Goal: Task Accomplishment & Management: Manage account settings

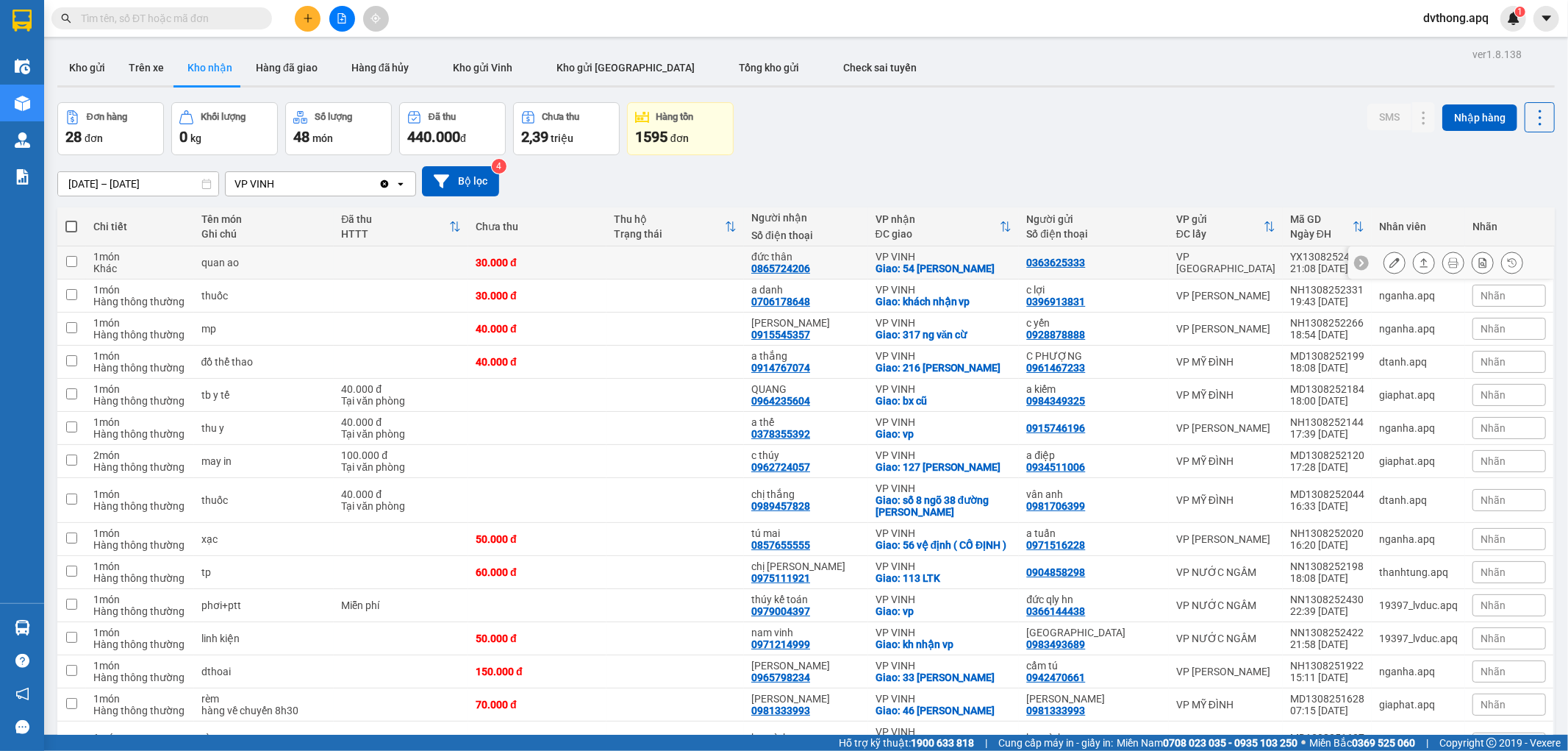
click at [1354, 256] on div at bounding box center [1361, 262] width 15 height 15
drag, startPoint x: 1351, startPoint y: 255, endPoint x: 1276, endPoint y: 258, distance: 75.1
click at [1284, 258] on td "YX1308252408 21:08 13/08" at bounding box center [1328, 263] width 89 height 33
checkbox input "true"
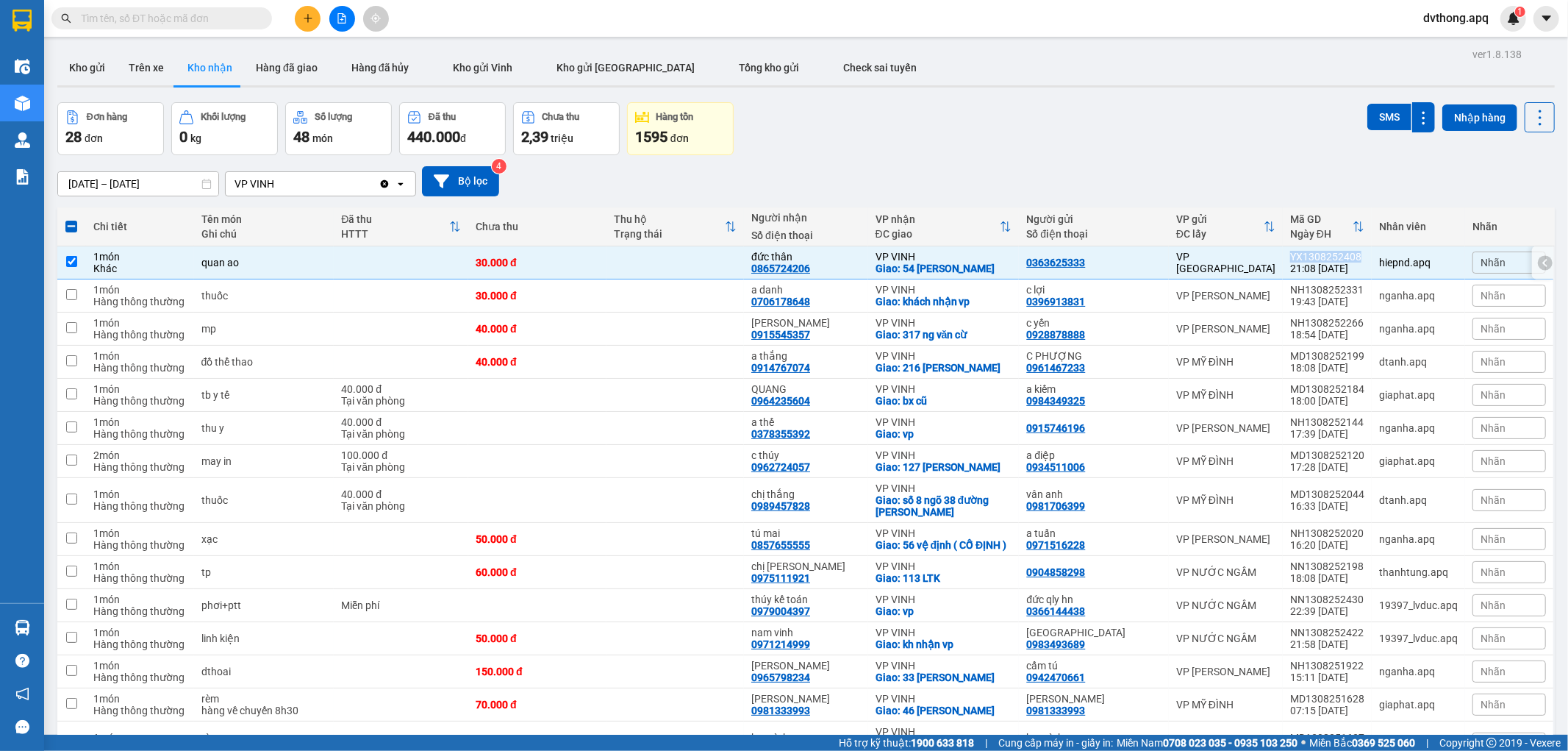
copy div "YX1308252408"
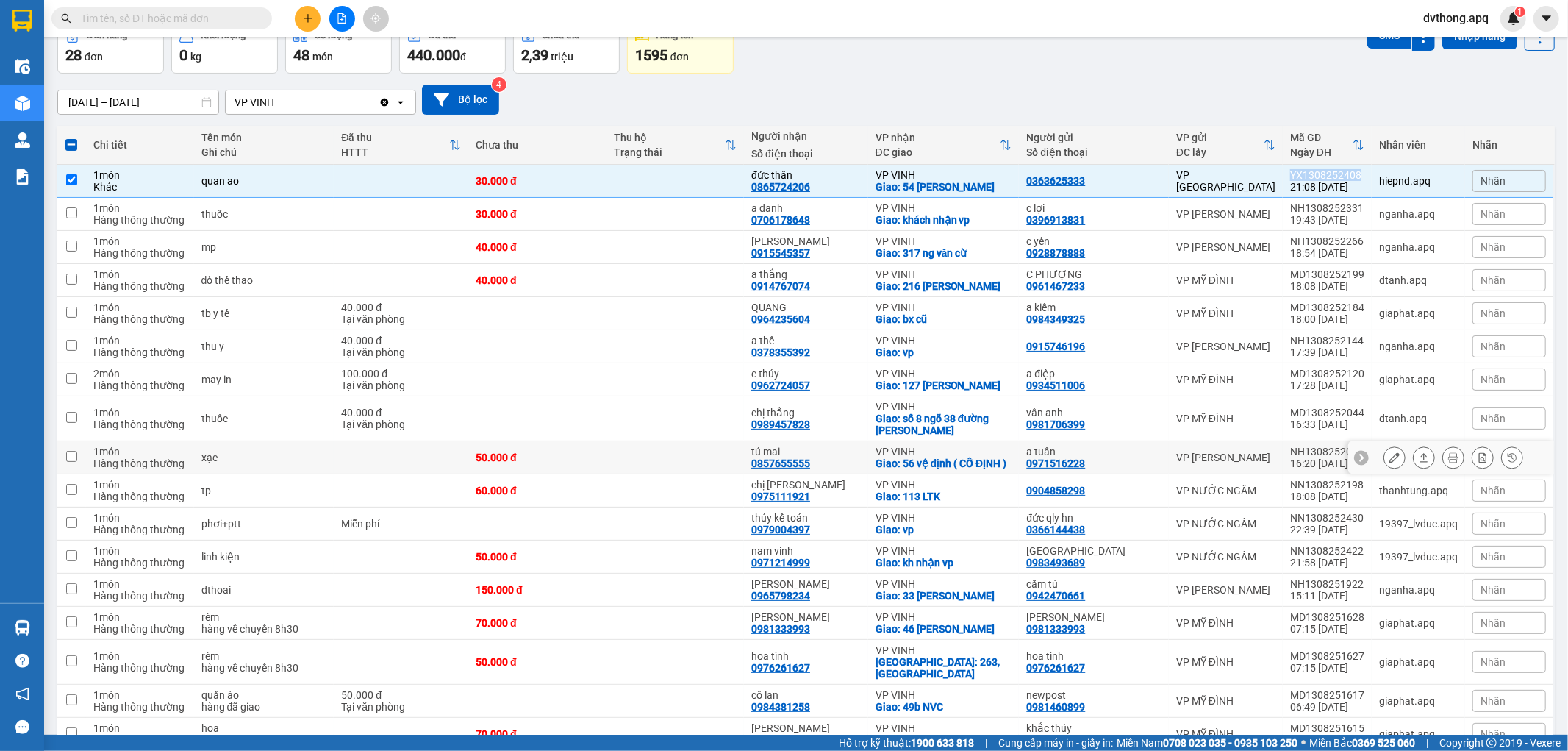
scroll to position [163, 0]
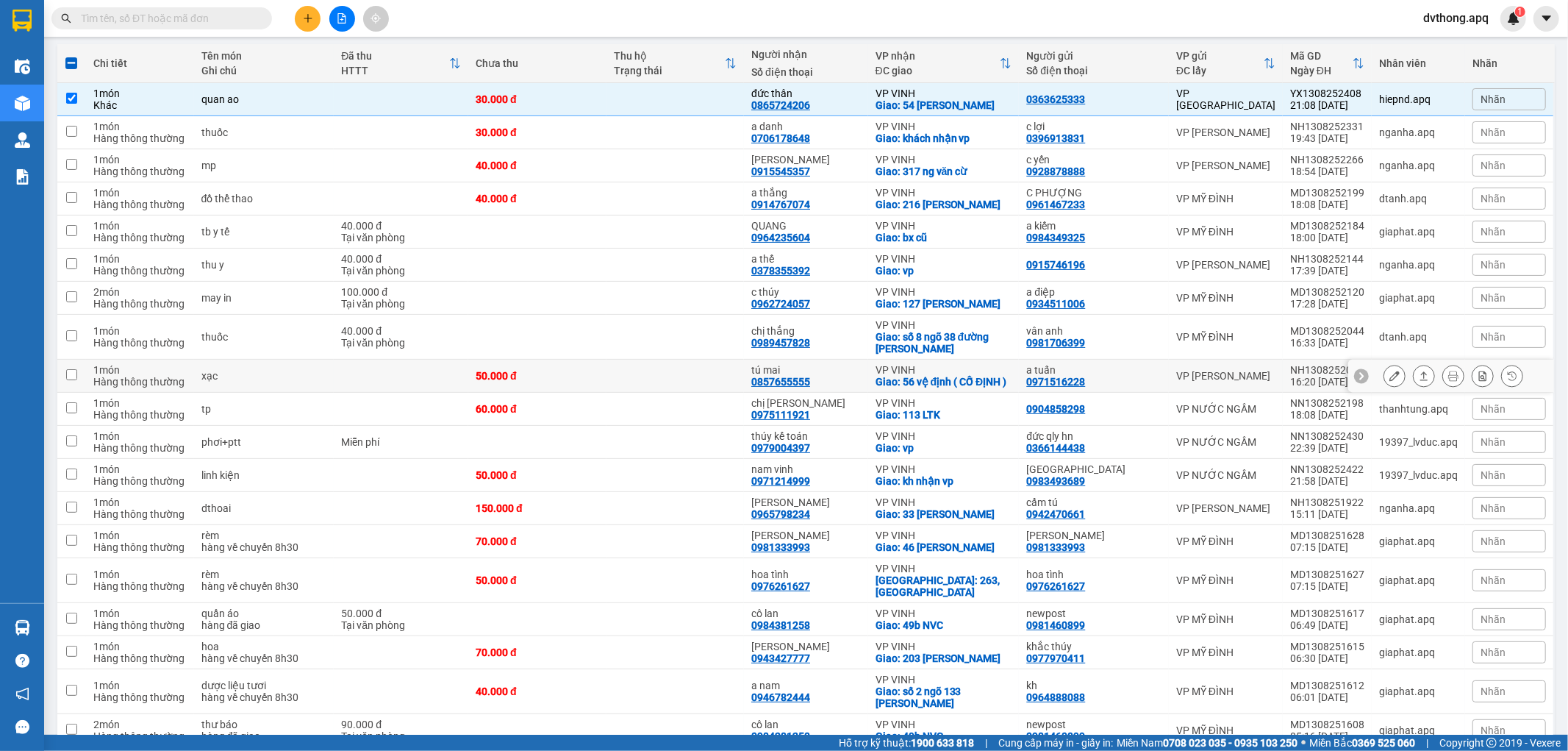
click at [695, 374] on td at bounding box center [676, 376] width 138 height 33
checkbox input "true"
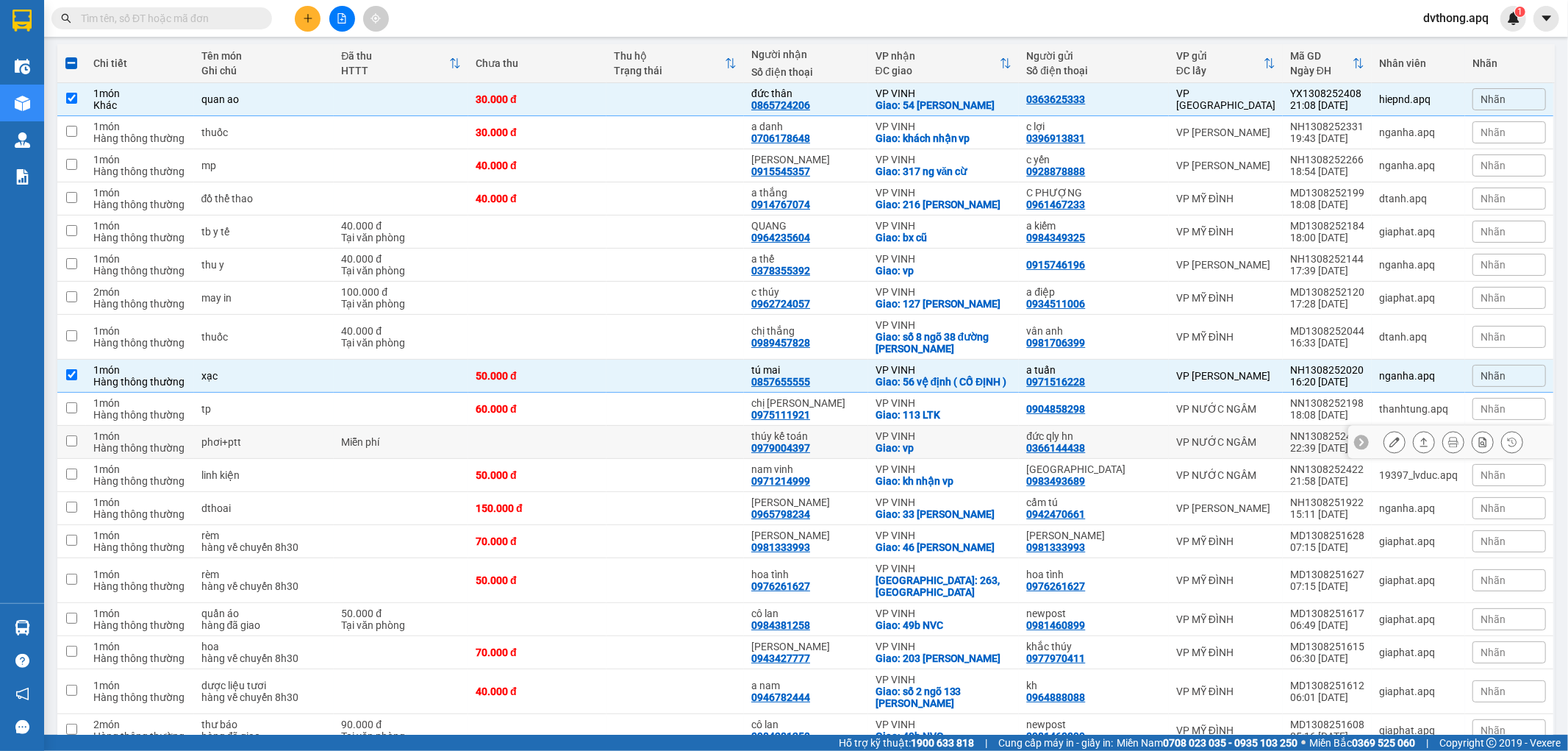
click at [674, 460] on td at bounding box center [676, 442] width 138 height 33
checkbox input "true"
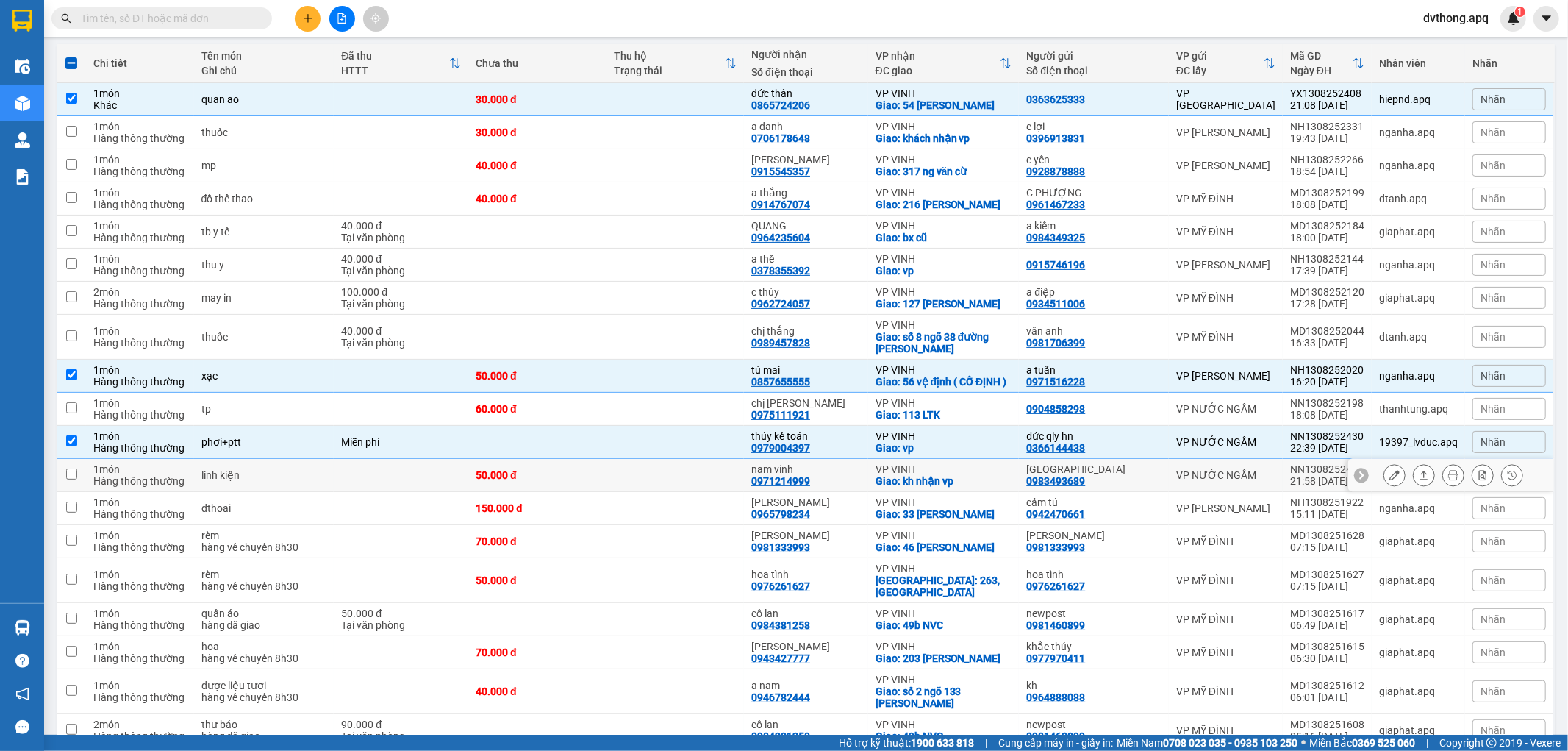
click at [674, 473] on td at bounding box center [676, 476] width 138 height 33
checkbox input "true"
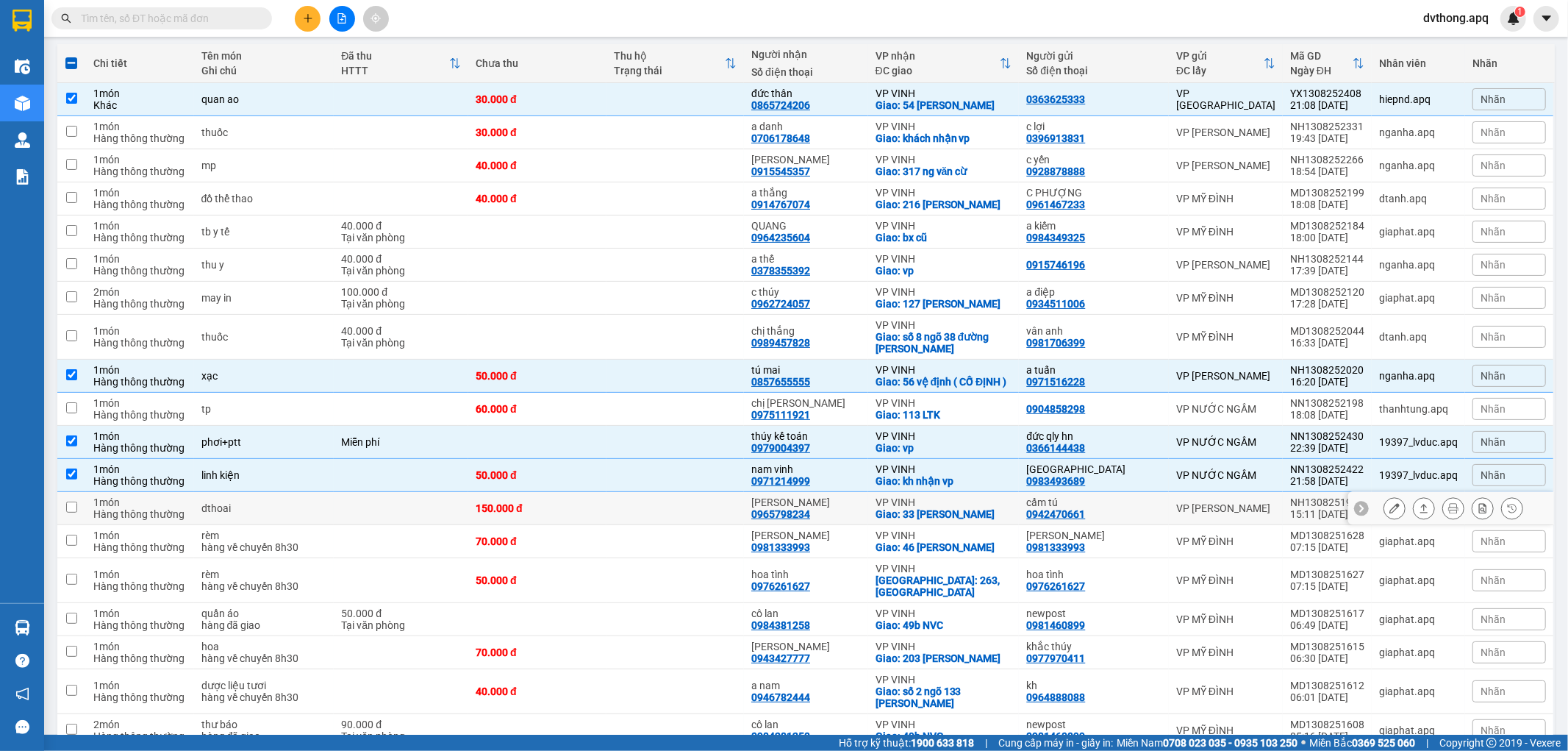
click at [665, 510] on td at bounding box center [676, 509] width 138 height 33
checkbox input "true"
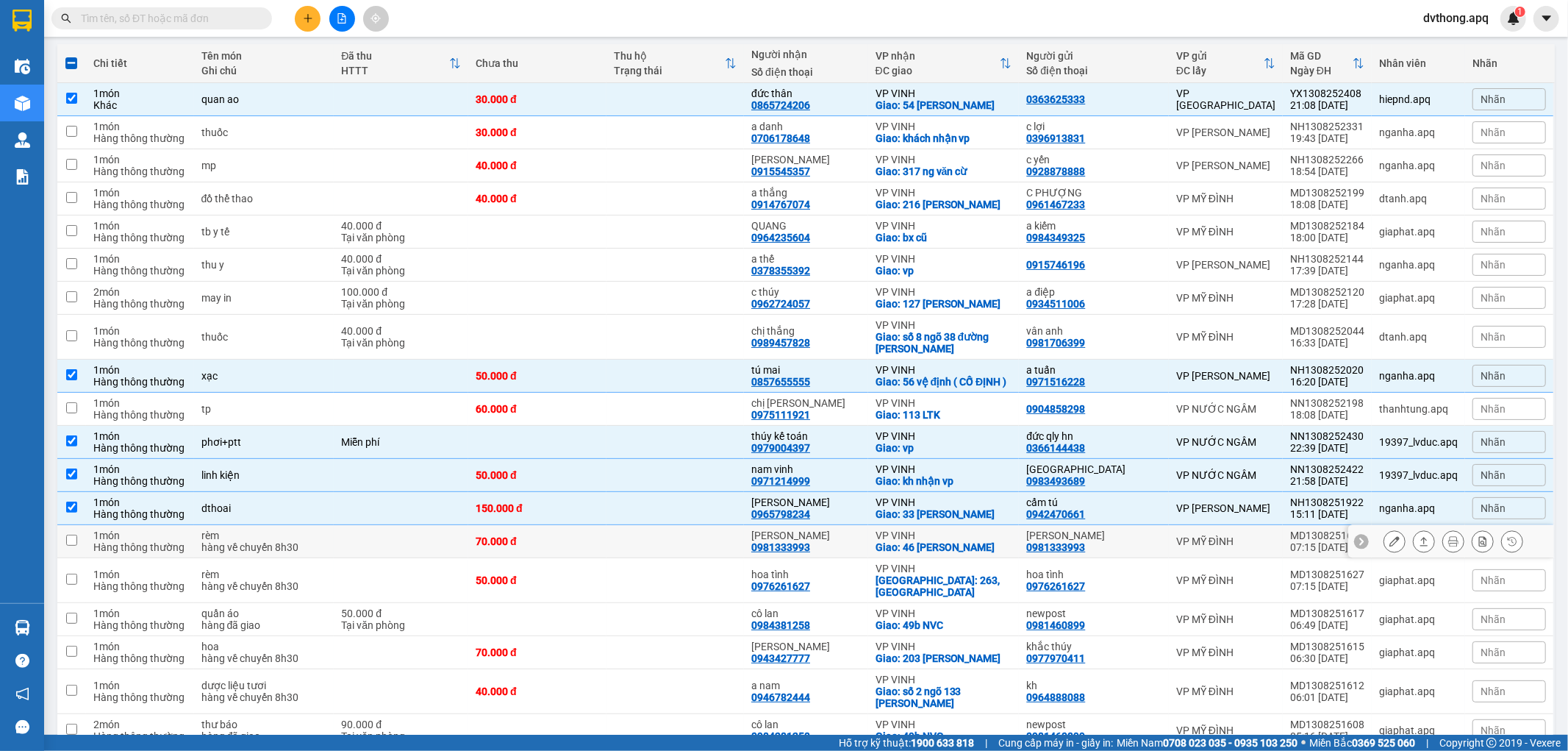
scroll to position [245, 0]
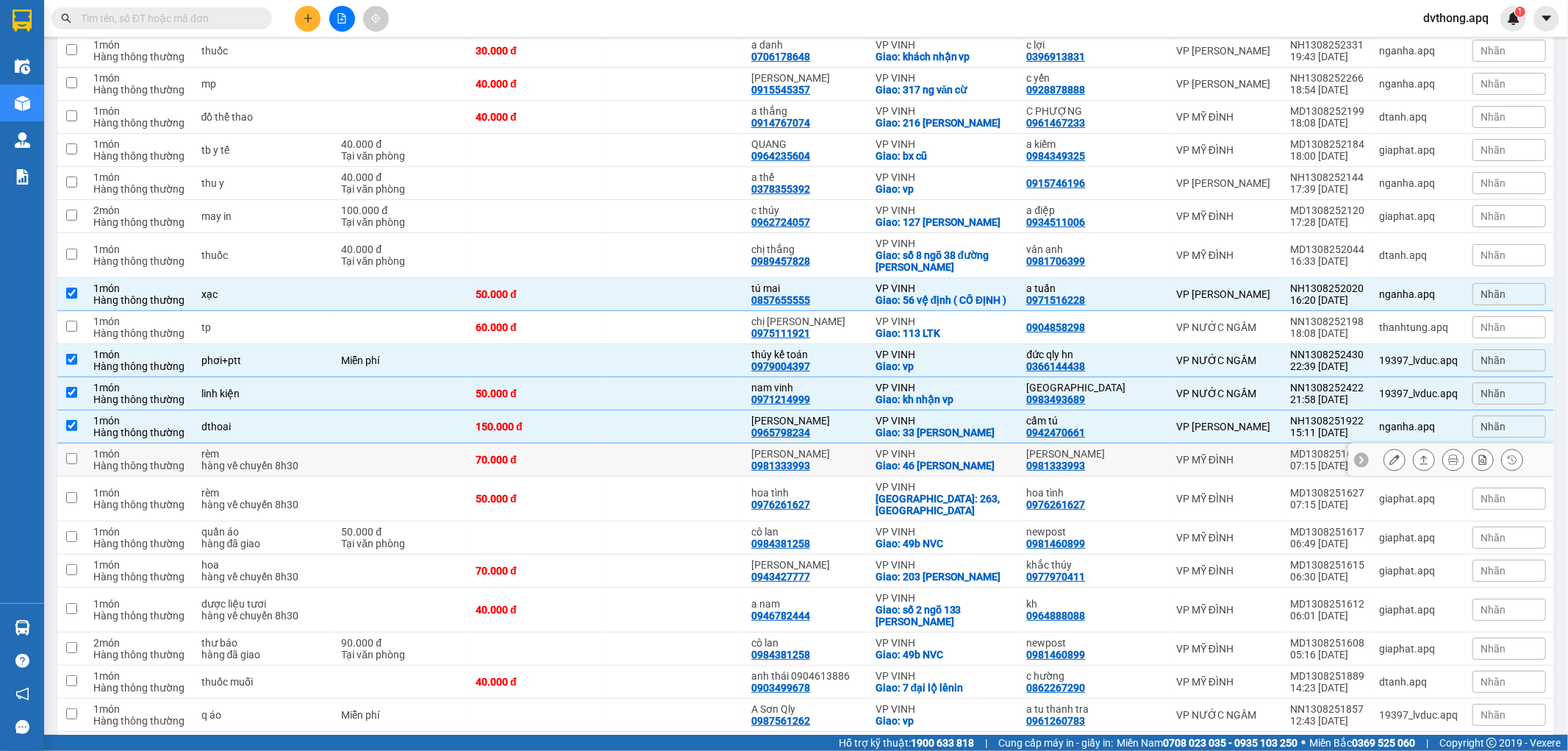
click at [377, 471] on td at bounding box center [401, 461] width 135 height 33
checkbox input "true"
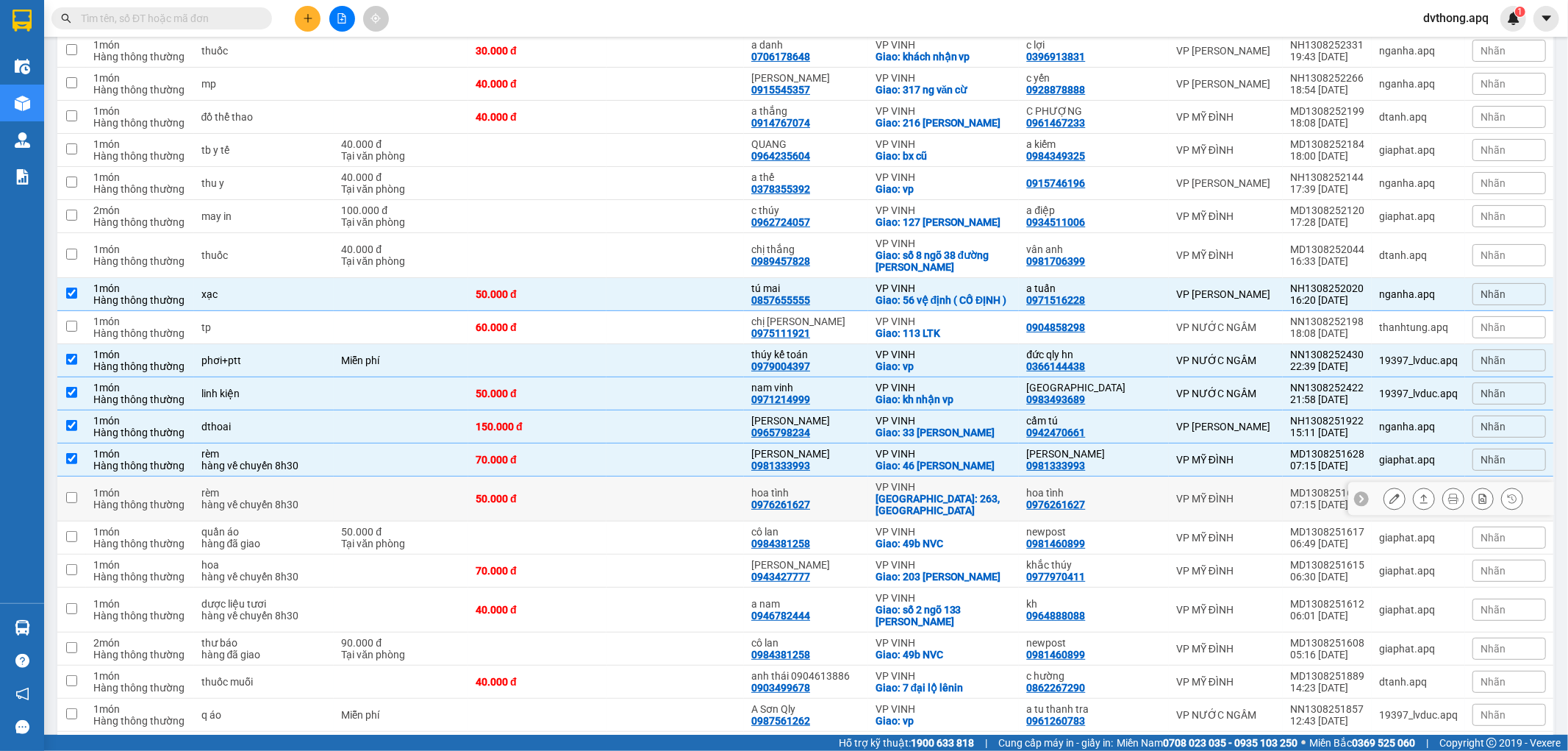
click at [393, 504] on td at bounding box center [401, 499] width 135 height 45
checkbox input "true"
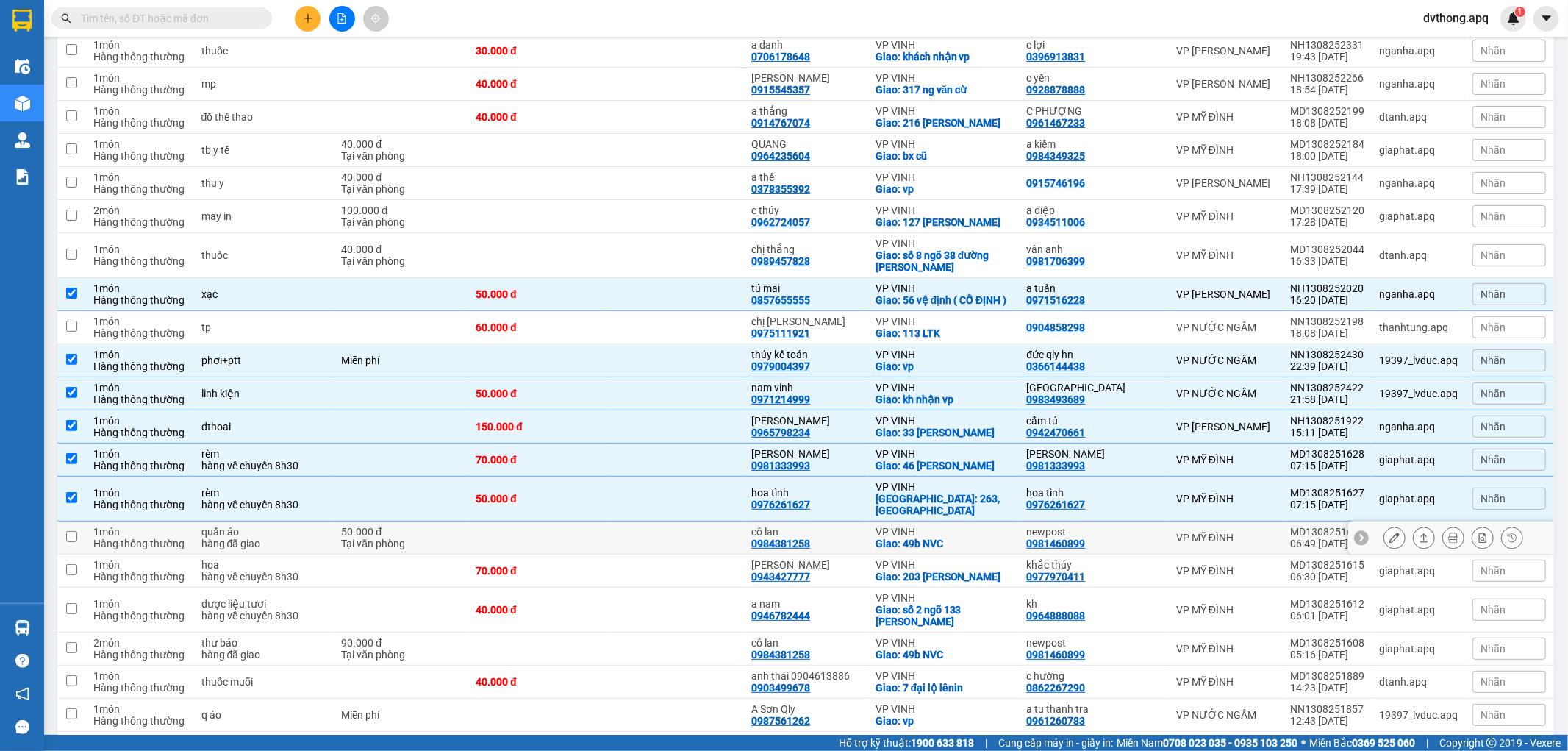
click at [603, 541] on td at bounding box center [537, 538] width 138 height 33
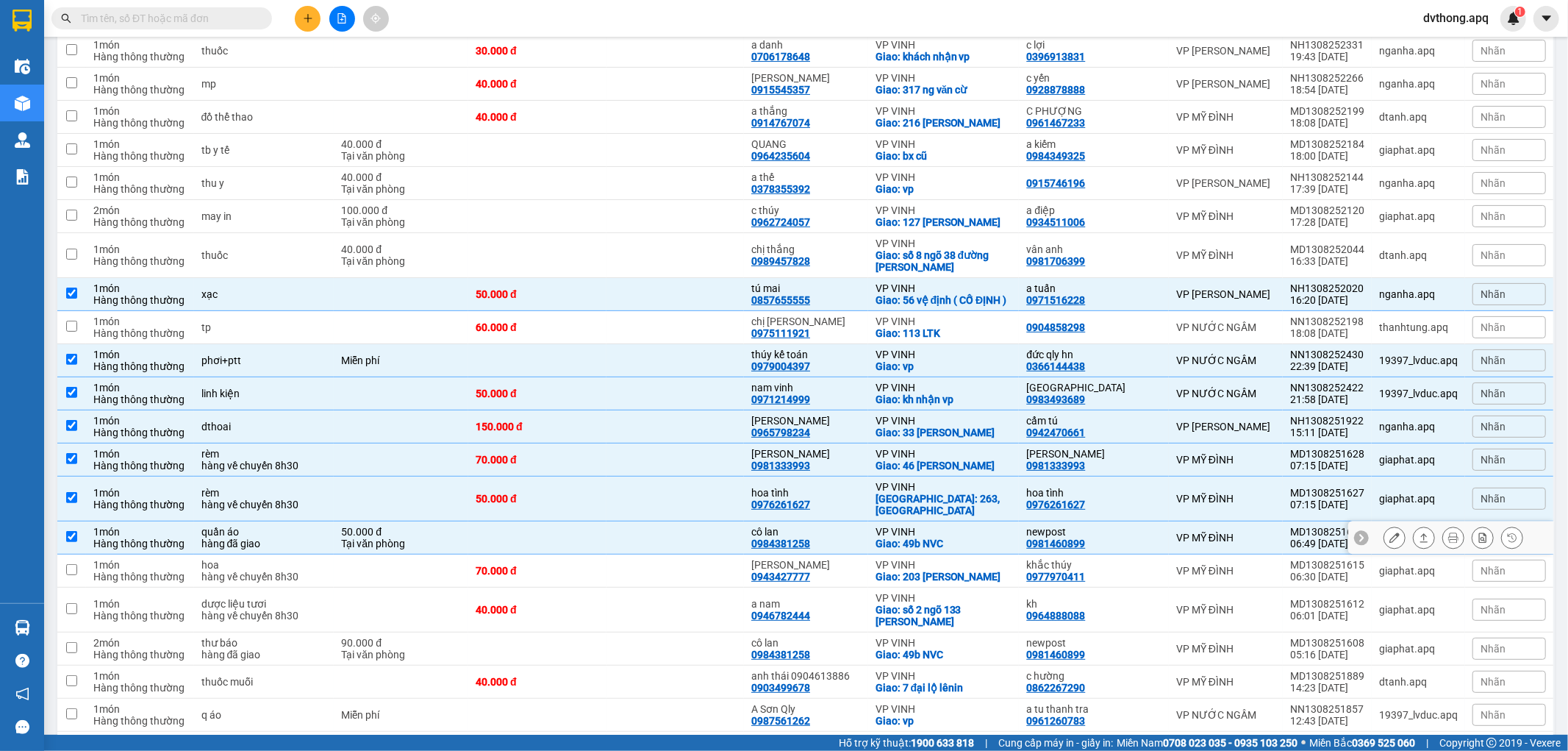
click at [601, 552] on td at bounding box center [537, 538] width 138 height 33
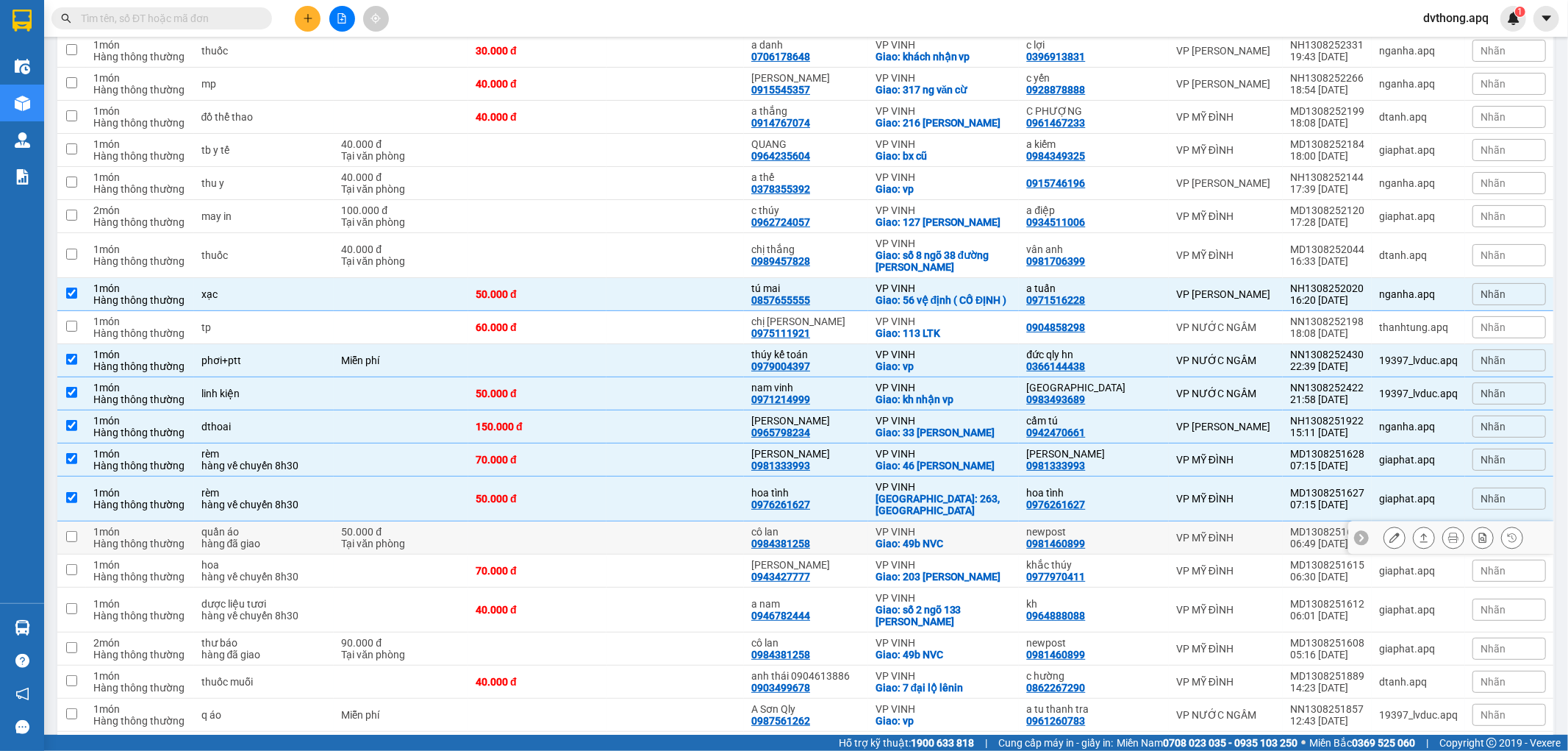
click at [662, 545] on td at bounding box center [676, 538] width 138 height 33
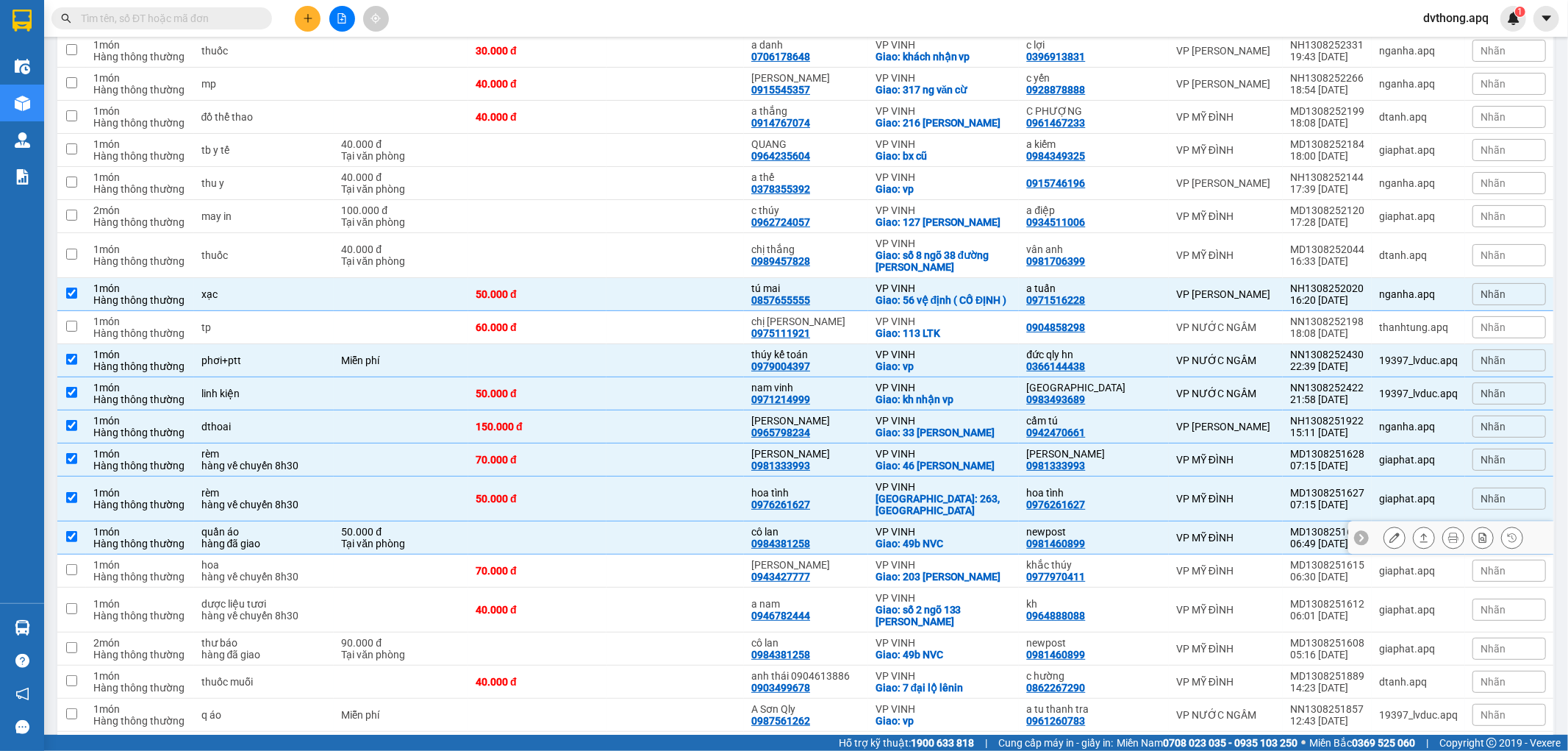
checkbox input "true"
click at [668, 566] on td at bounding box center [676, 571] width 138 height 33
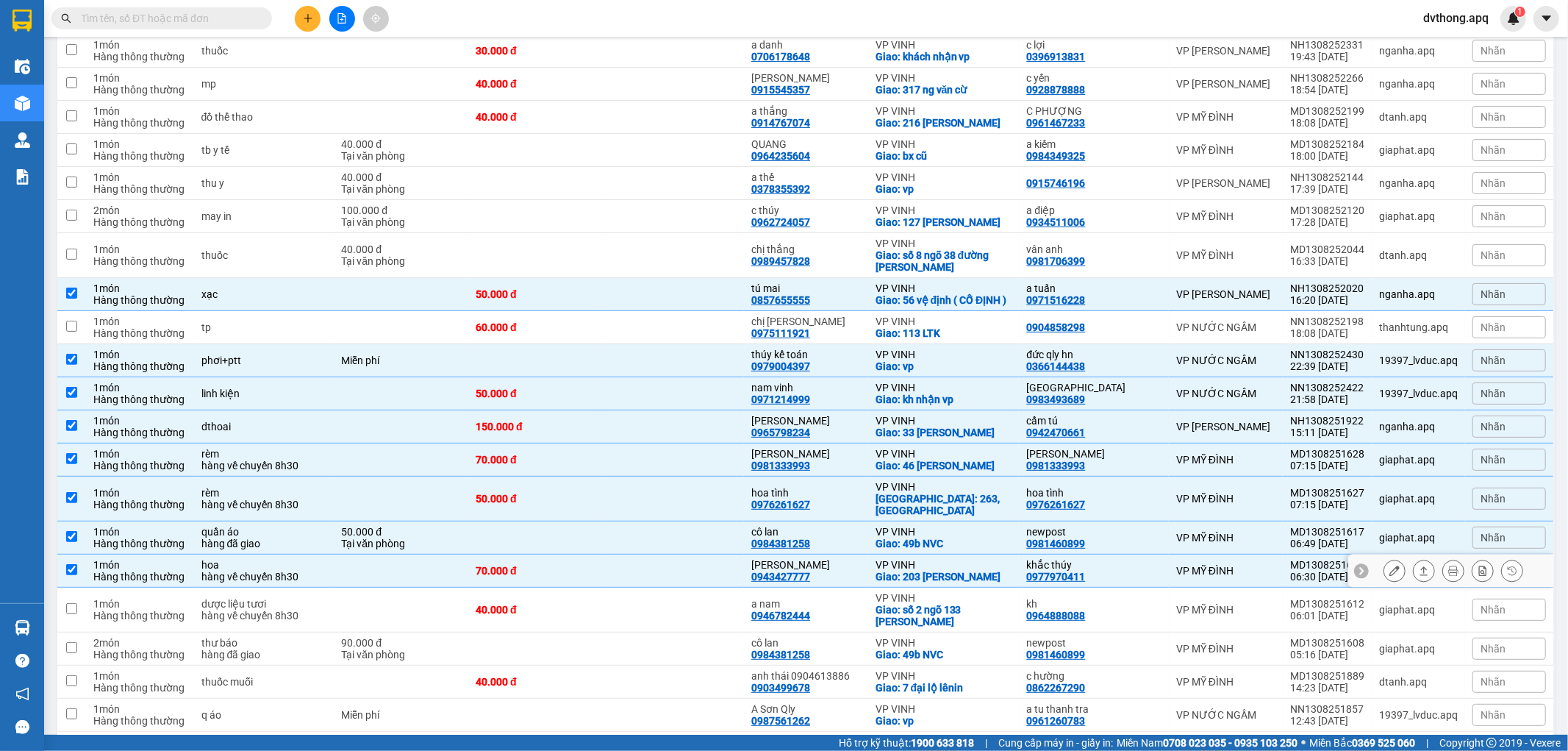
checkbox input "true"
click at [670, 595] on td at bounding box center [676, 610] width 138 height 45
checkbox input "true"
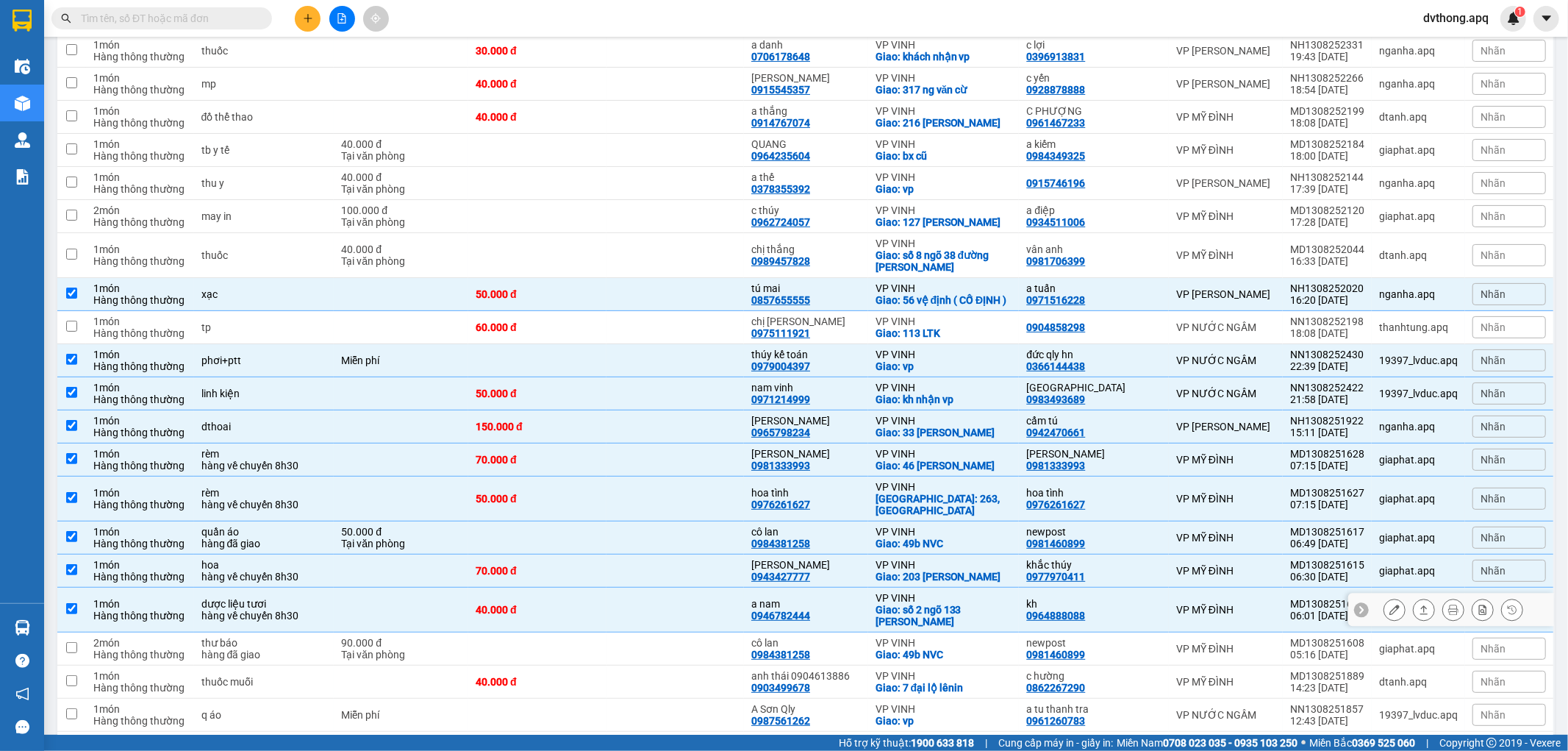
scroll to position [326, 0]
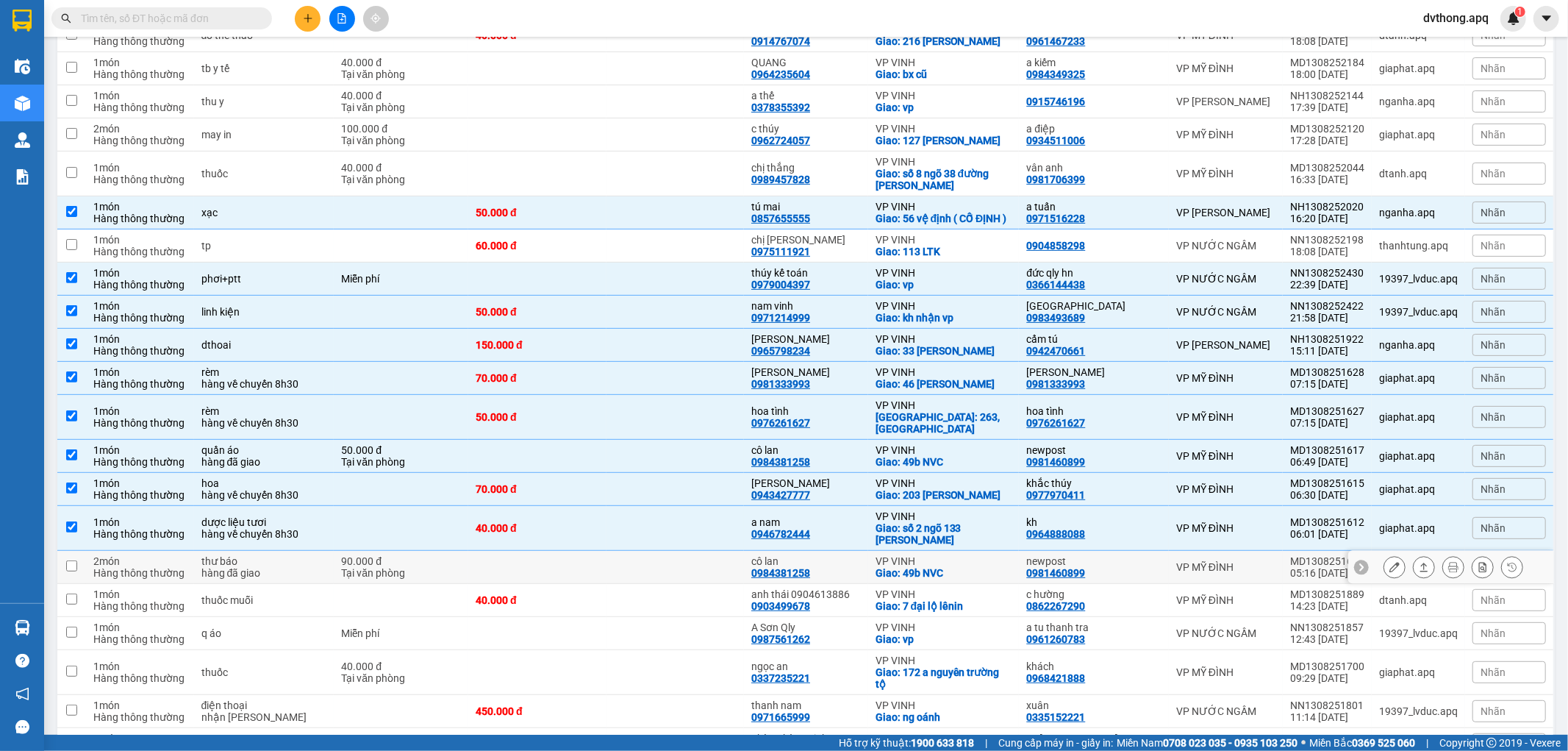
click at [662, 574] on td at bounding box center [676, 567] width 138 height 33
checkbox input "true"
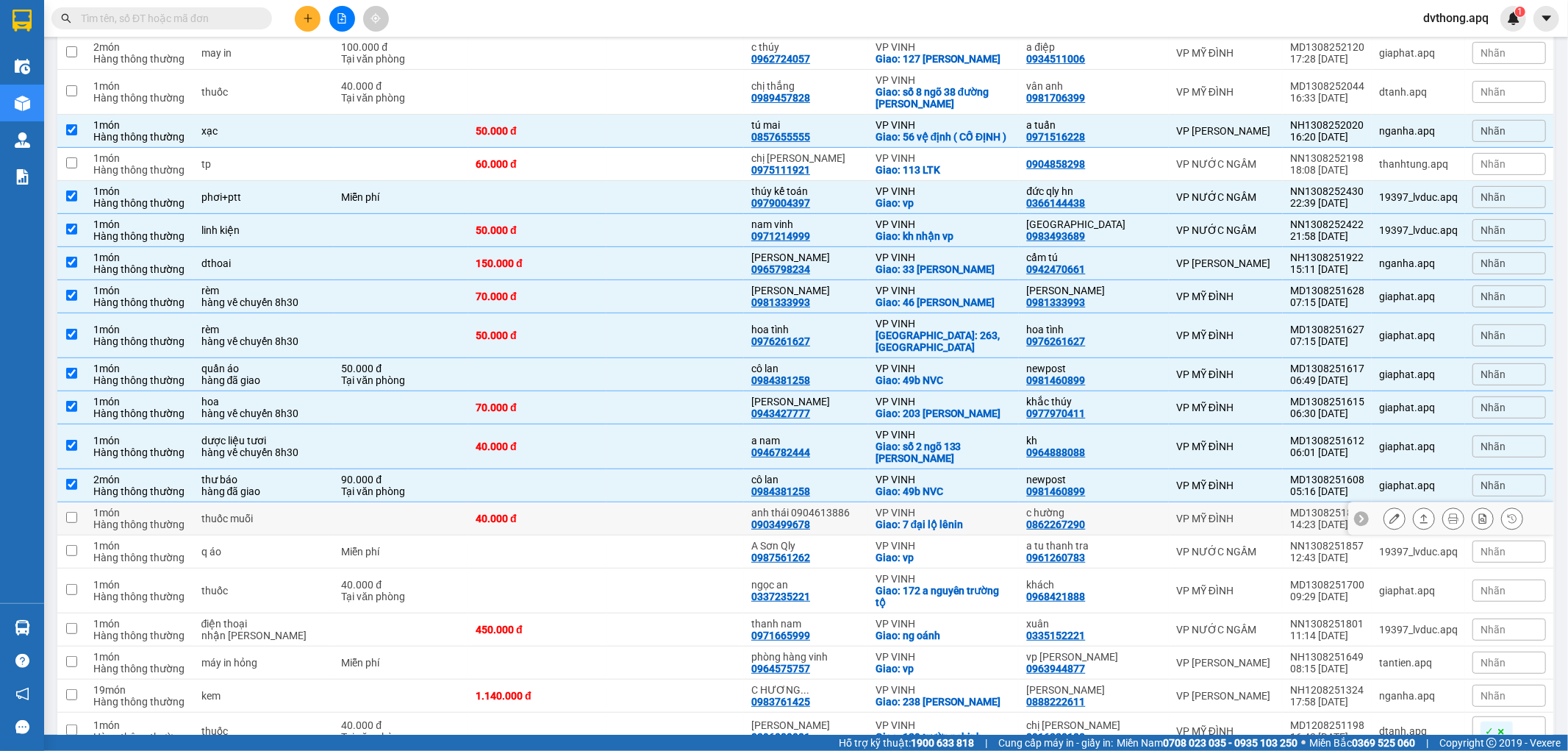
scroll to position [490, 0]
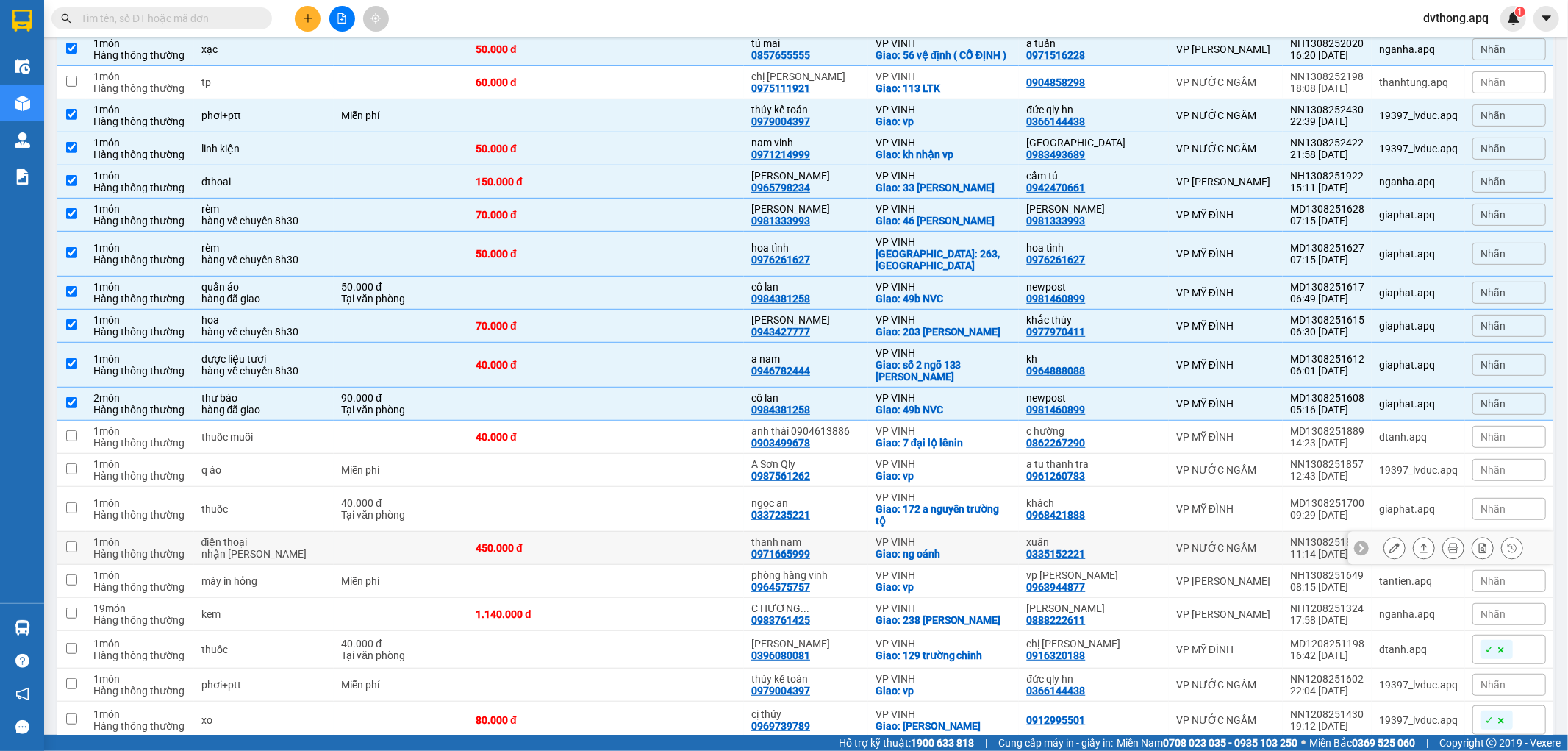
click at [679, 553] on td at bounding box center [676, 549] width 138 height 33
checkbox input "true"
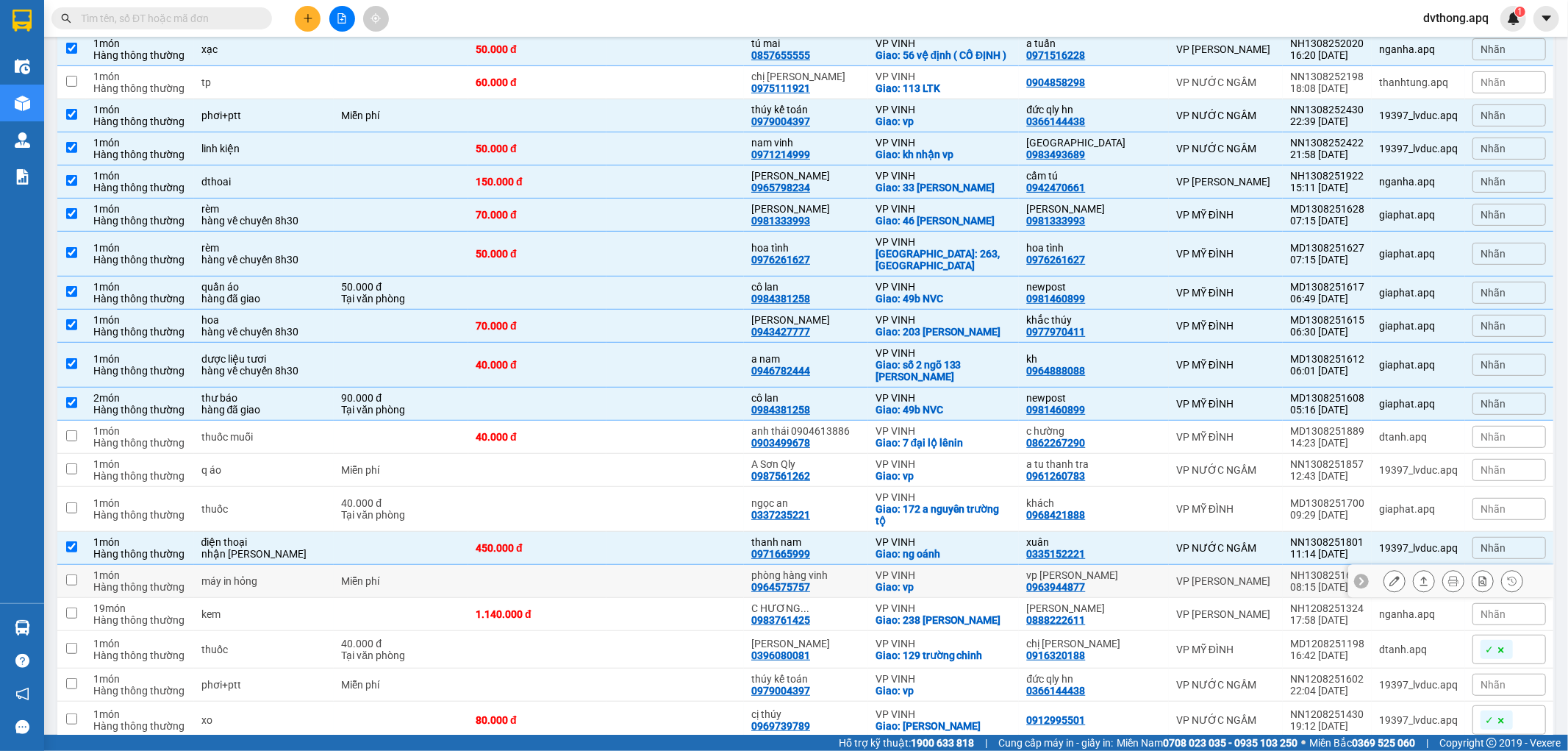
click at [640, 589] on td at bounding box center [676, 582] width 138 height 33
checkbox input "true"
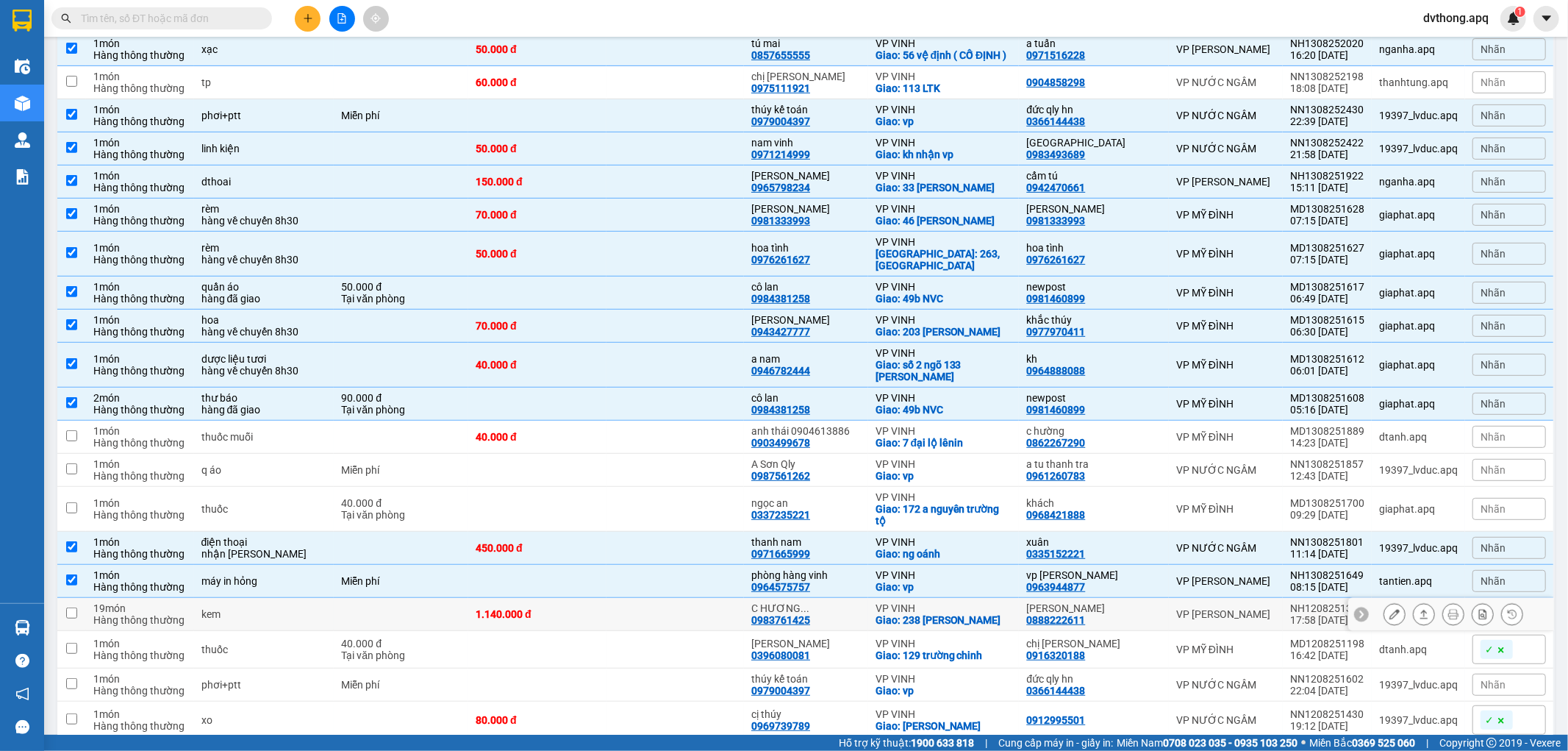
click at [643, 607] on td at bounding box center [676, 615] width 138 height 33
checkbox input "true"
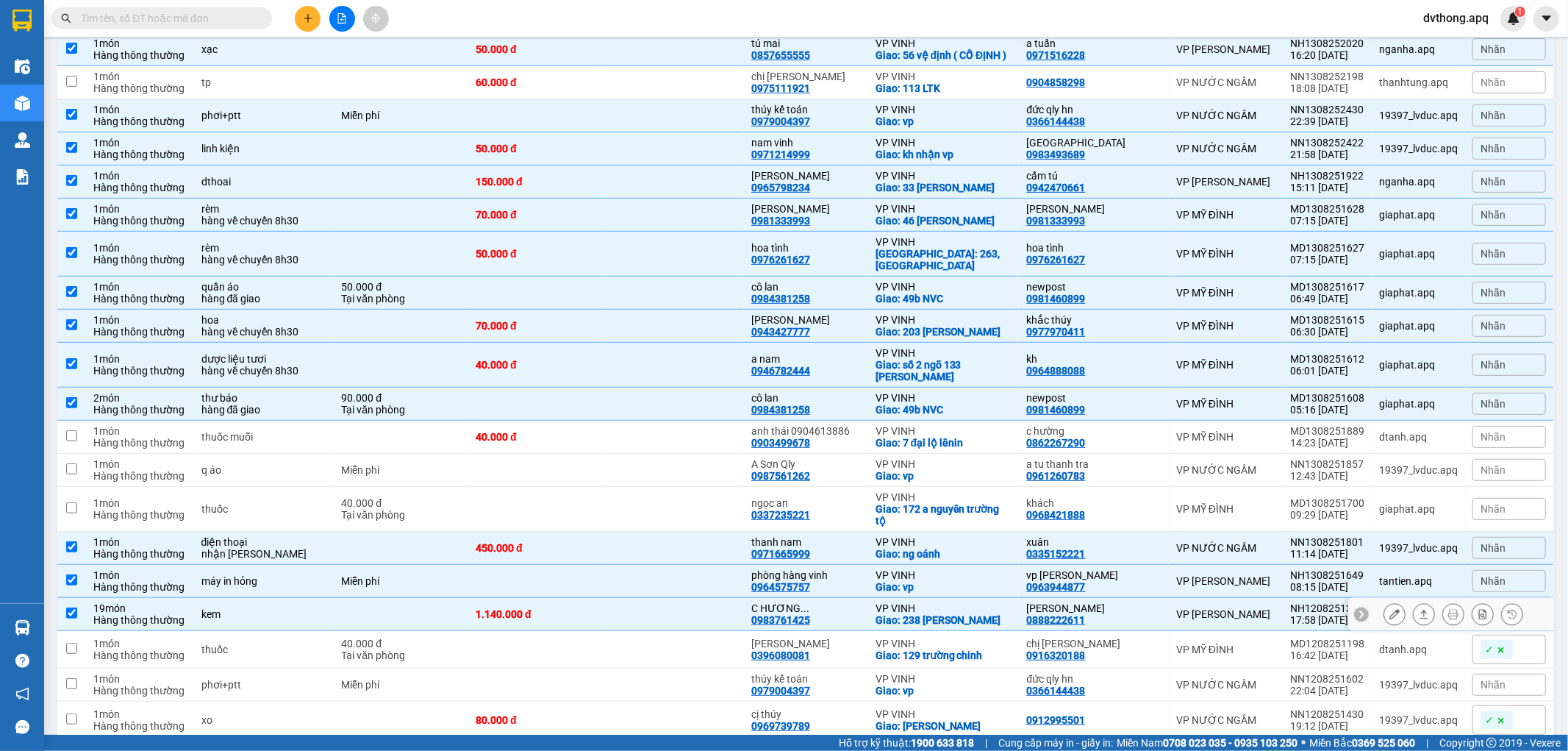
scroll to position [557, 0]
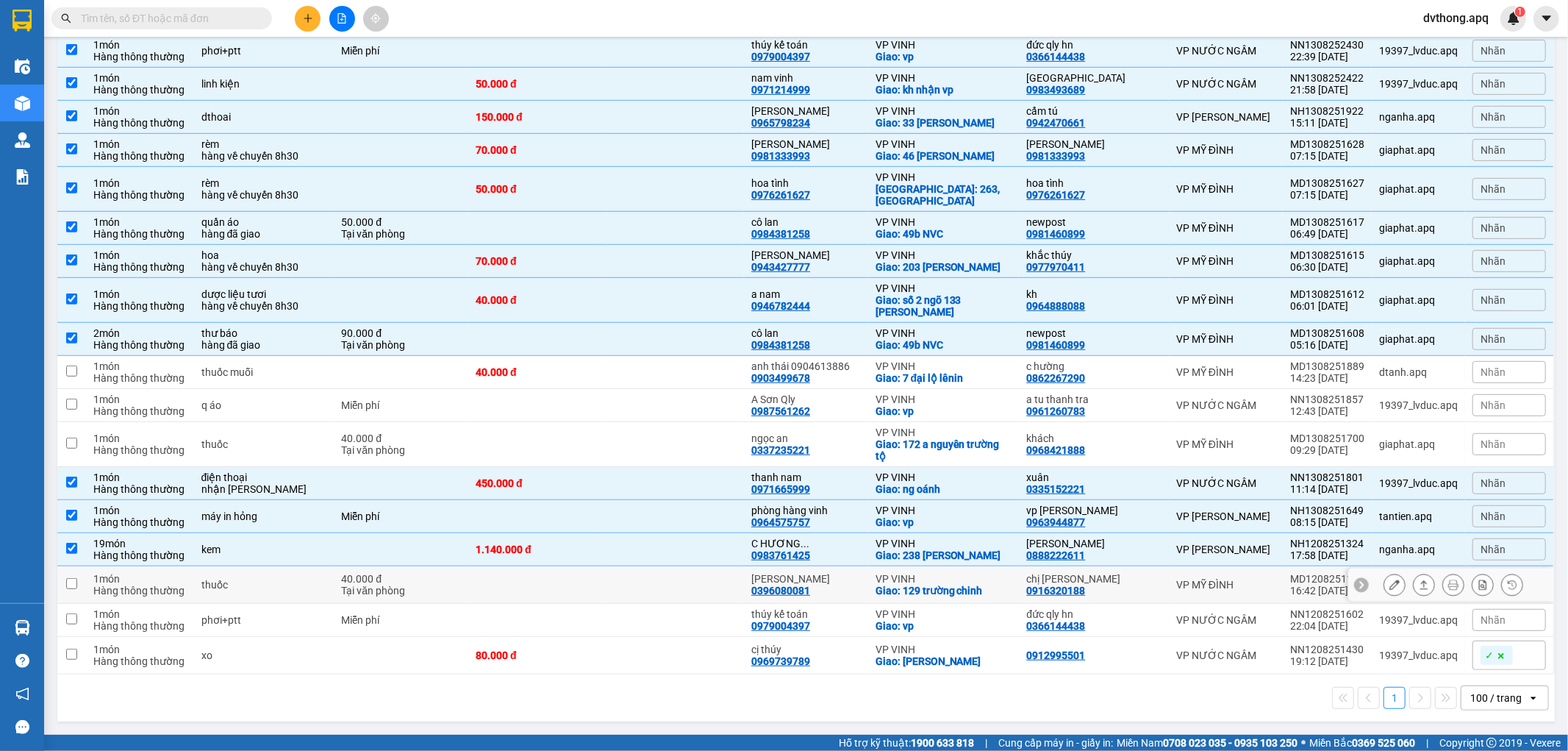
click at [595, 594] on td at bounding box center [537, 585] width 138 height 38
checkbox input "true"
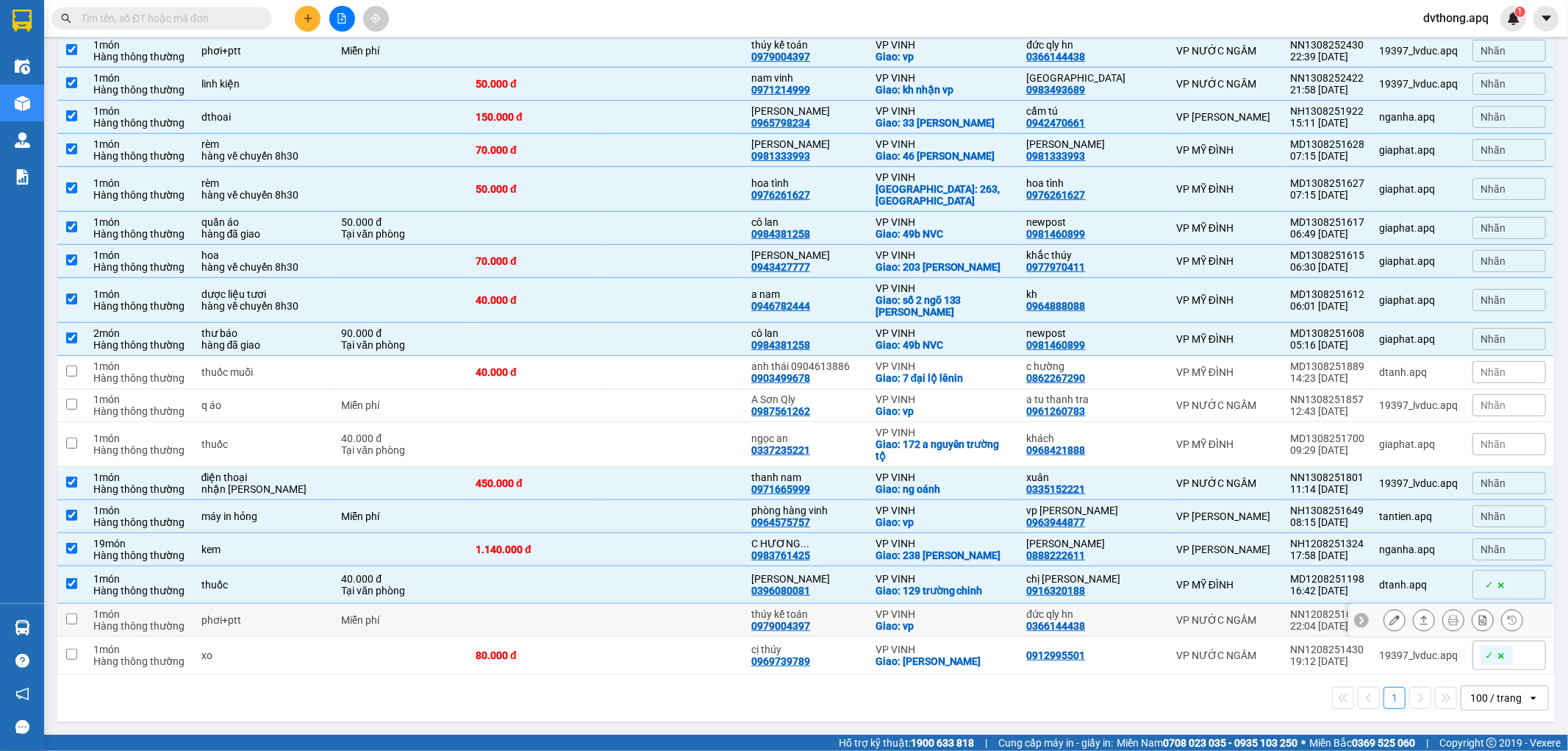
click at [619, 621] on td at bounding box center [676, 621] width 138 height 33
checkbox input "true"
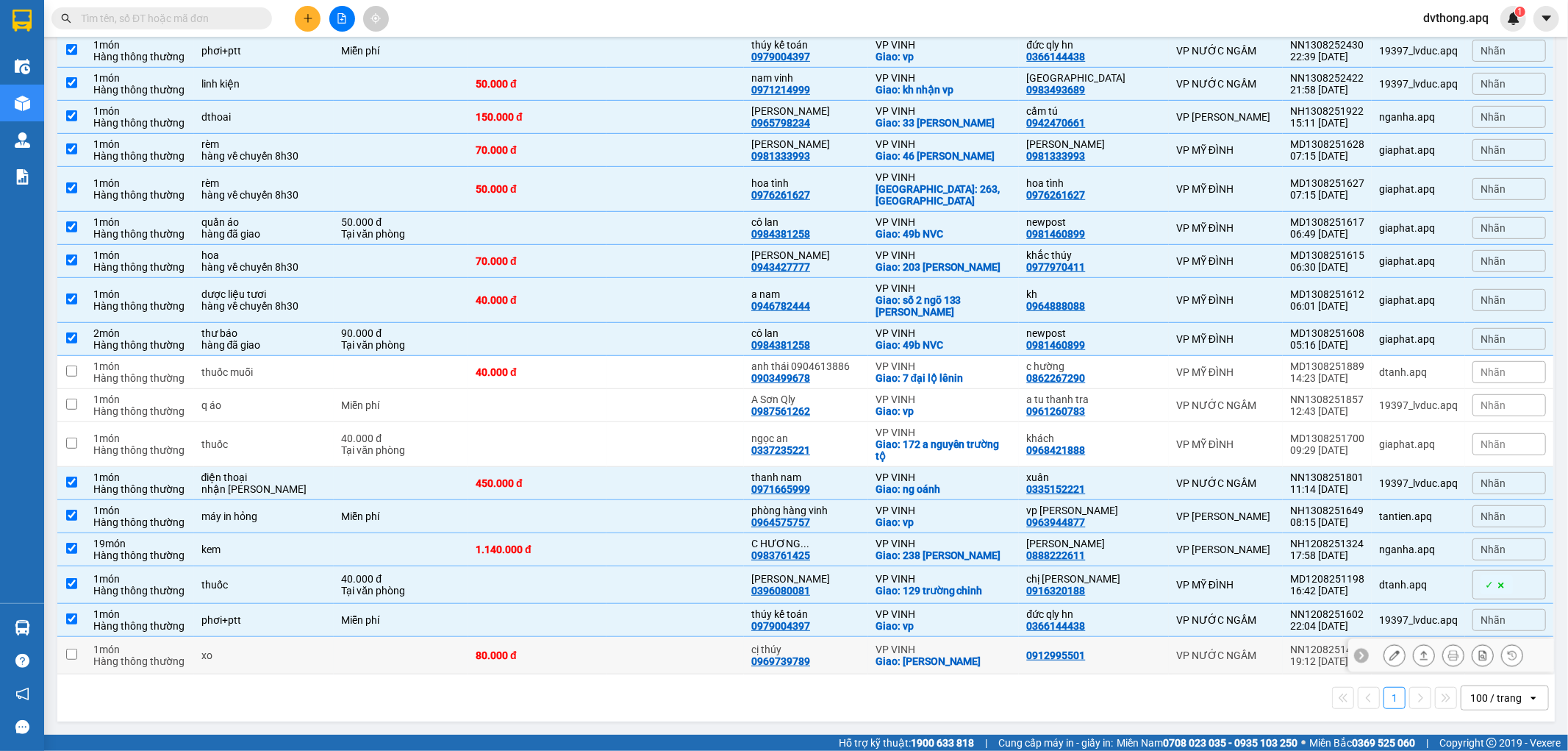
click at [652, 666] on td at bounding box center [676, 656] width 138 height 38
checkbox input "true"
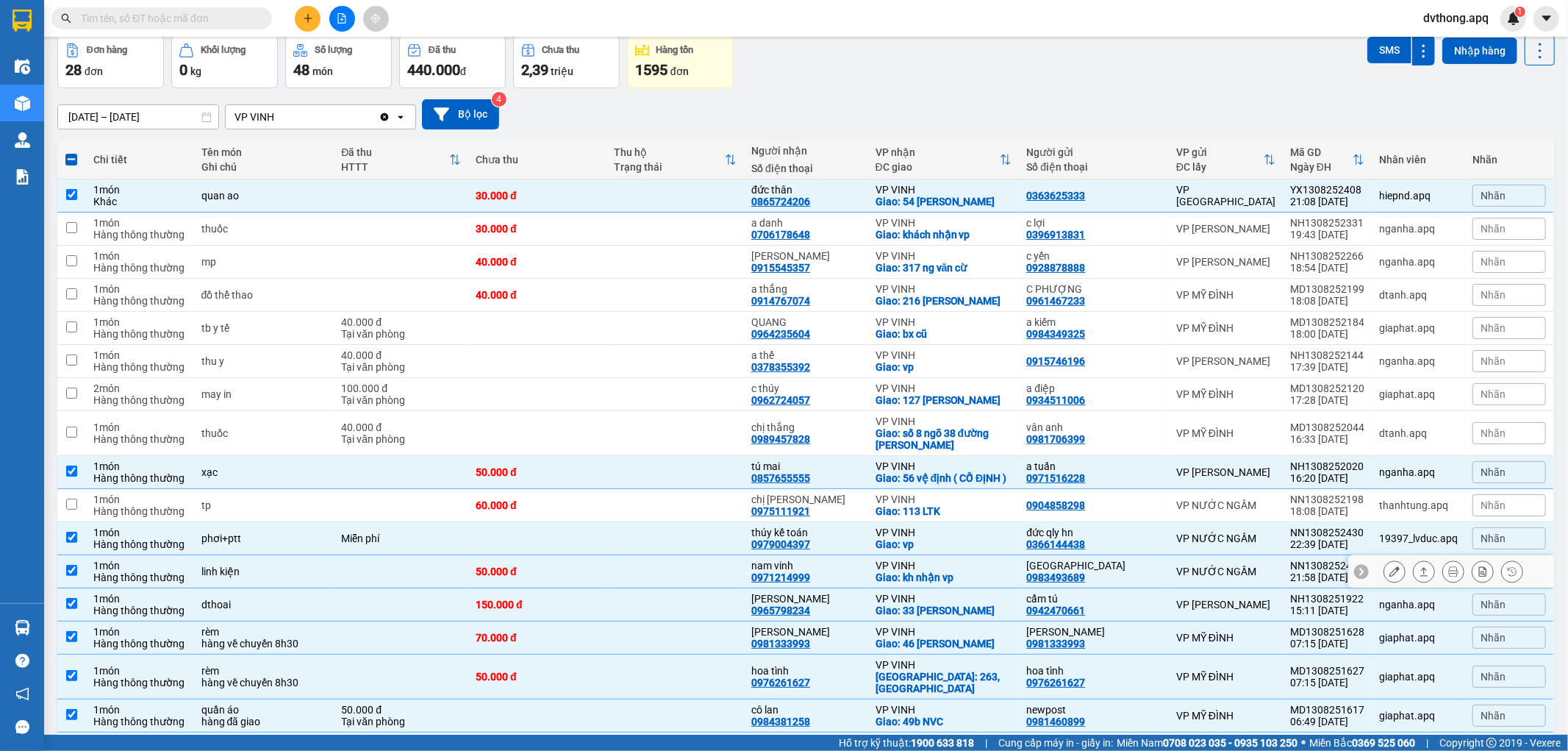
scroll to position [0, 0]
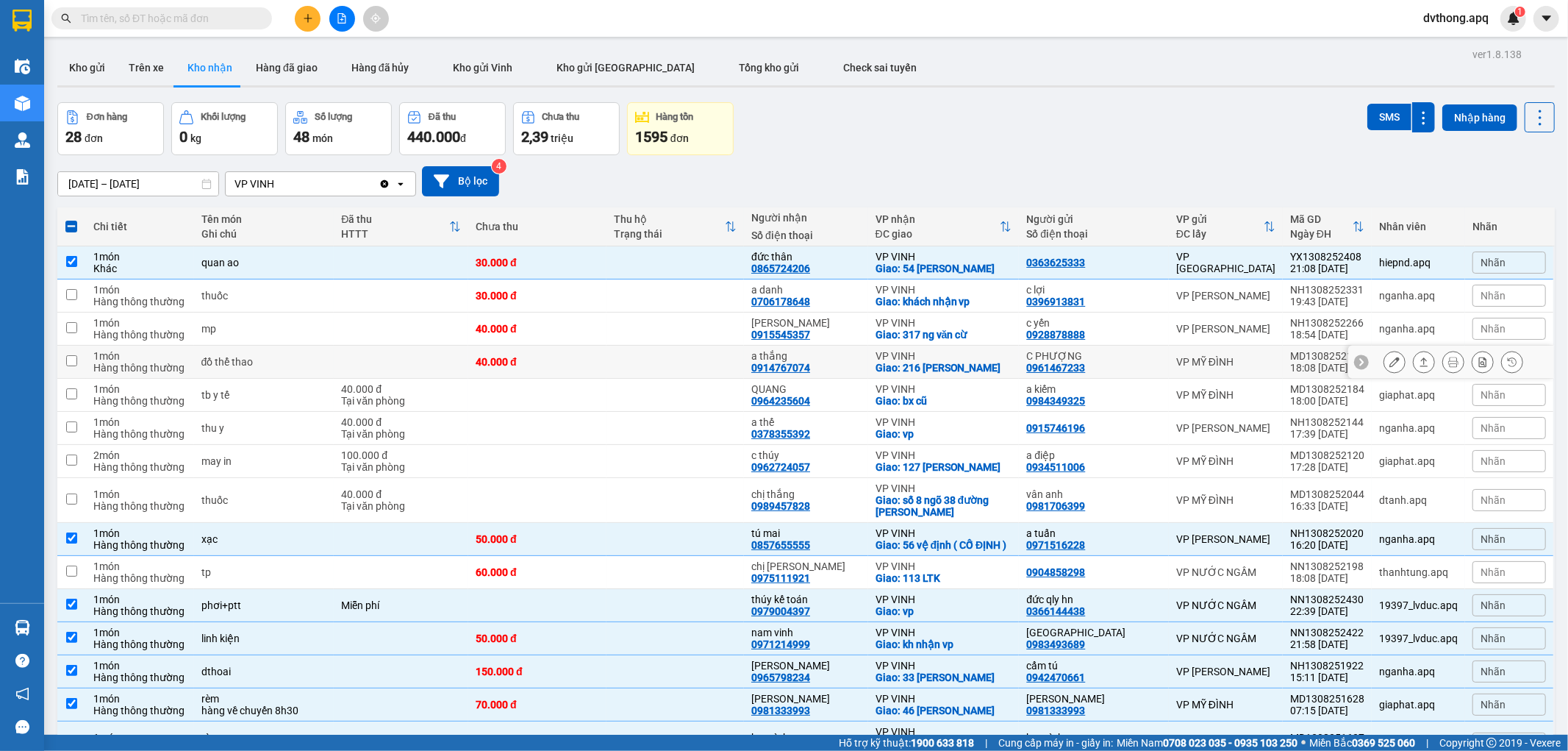
click at [591, 371] on td "40.000 đ" at bounding box center [537, 362] width 138 height 33
checkbox input "true"
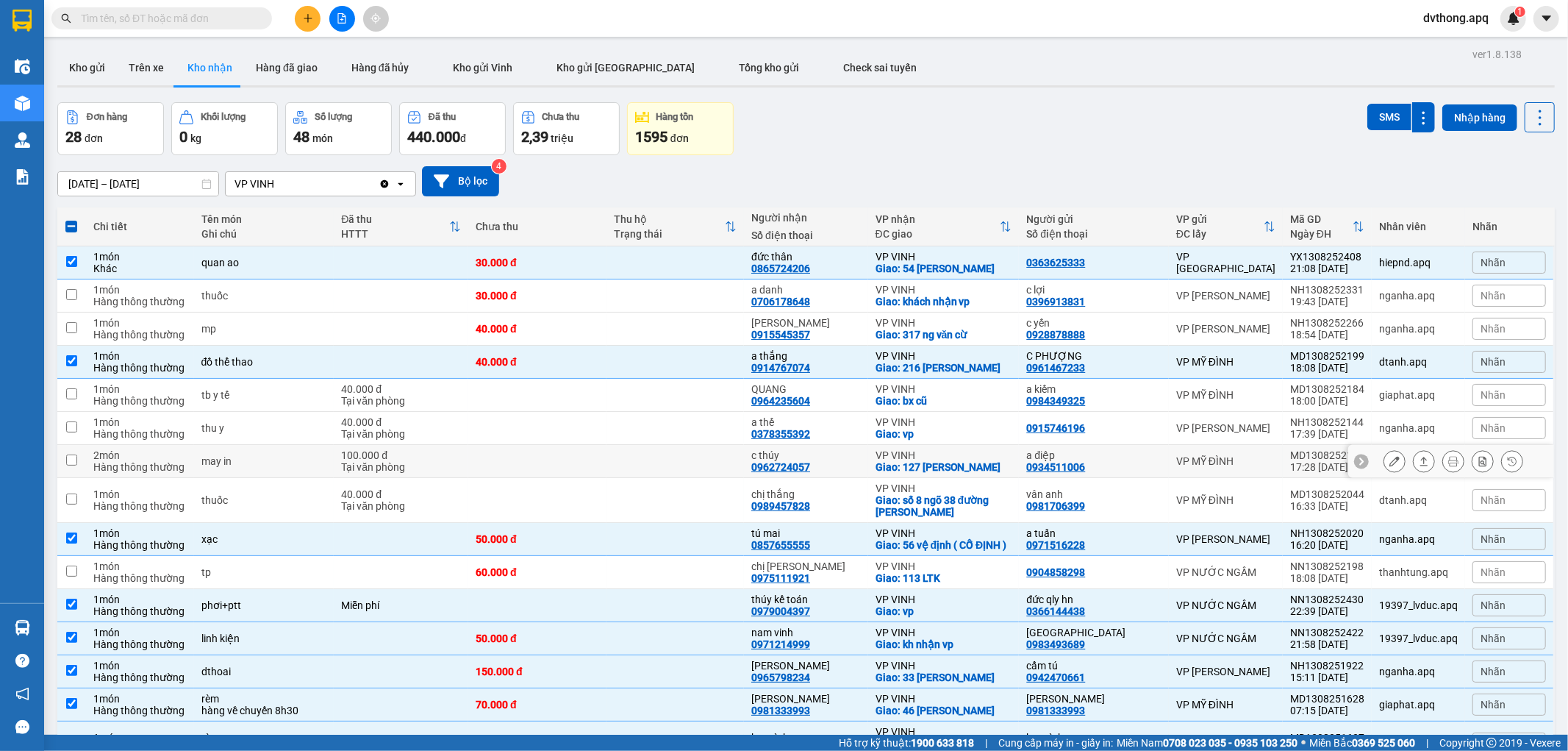
click at [256, 457] on div "may in" at bounding box center [264, 461] width 125 height 12
checkbox input "true"
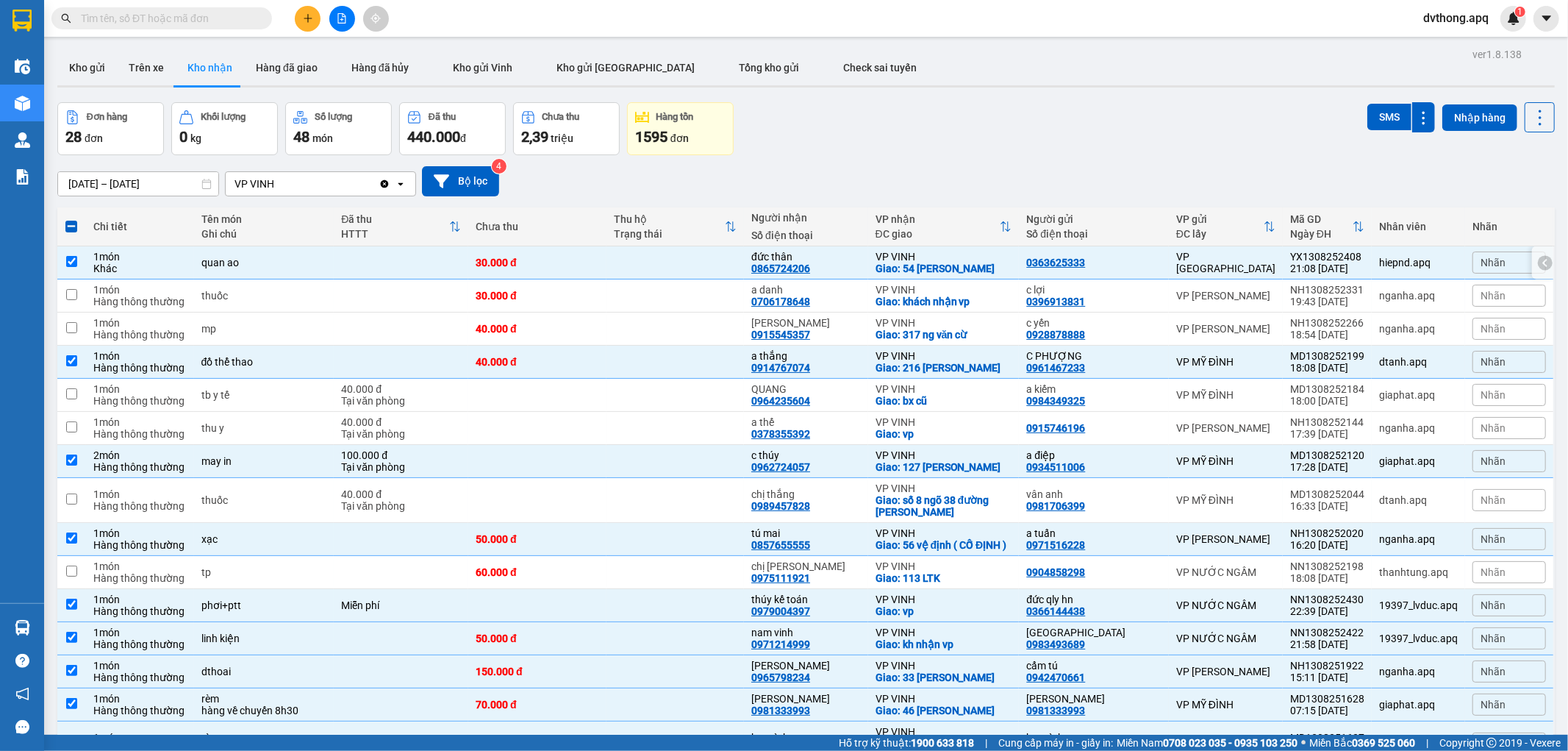
drag, startPoint x: 556, startPoint y: 272, endPoint x: 552, endPoint y: 280, distance: 8.9
click at [555, 273] on td "30.000 đ" at bounding box center [537, 263] width 138 height 33
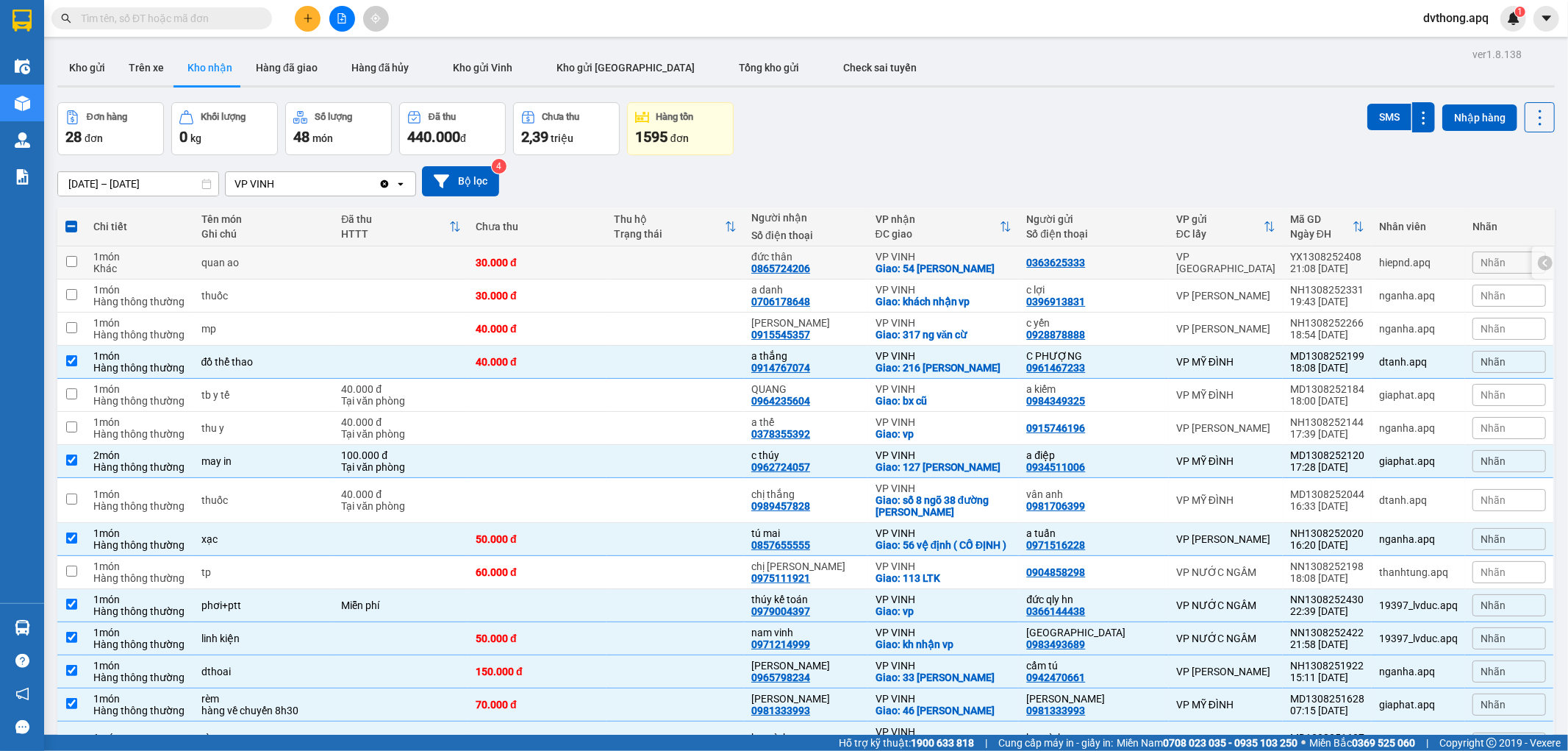
click at [568, 261] on div "30.000 đ" at bounding box center [537, 262] width 122 height 12
checkbox input "true"
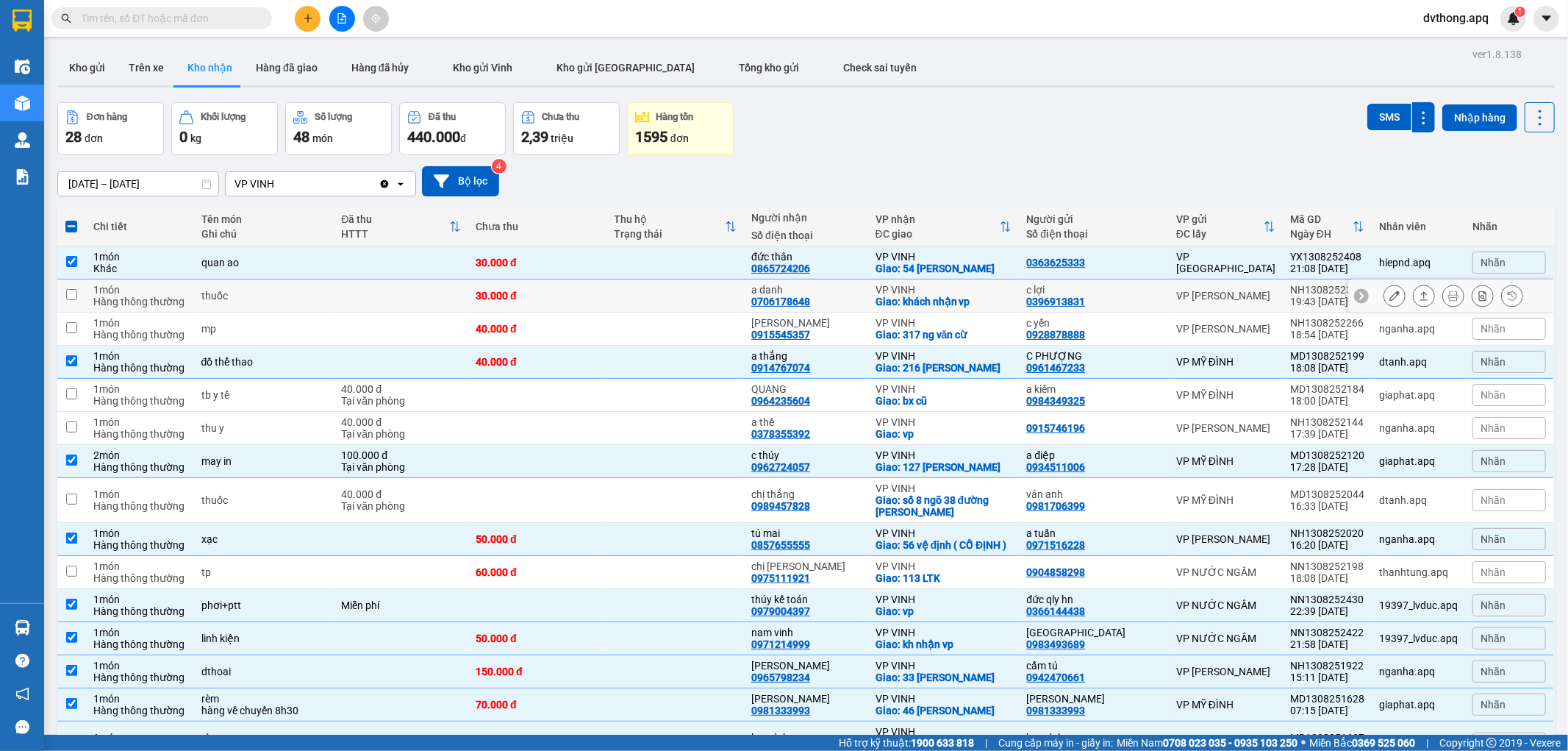
click at [568, 284] on td "30.000 đ" at bounding box center [537, 296] width 138 height 33
checkbox input "true"
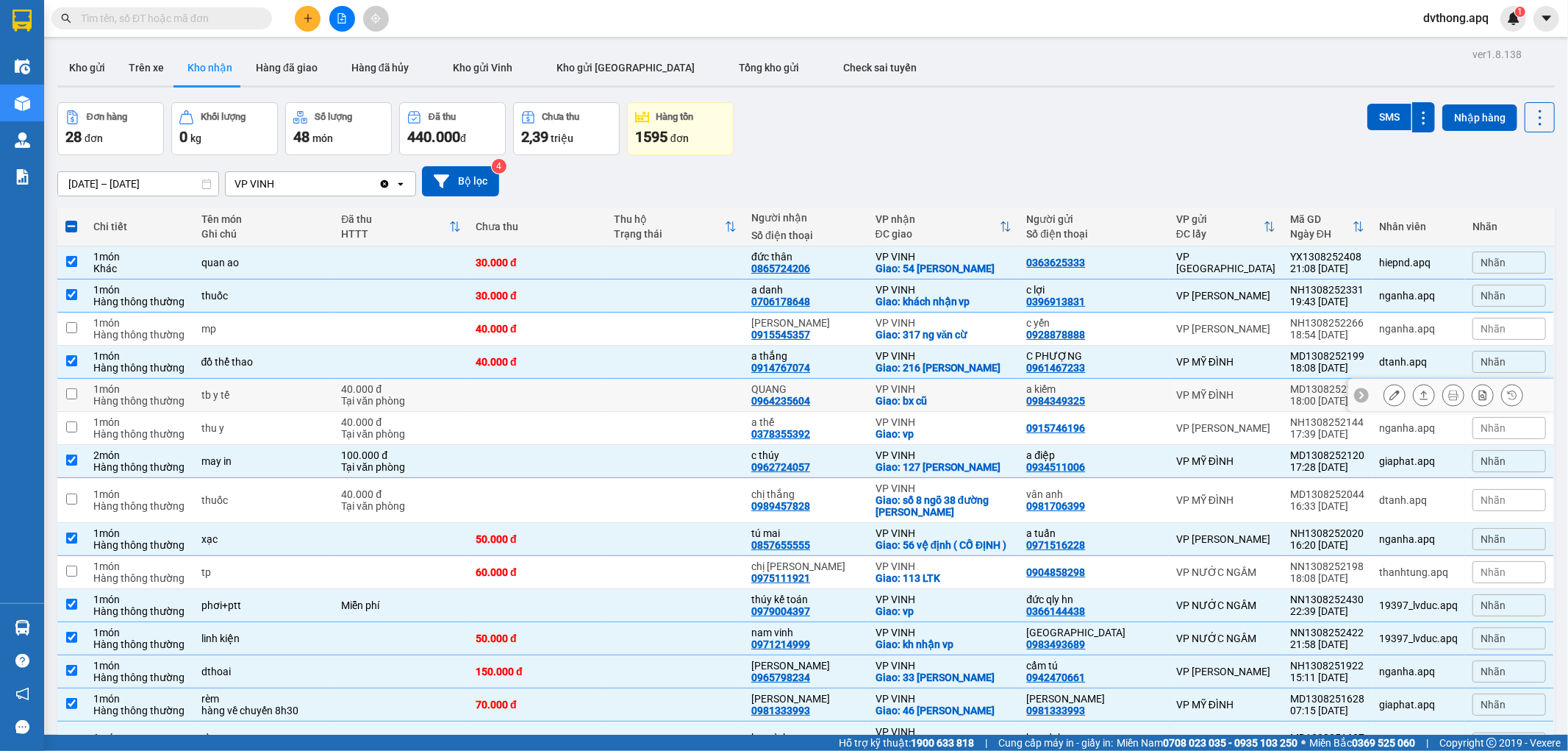
click at [652, 389] on td at bounding box center [676, 395] width 138 height 33
checkbox input "true"
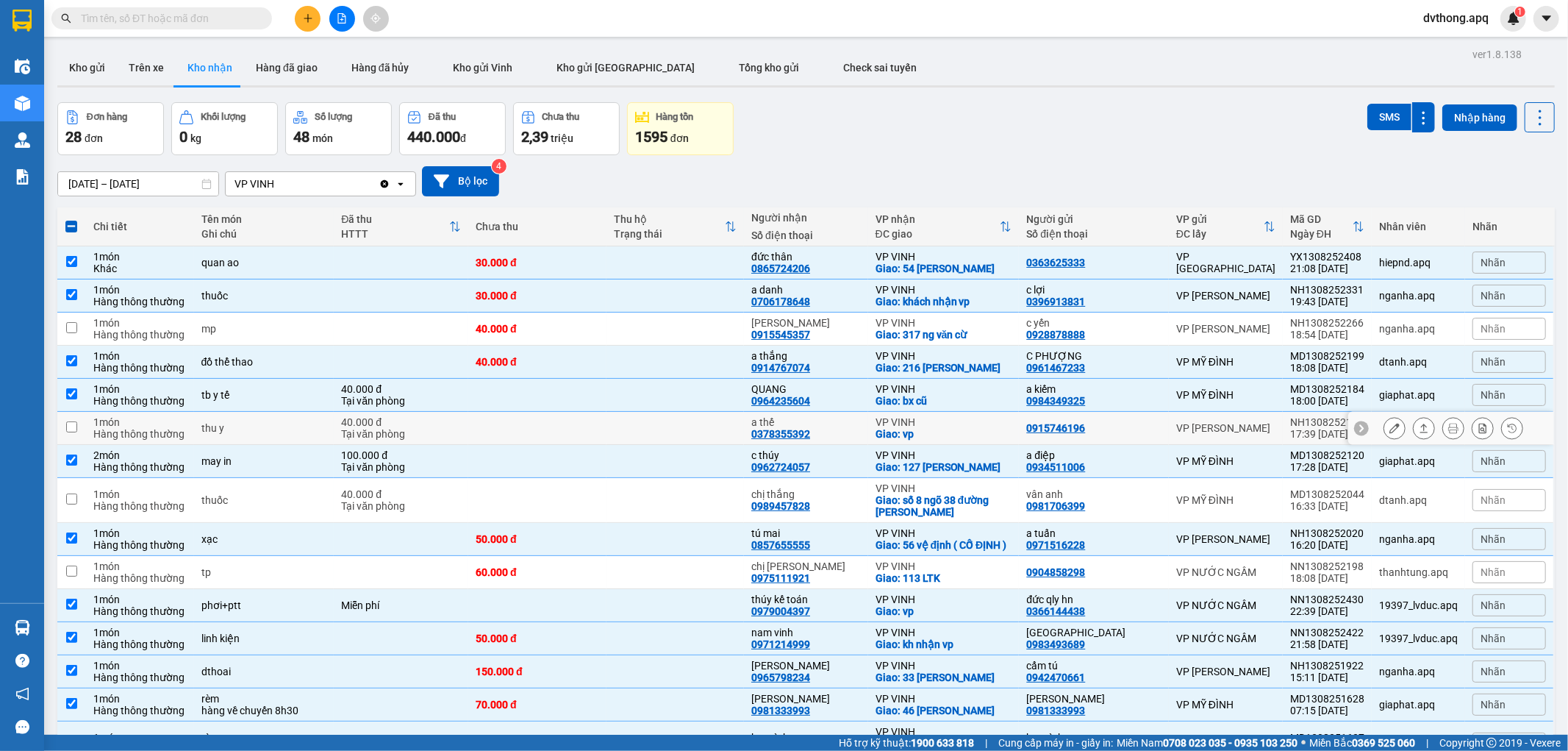
click at [652, 430] on td at bounding box center [676, 428] width 138 height 33
checkbox input "true"
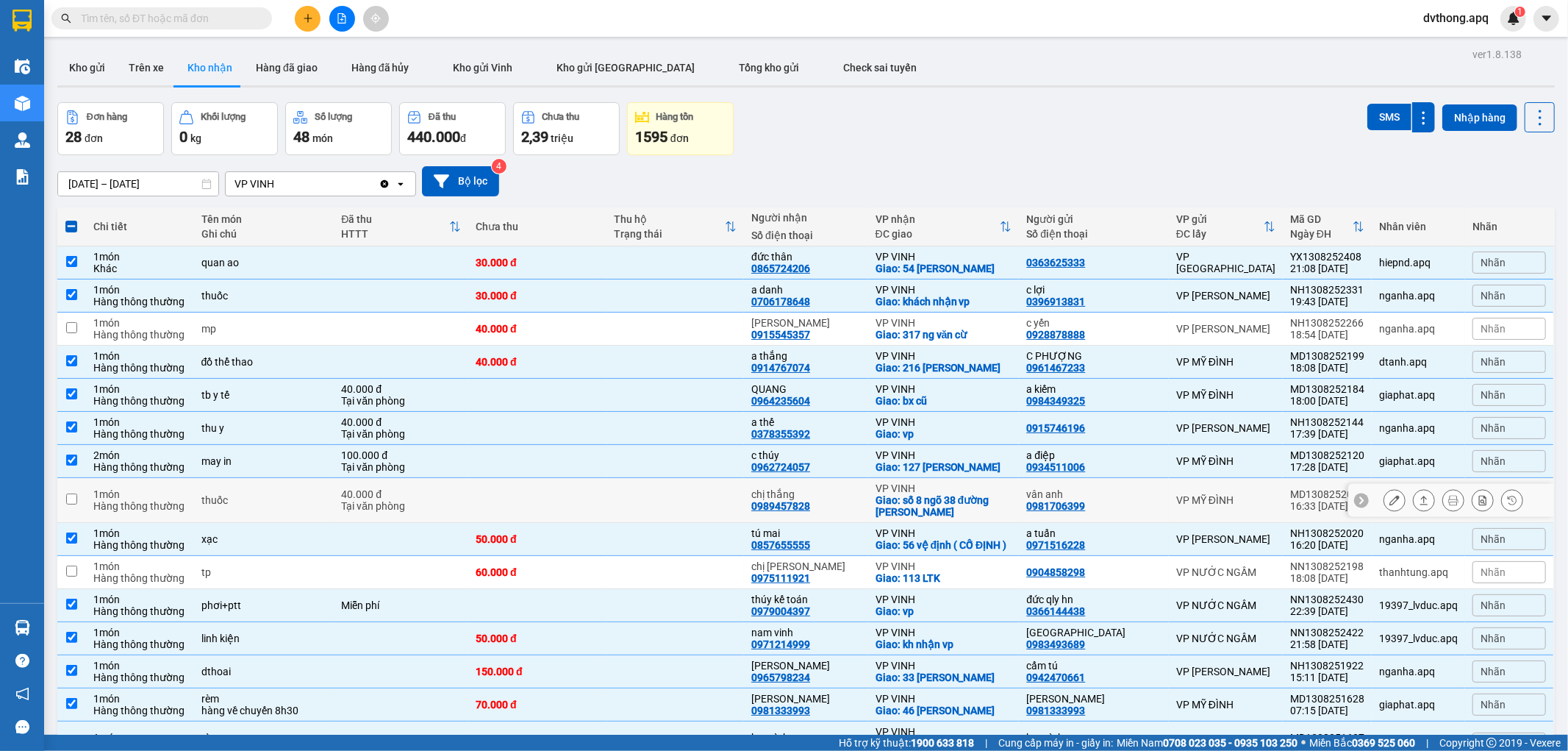
click at [663, 484] on td at bounding box center [676, 500] width 138 height 45
checkbox input "true"
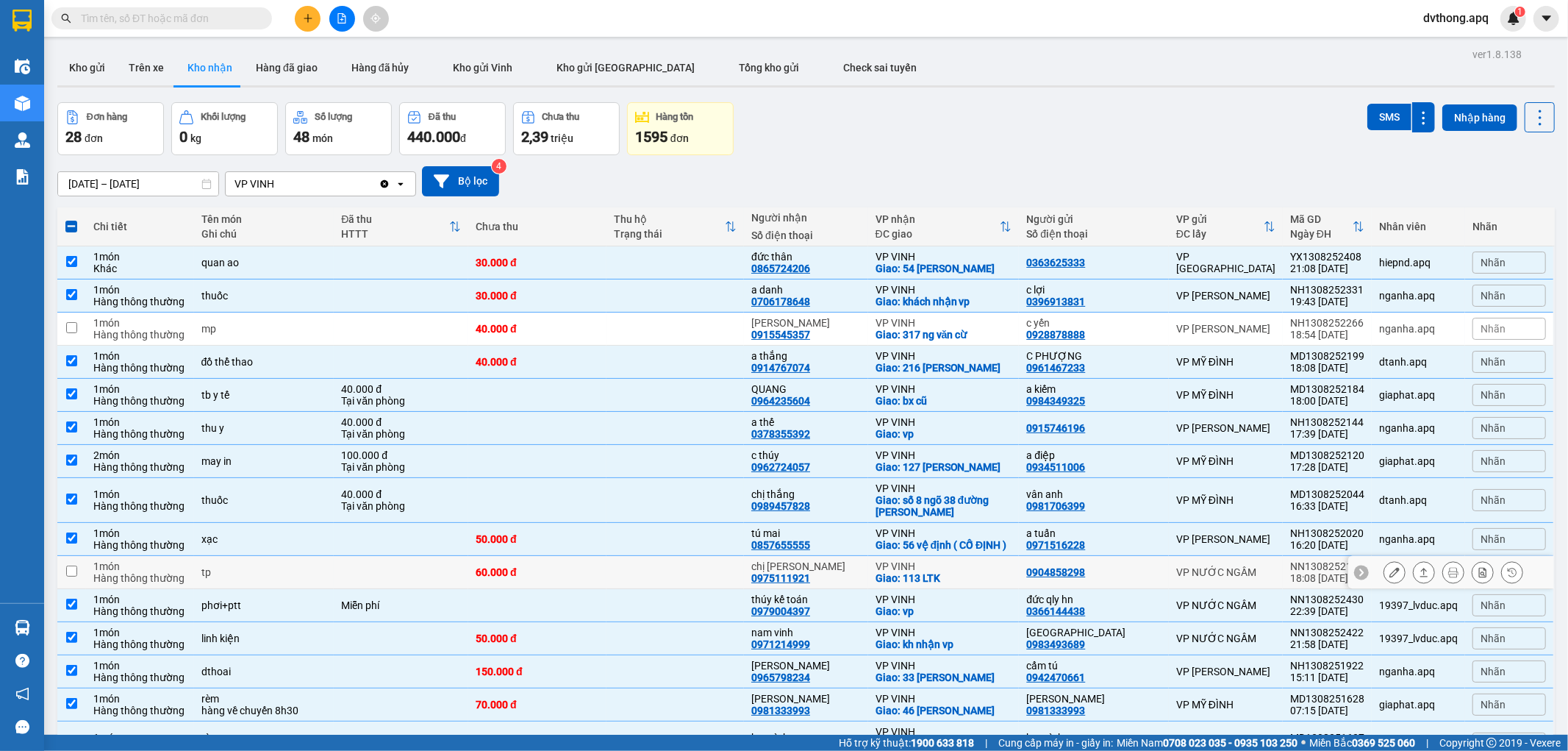
scroll to position [82, 0]
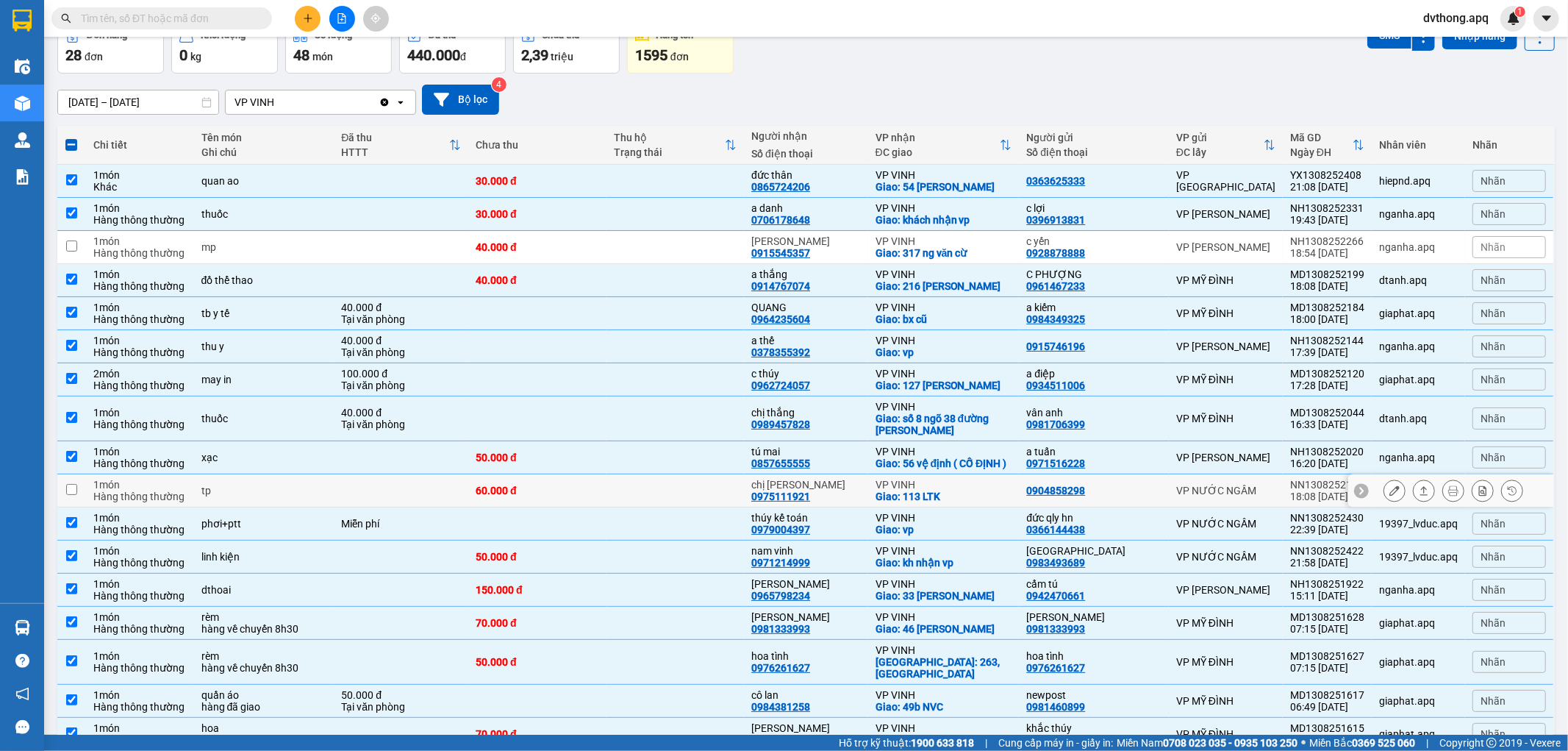
click at [652, 505] on td at bounding box center [676, 491] width 138 height 33
checkbox input "true"
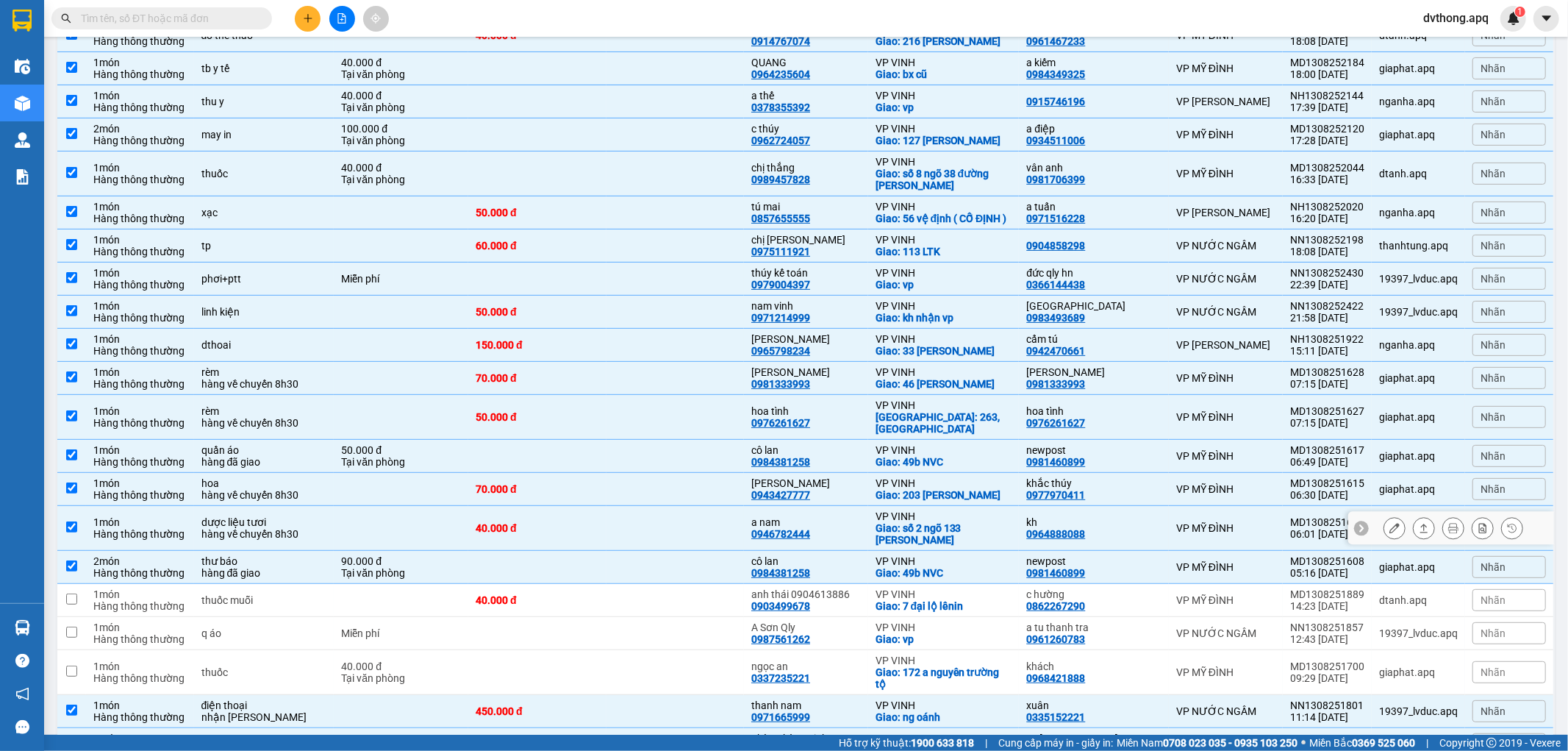
scroll to position [408, 0]
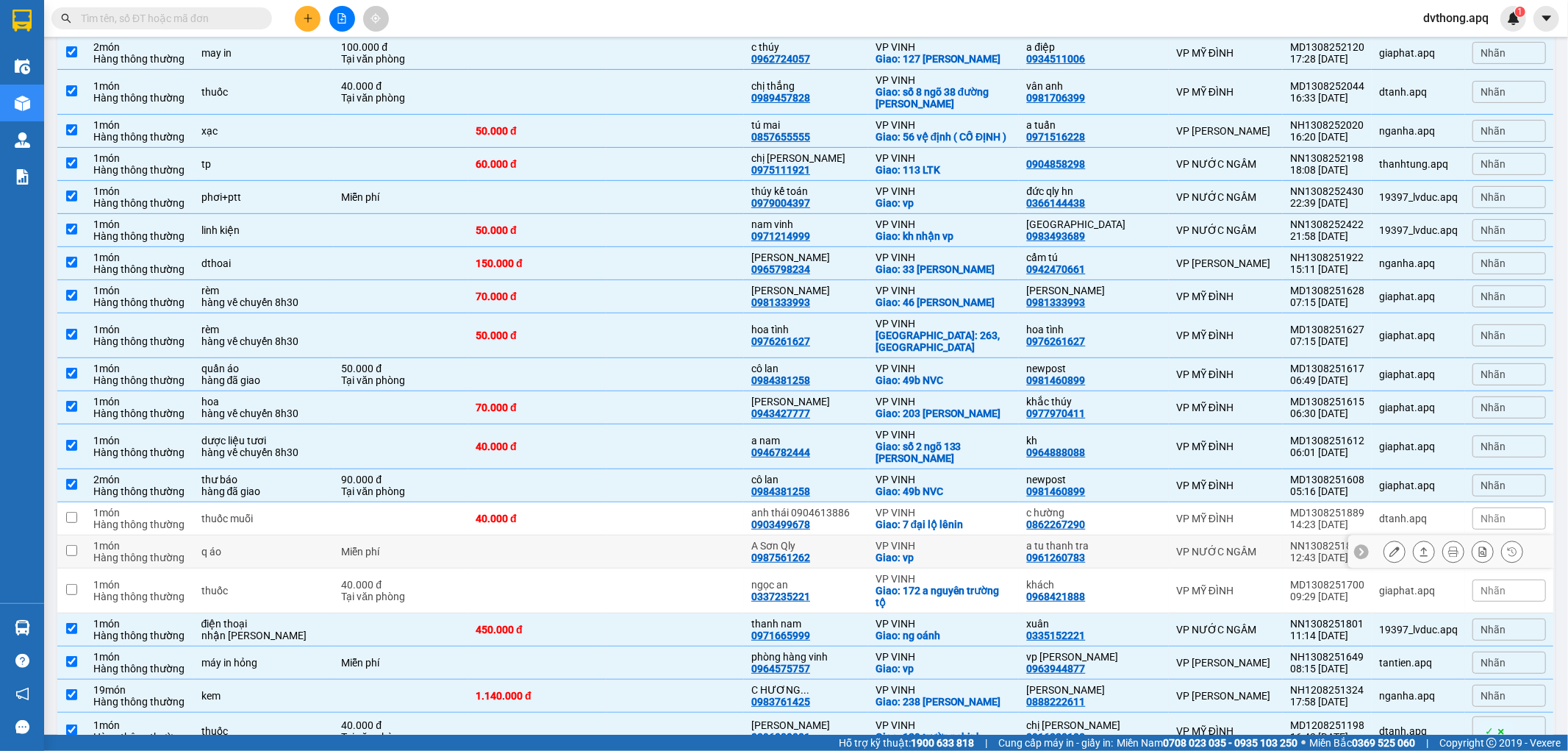
click at [666, 541] on td at bounding box center [676, 552] width 138 height 33
checkbox input "true"
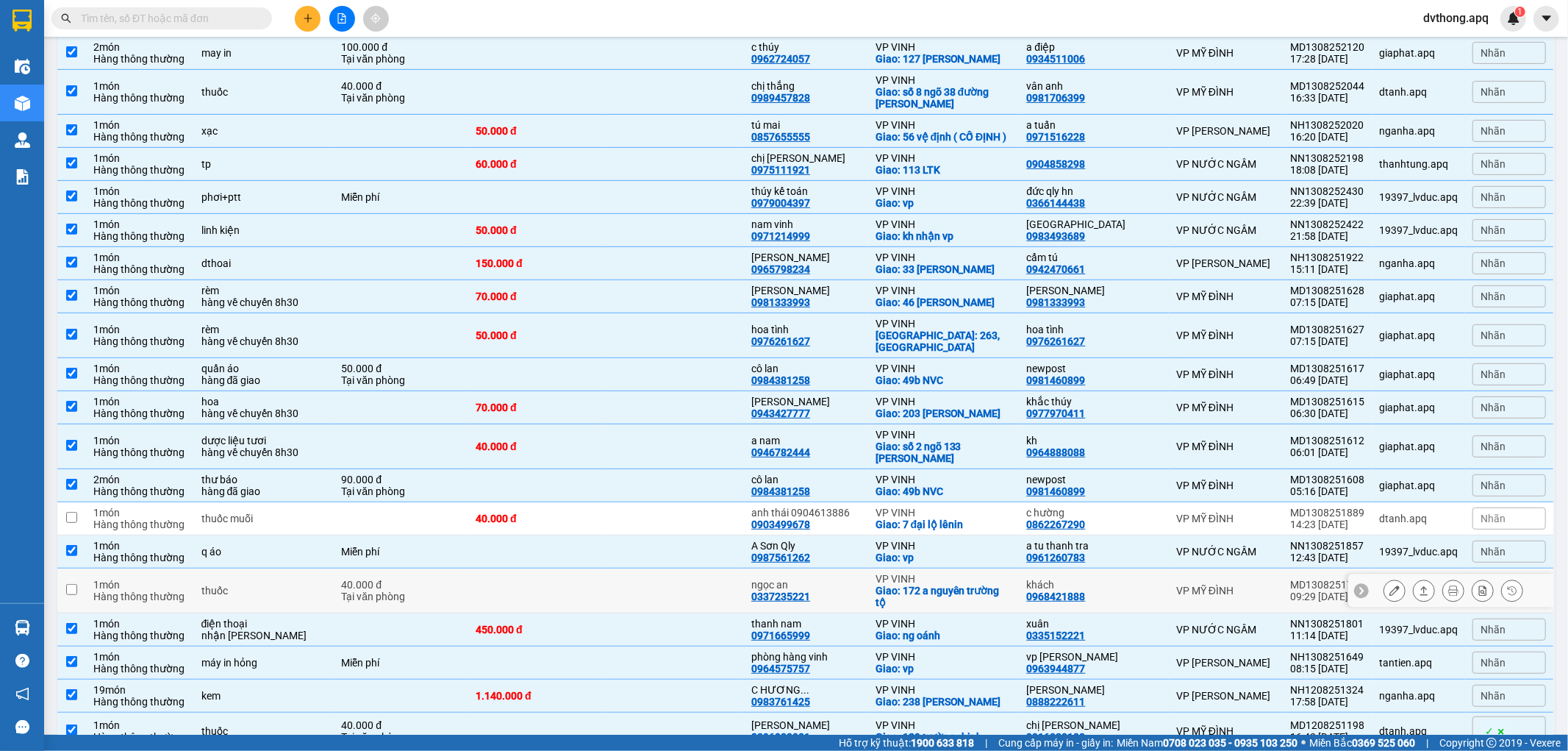
click at [1356, 592] on icon at bounding box center [1361, 591] width 11 height 11
drag, startPoint x: 1352, startPoint y: 589, endPoint x: 1286, endPoint y: 582, distance: 66.4
click at [1290, 582] on div "MD1308251700" at bounding box center [1327, 585] width 74 height 12
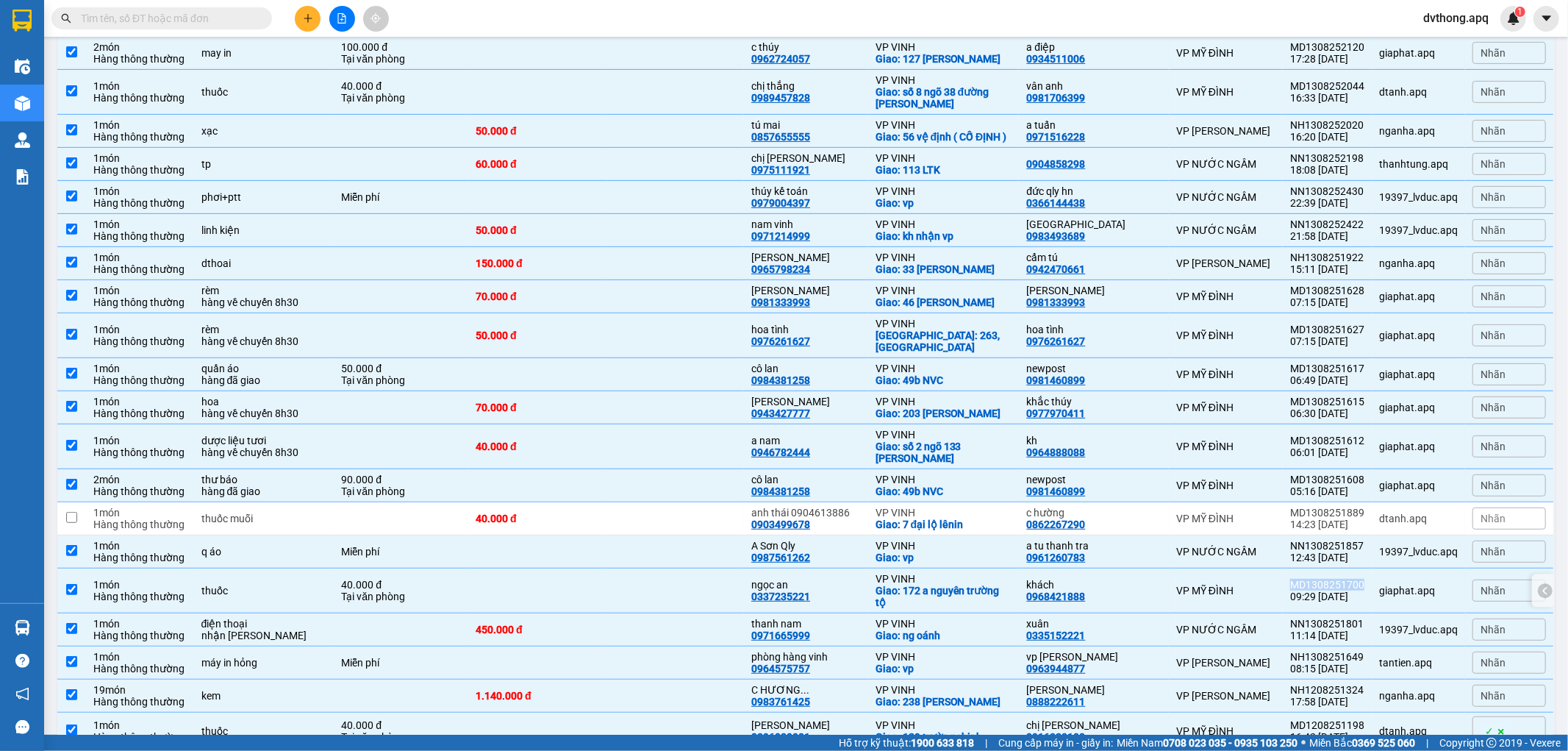
copy div "MD1308251700"
click at [585, 589] on td at bounding box center [537, 591] width 138 height 45
checkbox input "false"
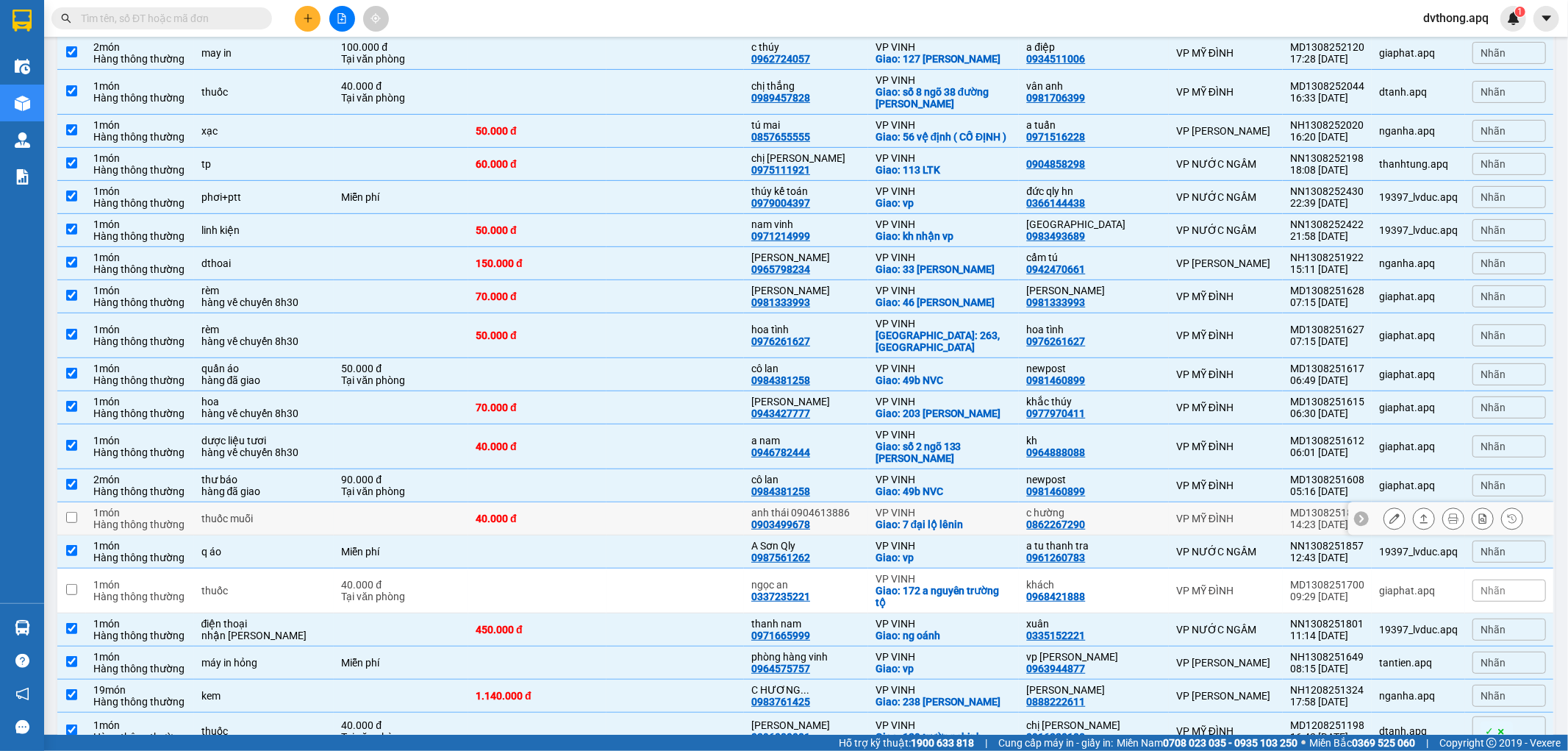
click at [1359, 523] on icon at bounding box center [1361, 519] width 5 height 8
drag, startPoint x: 1361, startPoint y: 512, endPoint x: 1298, endPoint y: 516, distance: 63.1
click at [1298, 516] on td "MD1308251889 14:23 13/08" at bounding box center [1328, 519] width 89 height 33
checkbox input "true"
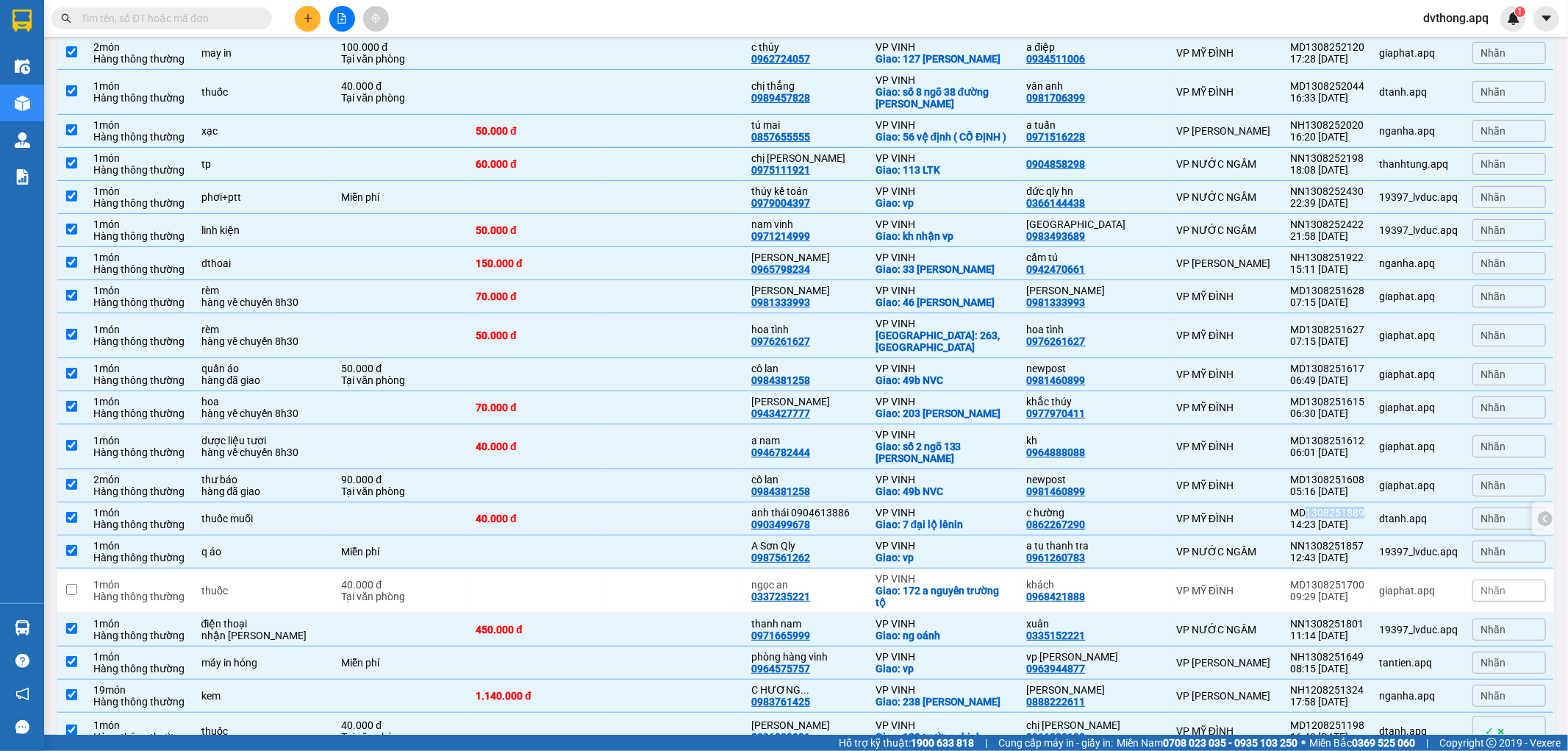
copy div "1308251889"
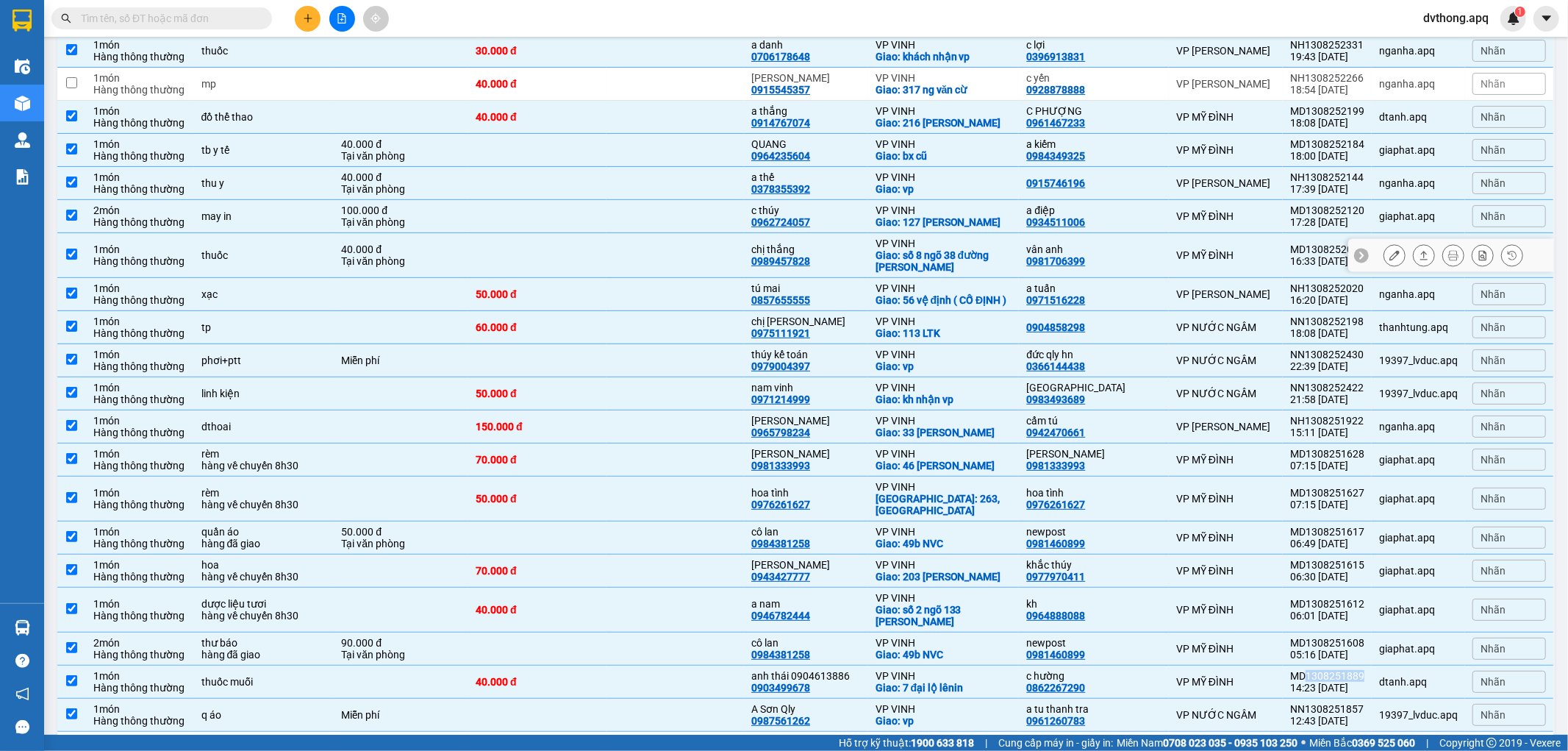
scroll to position [163, 0]
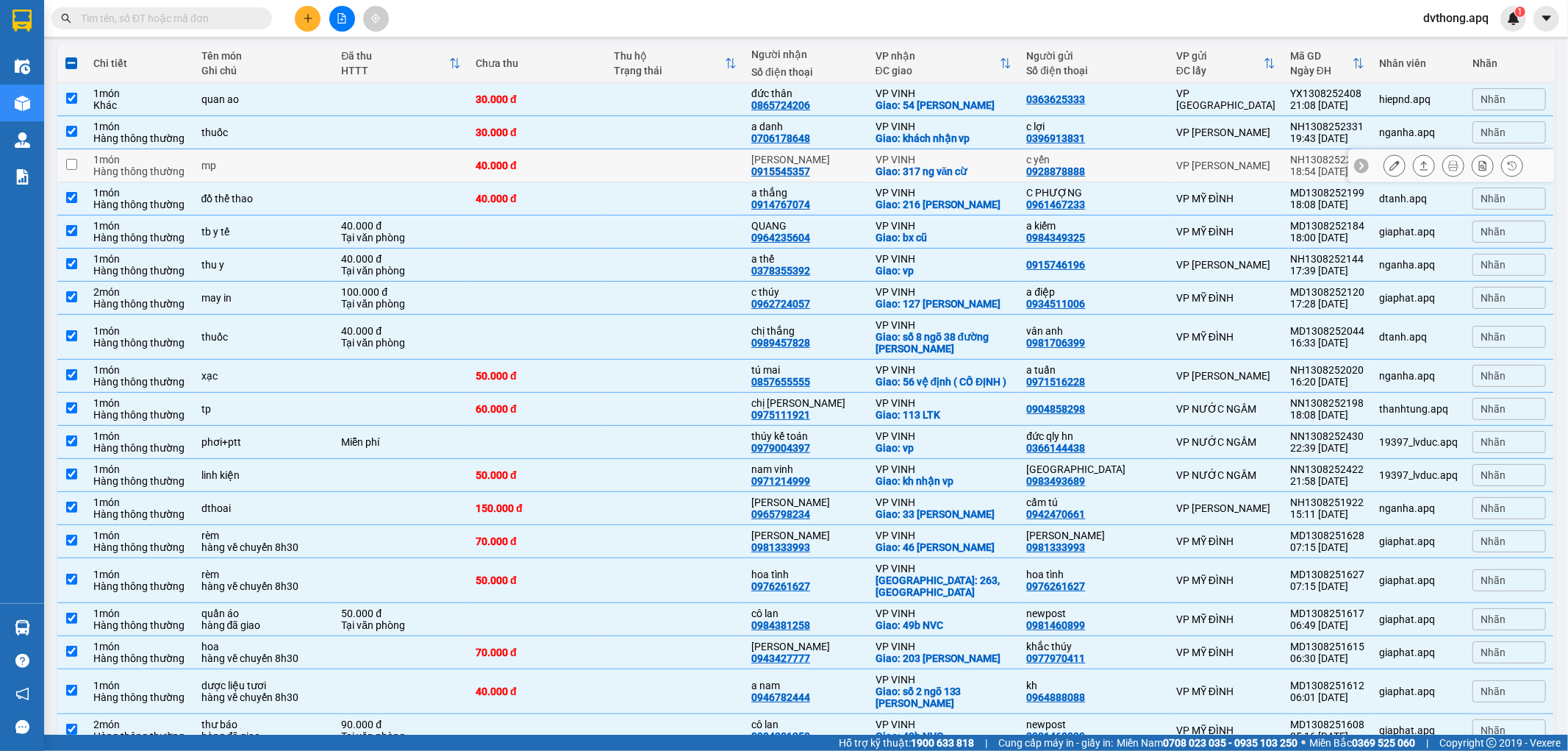
click at [1356, 162] on icon at bounding box center [1361, 165] width 11 height 11
drag, startPoint x: 1355, startPoint y: 158, endPoint x: 1282, endPoint y: 159, distance: 73.0
click at [1284, 159] on td "NH1308252266 18:54 13/08" at bounding box center [1328, 166] width 89 height 33
checkbox input "true"
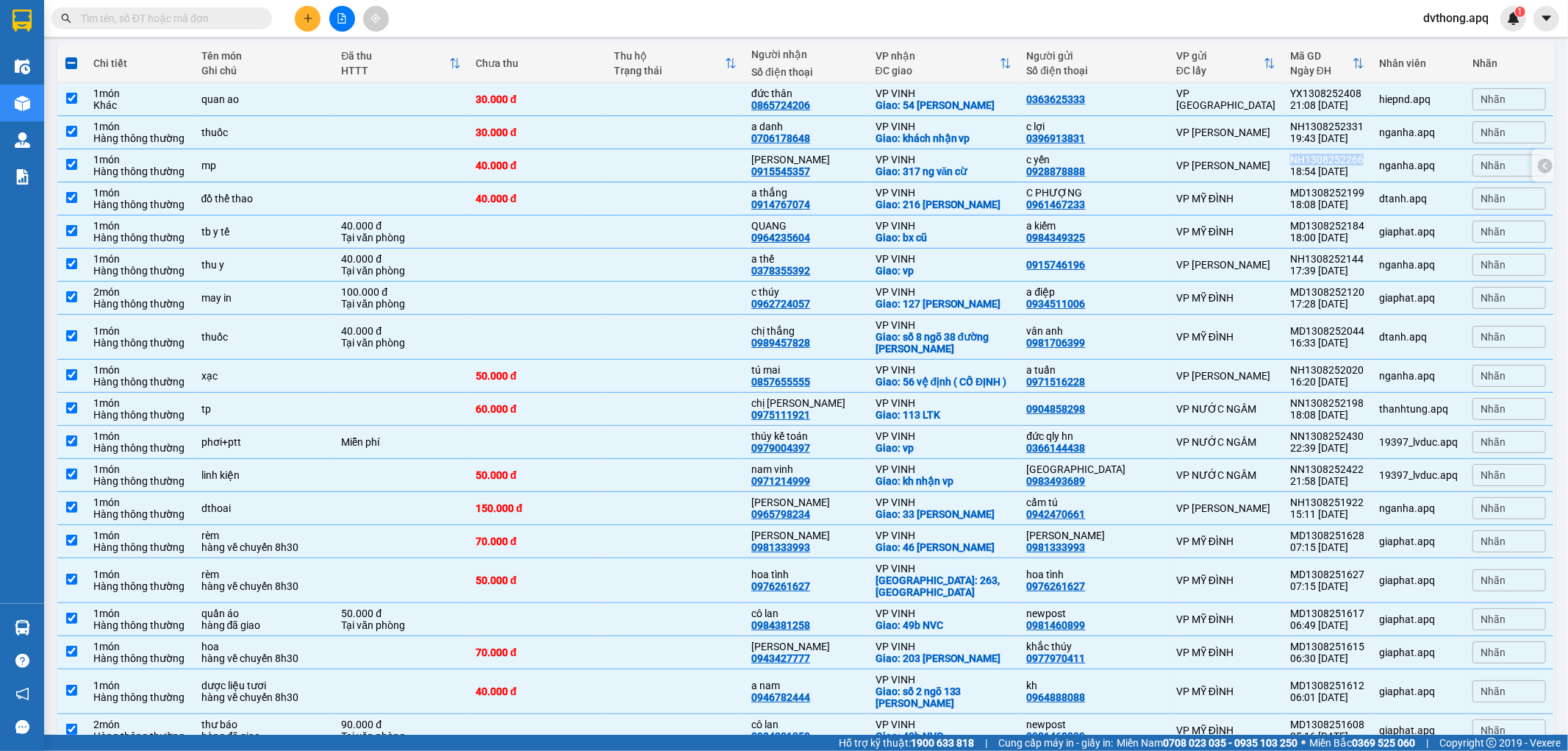
copy div "NH1308252266"
click at [1356, 295] on icon at bounding box center [1361, 297] width 11 height 11
drag, startPoint x: 1358, startPoint y: 292, endPoint x: 1284, endPoint y: 291, distance: 74.0
click at [1284, 291] on td "MD1308252120 17:28 13/08" at bounding box center [1328, 298] width 89 height 33
checkbox input "false"
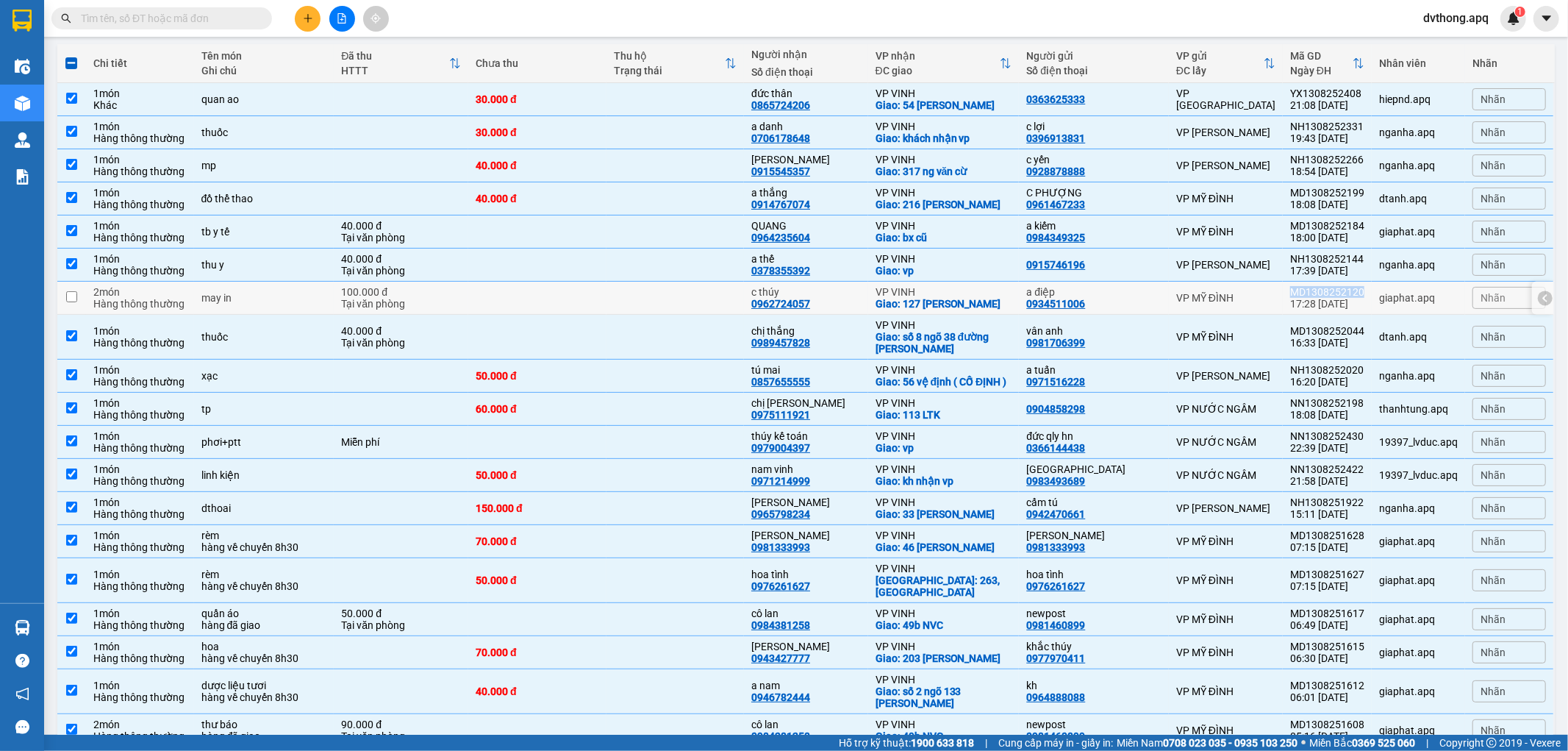
copy div "MD1308252120"
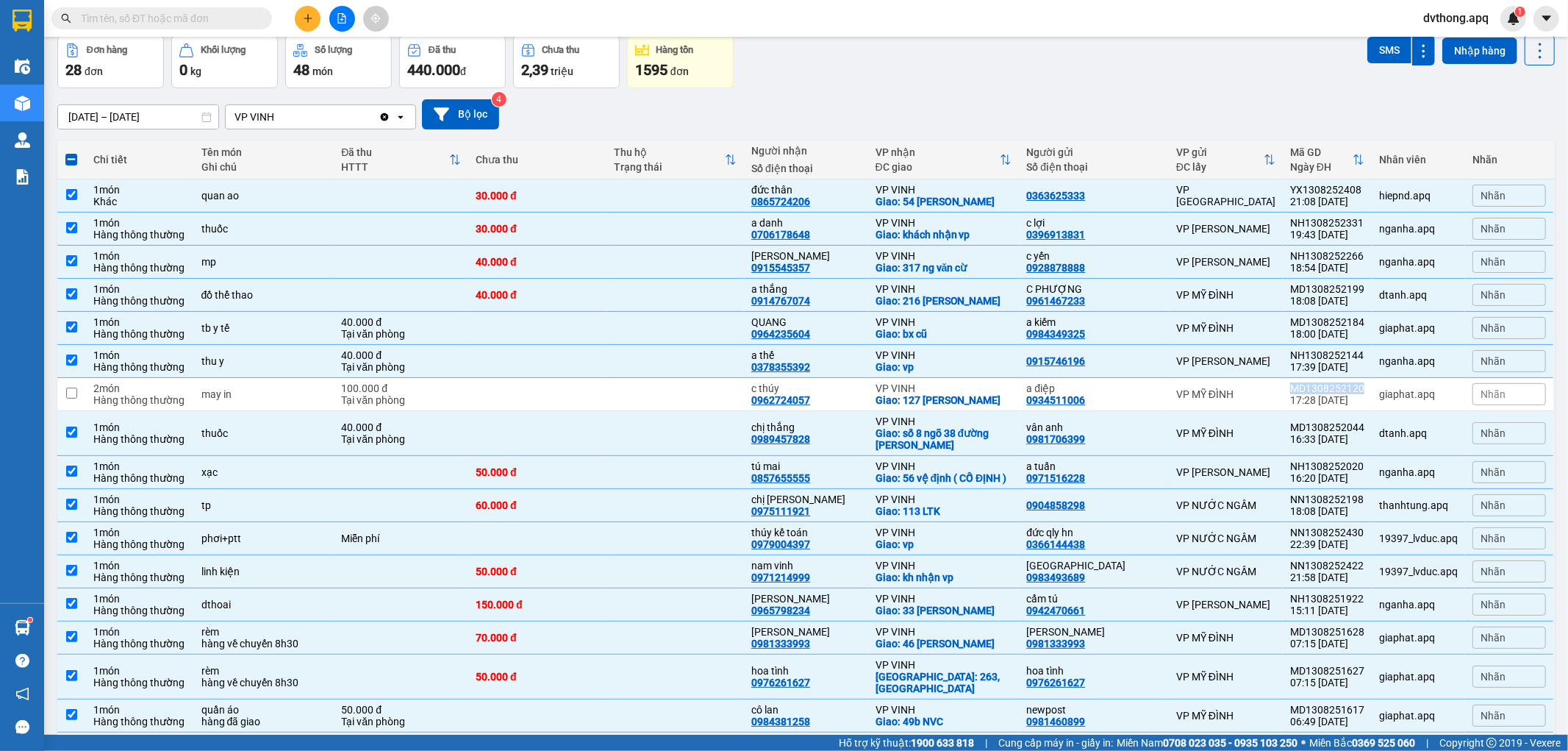
scroll to position [0, 0]
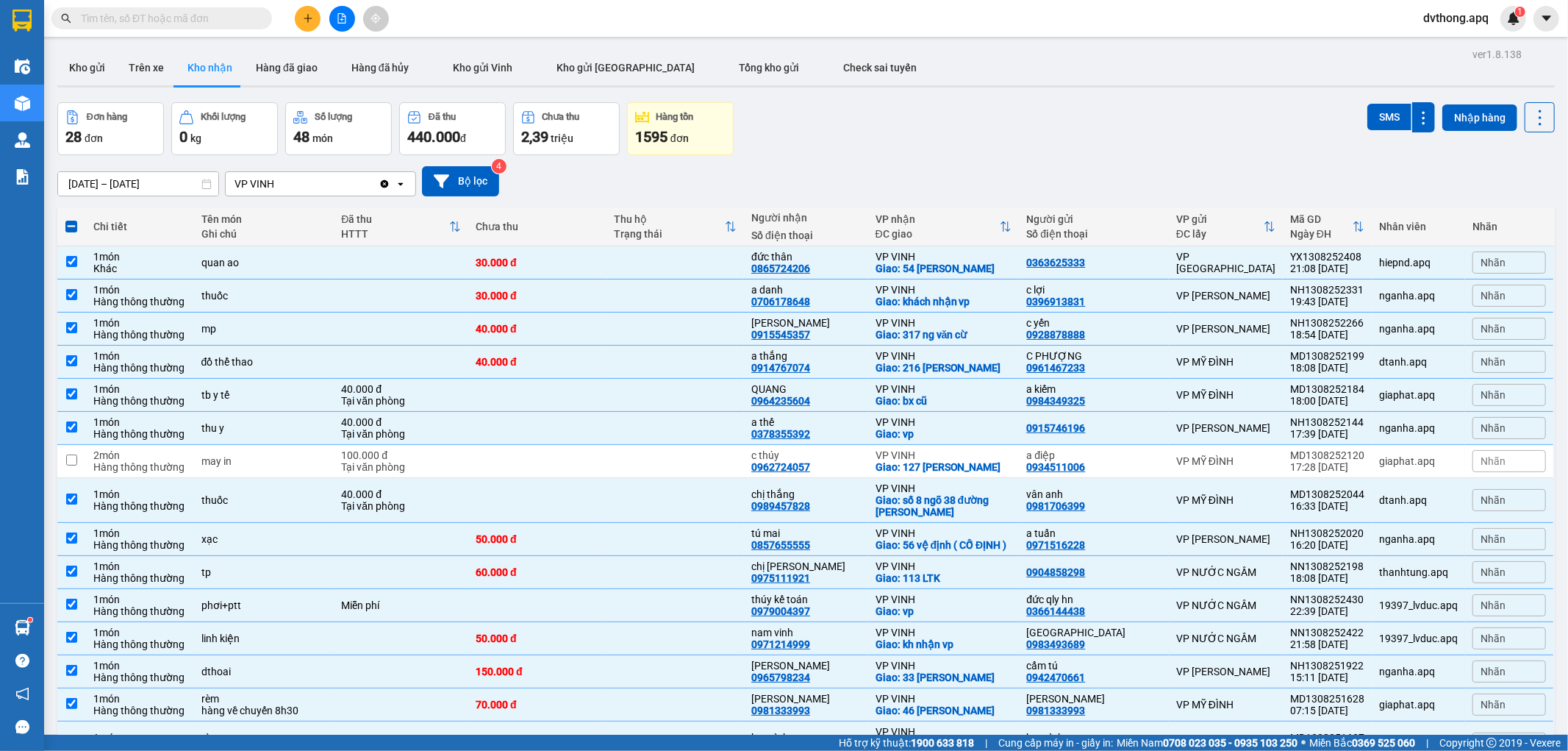
click at [86, 188] on input "13/08/2025 – 14/08/2025" at bounding box center [138, 184] width 160 height 23
click at [459, 174] on button "Bộ lọc" at bounding box center [461, 181] width 78 height 30
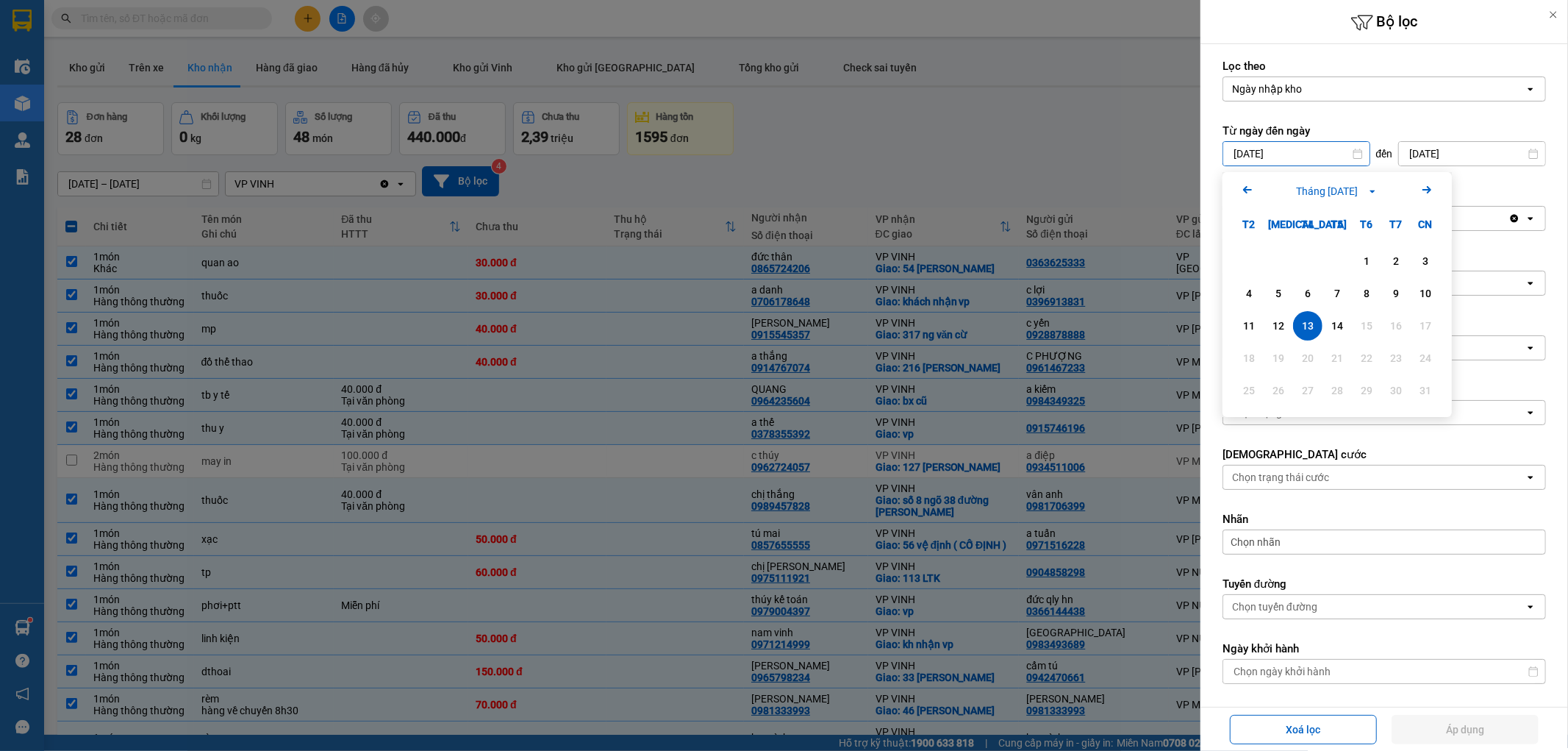
click at [1311, 152] on input "13/08/2025" at bounding box center [1296, 154] width 147 height 23
click at [1276, 323] on div "12" at bounding box center [1278, 325] width 20 height 17
type input "12/08/2025"
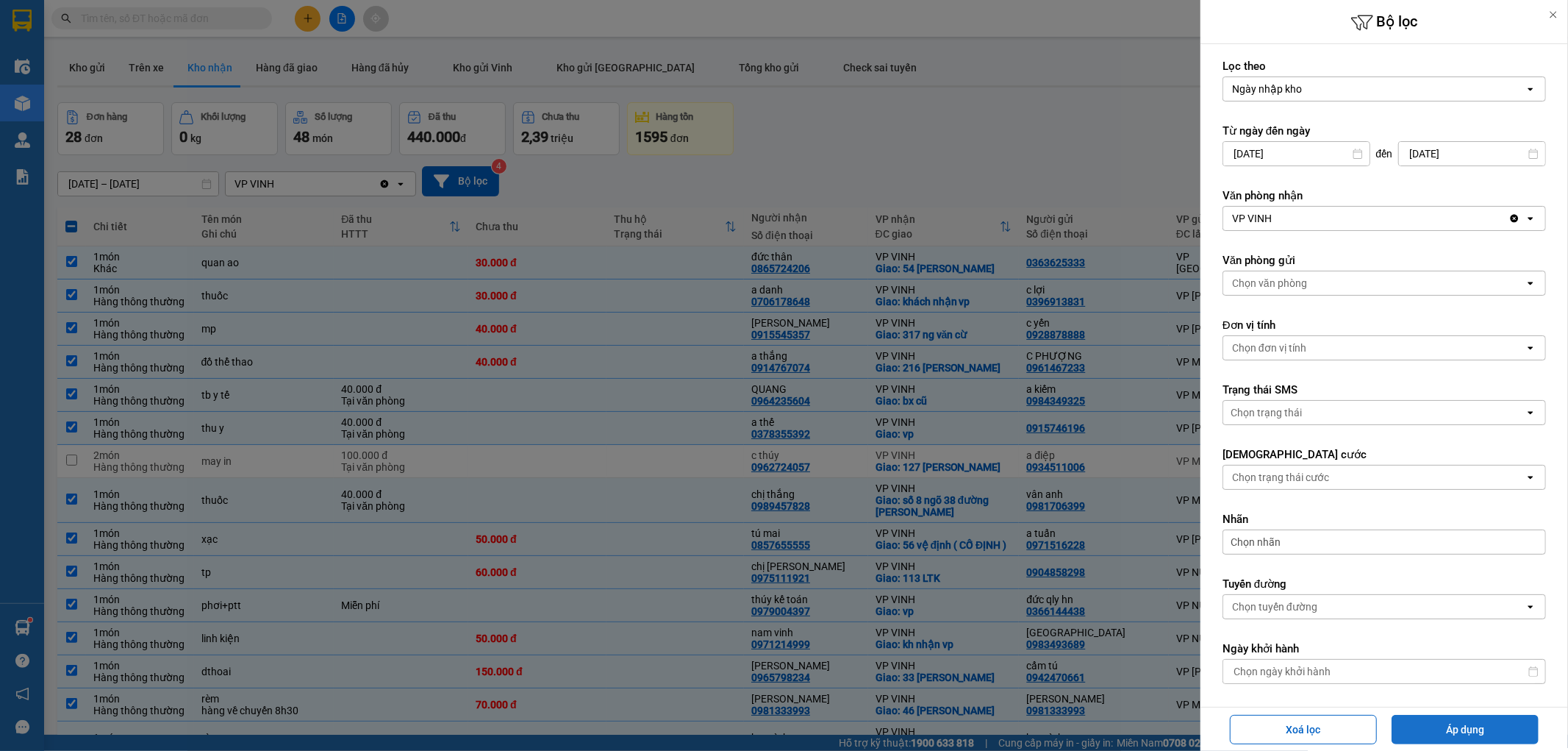
click at [1424, 722] on button "Áp dụng" at bounding box center [1465, 730] width 147 height 29
type input "[DATE] – [DATE]"
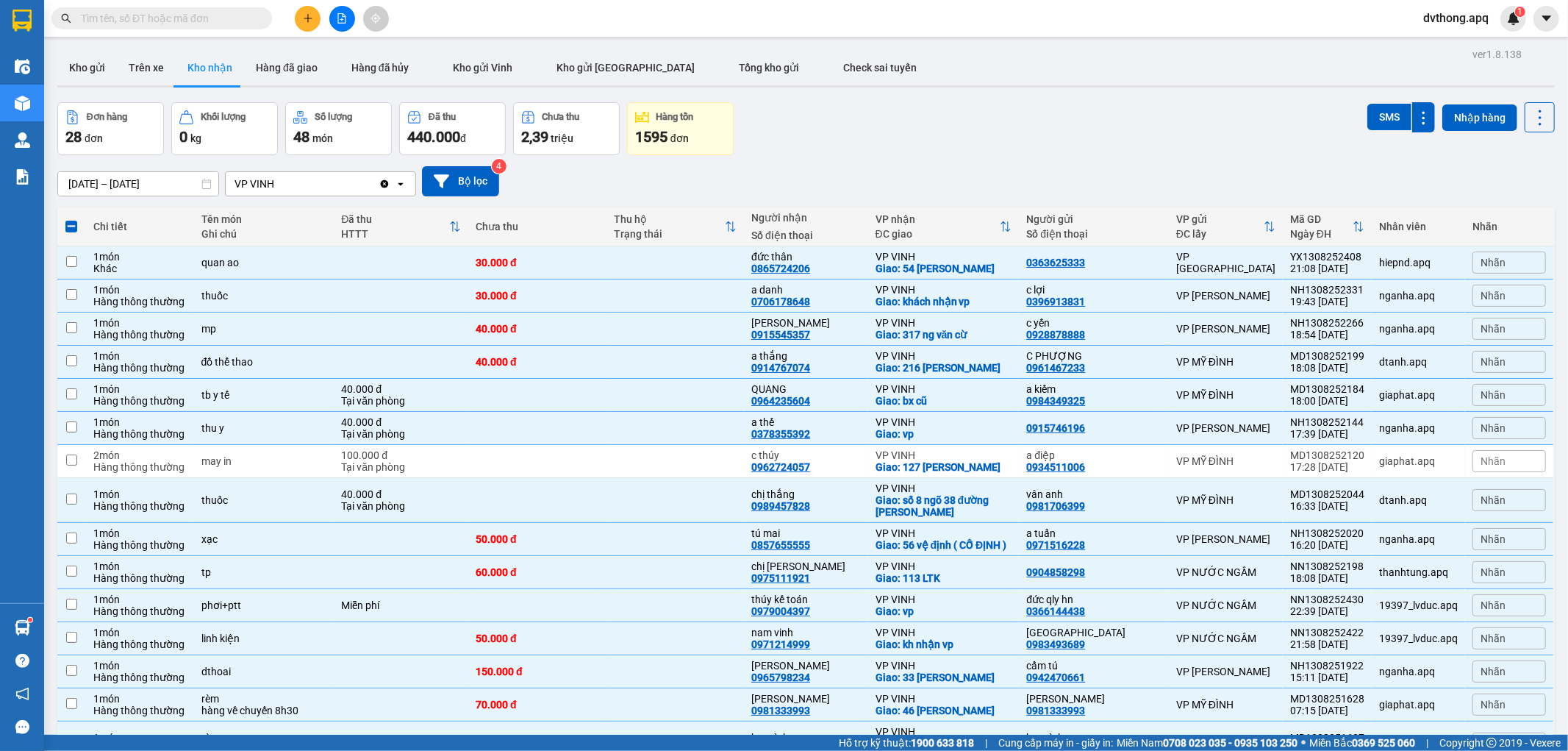
checkbox input "false"
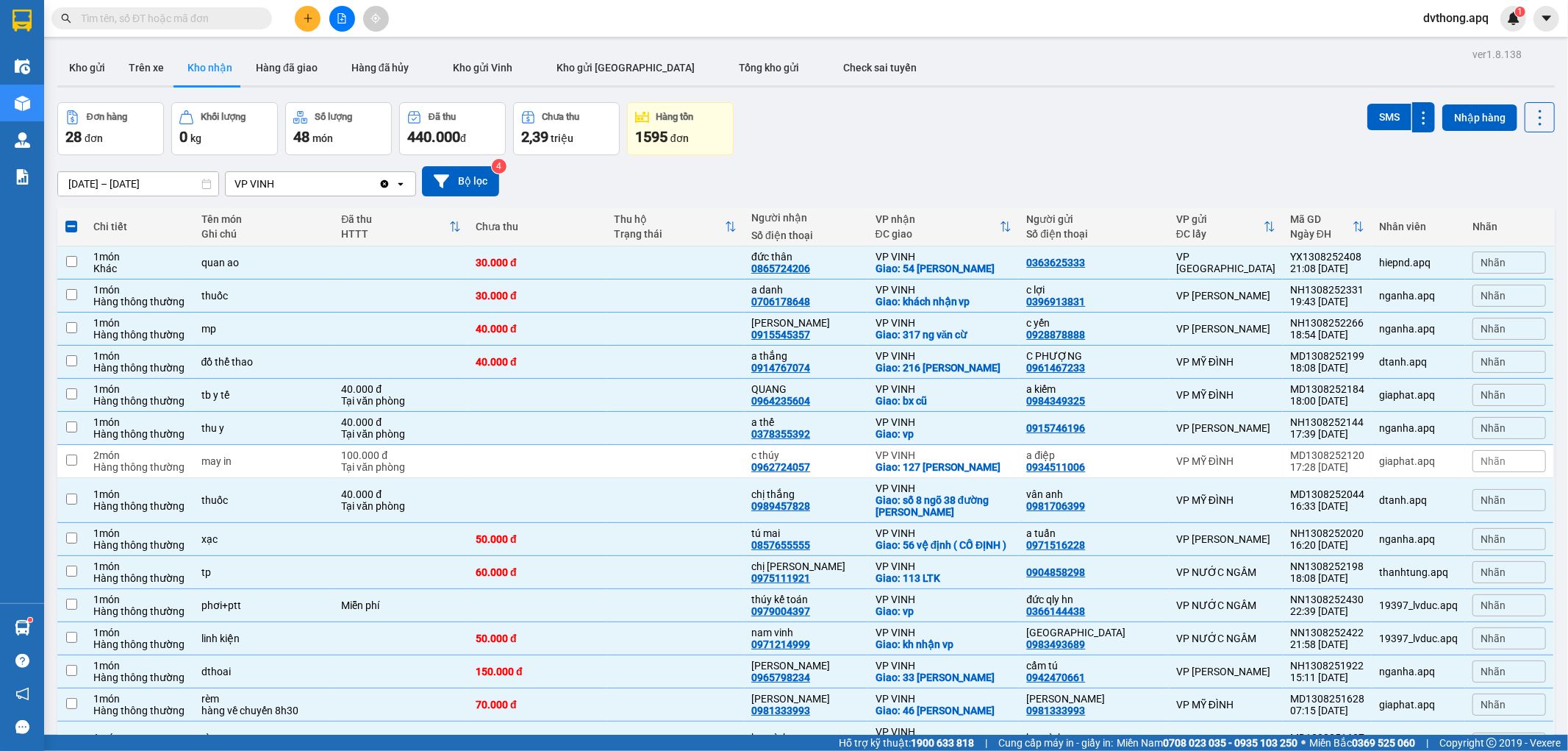
checkbox input "false"
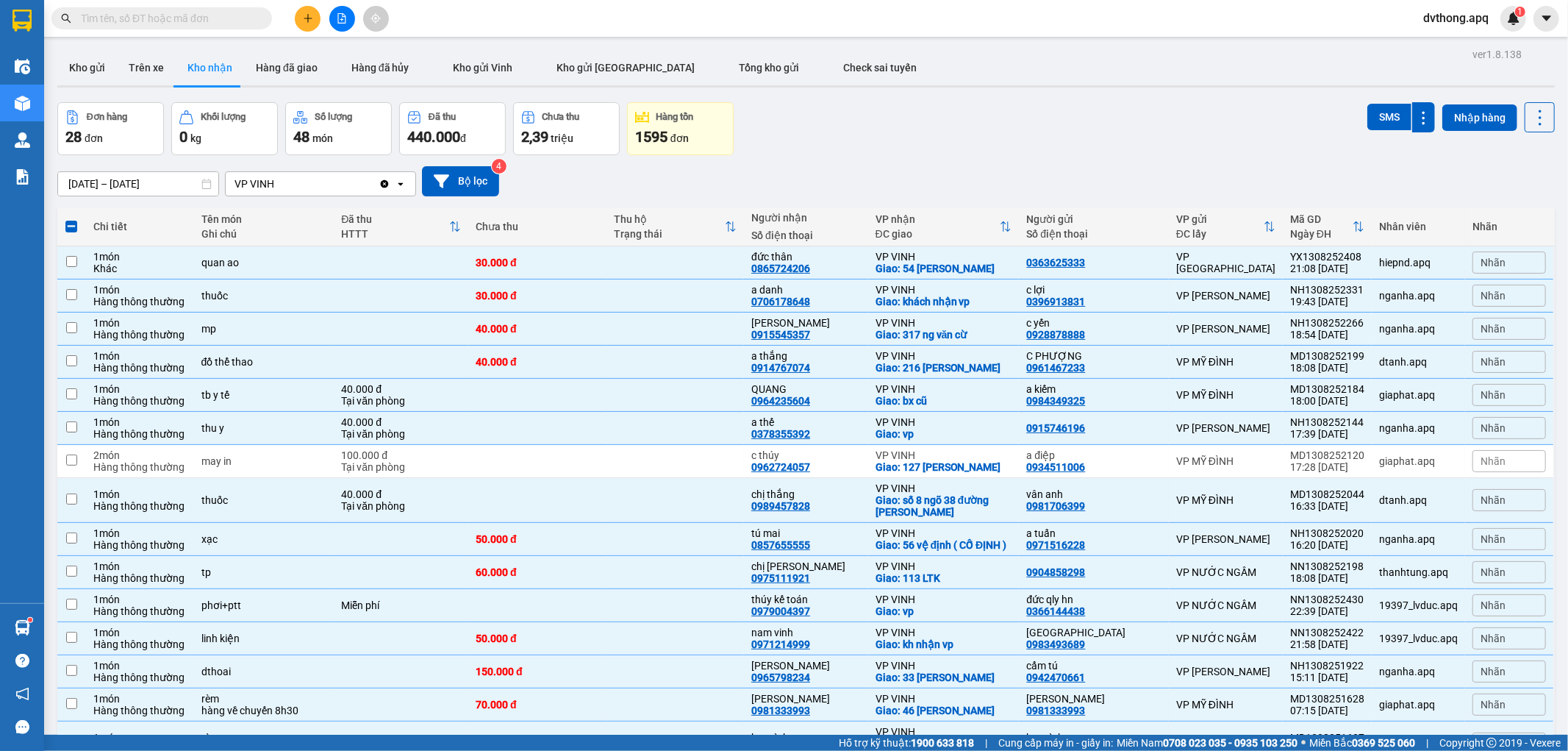
checkbox input "false"
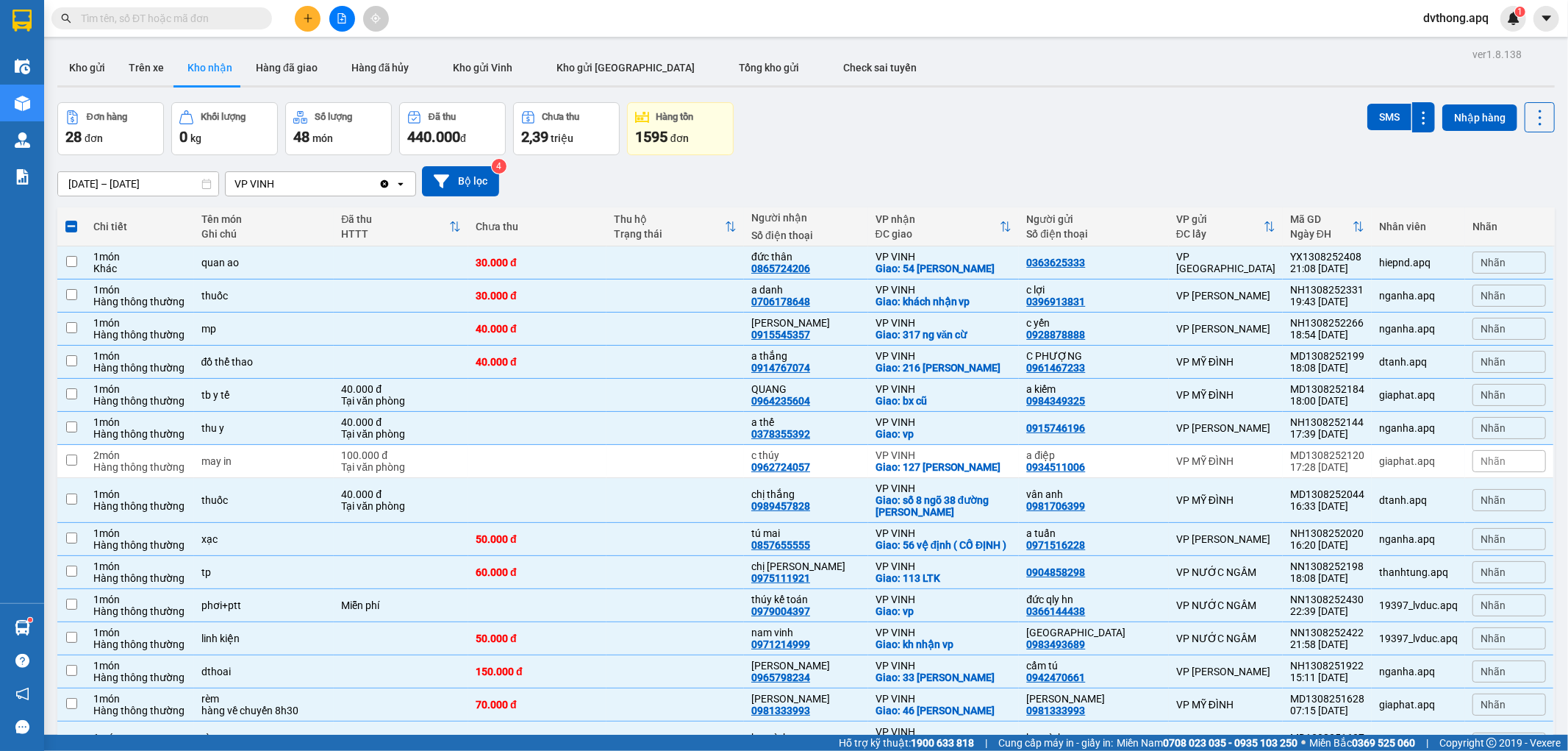
checkbox input "false"
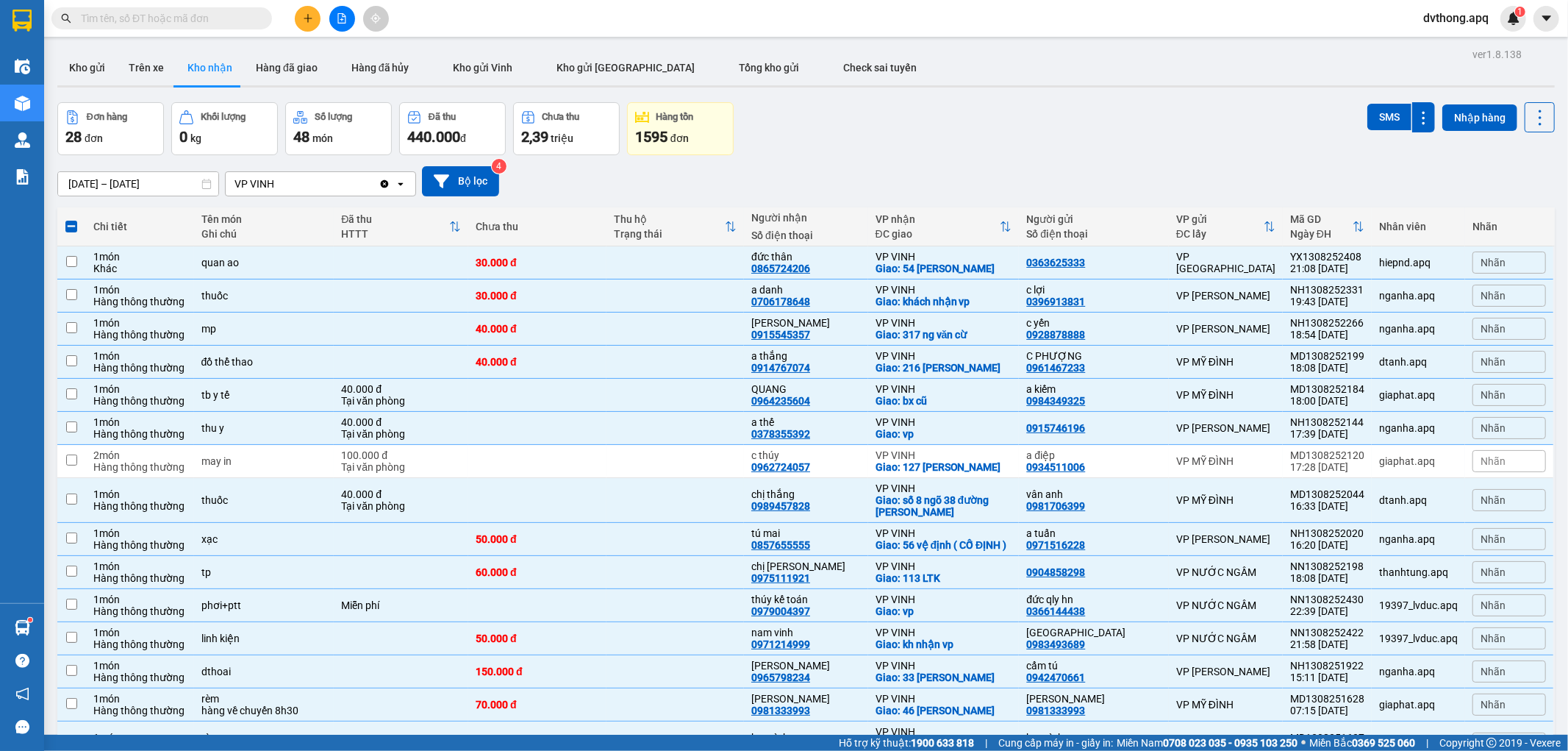
checkbox input "false"
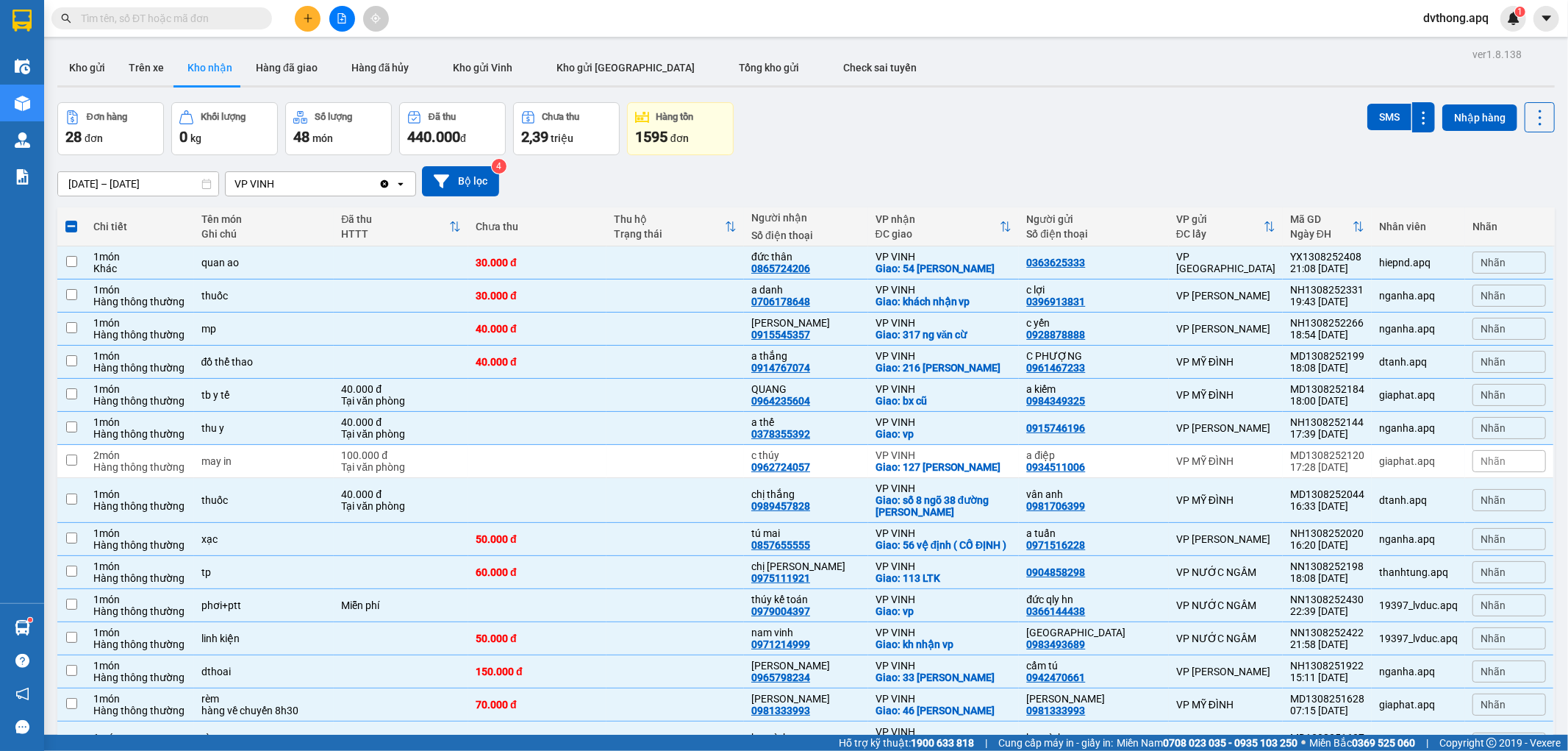
checkbox input "false"
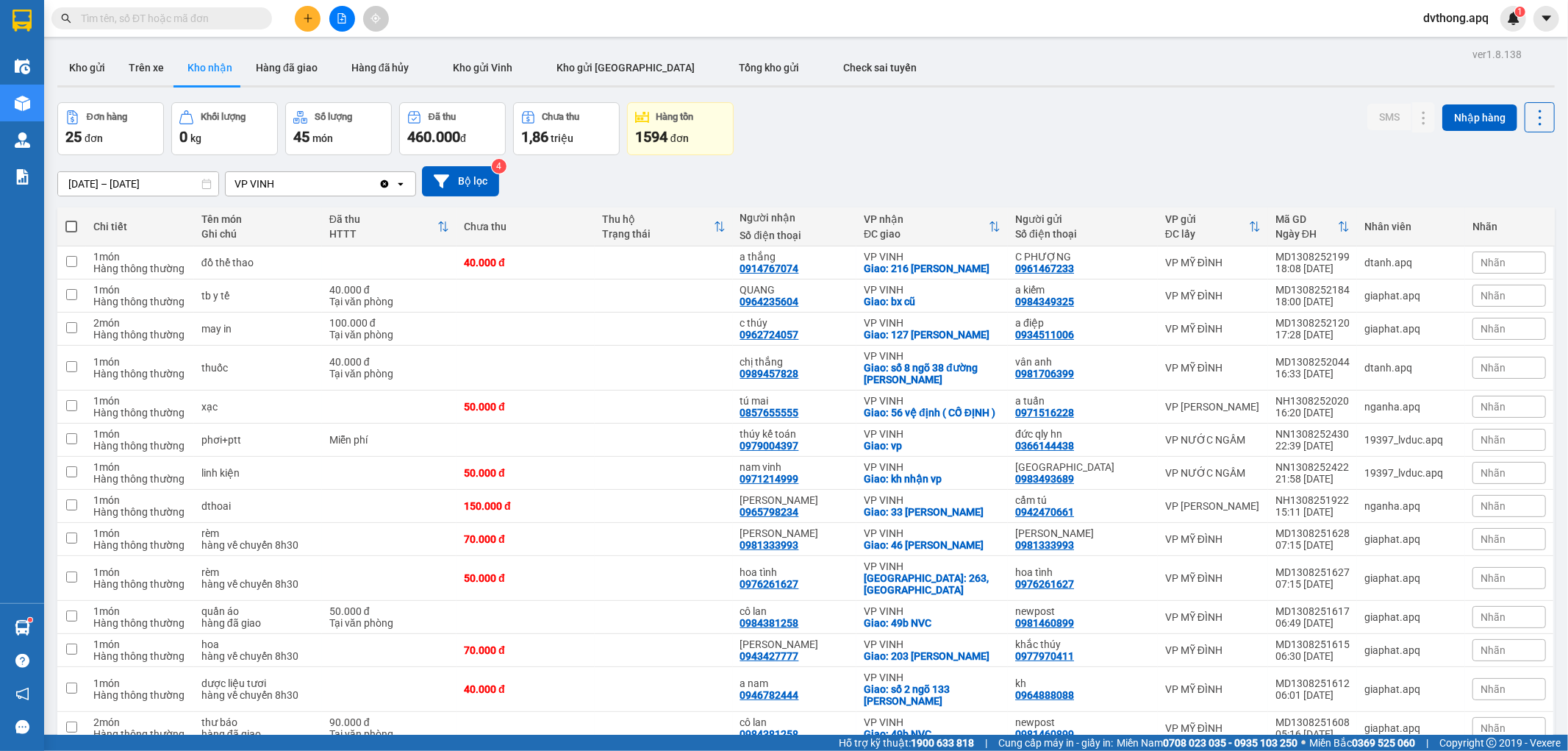
click at [959, 147] on div "Đơn hàng 25 đơn Khối lượng 0 kg Số lượng 45 món Đã thu 460.000 đ Chưa thu 1,86 …" at bounding box center [806, 128] width 1498 height 53
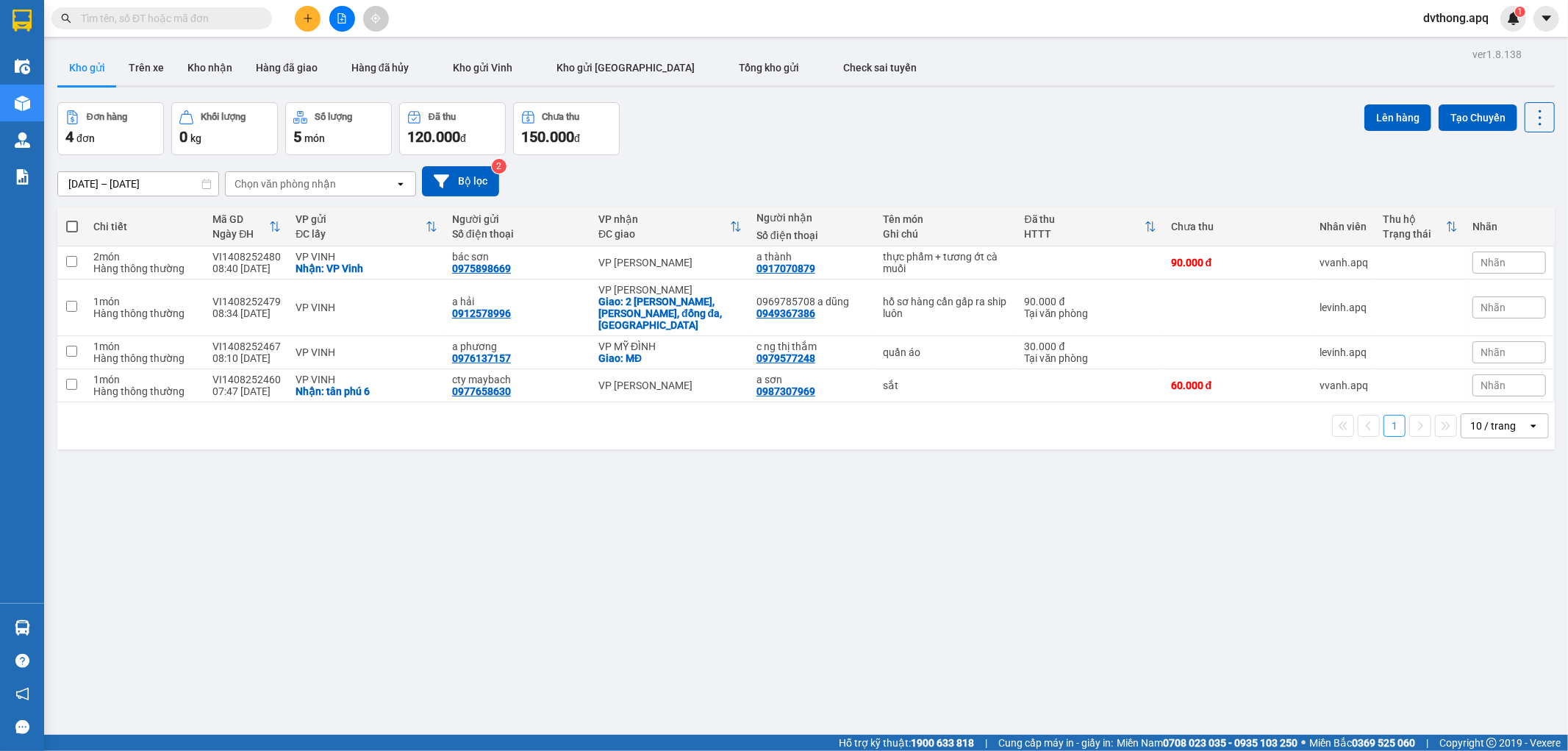
click at [214, 18] on input "text" at bounding box center [167, 18] width 174 height 17
paste input "YX1308252408"
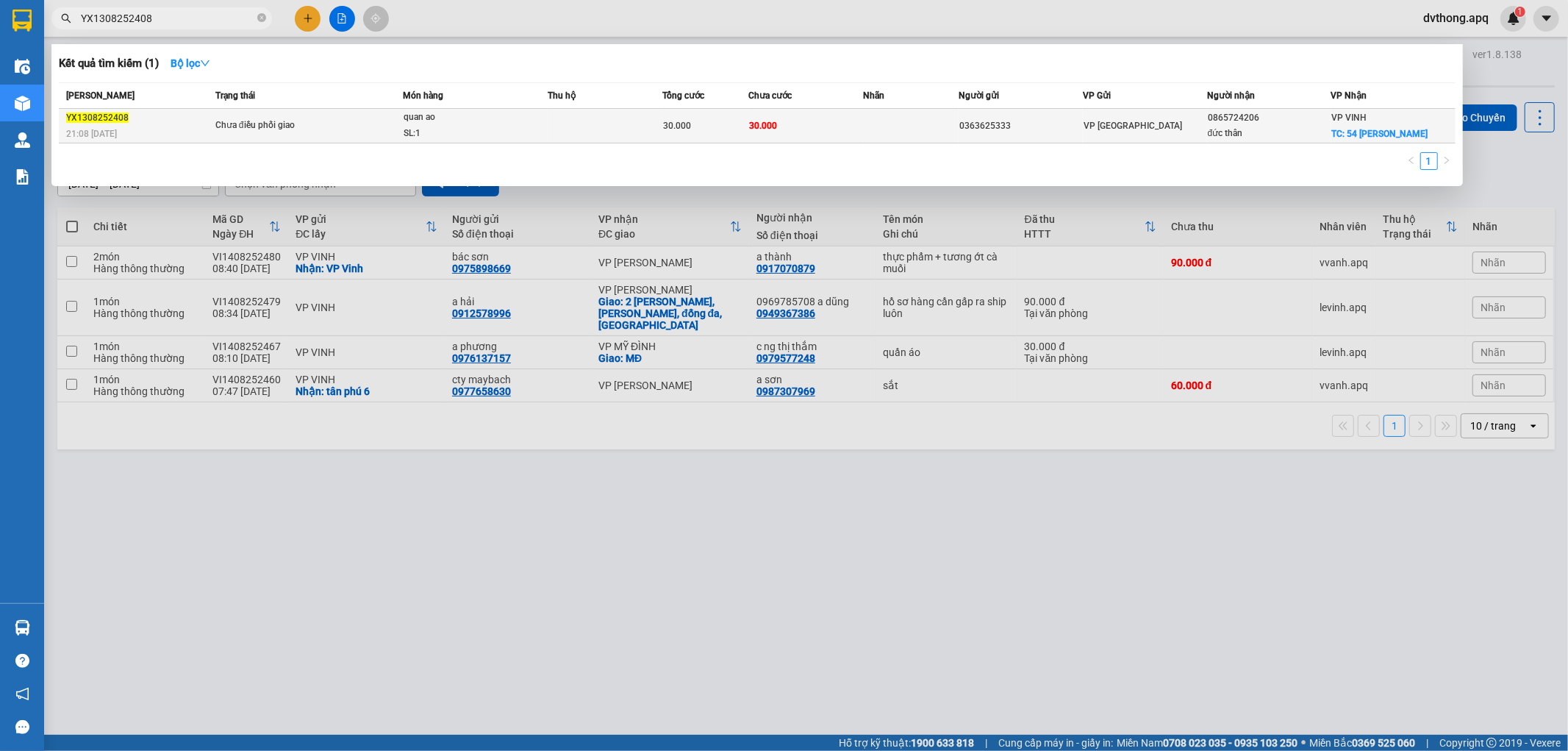
type input "YX1308252408"
click at [643, 128] on td at bounding box center [605, 126] width 115 height 35
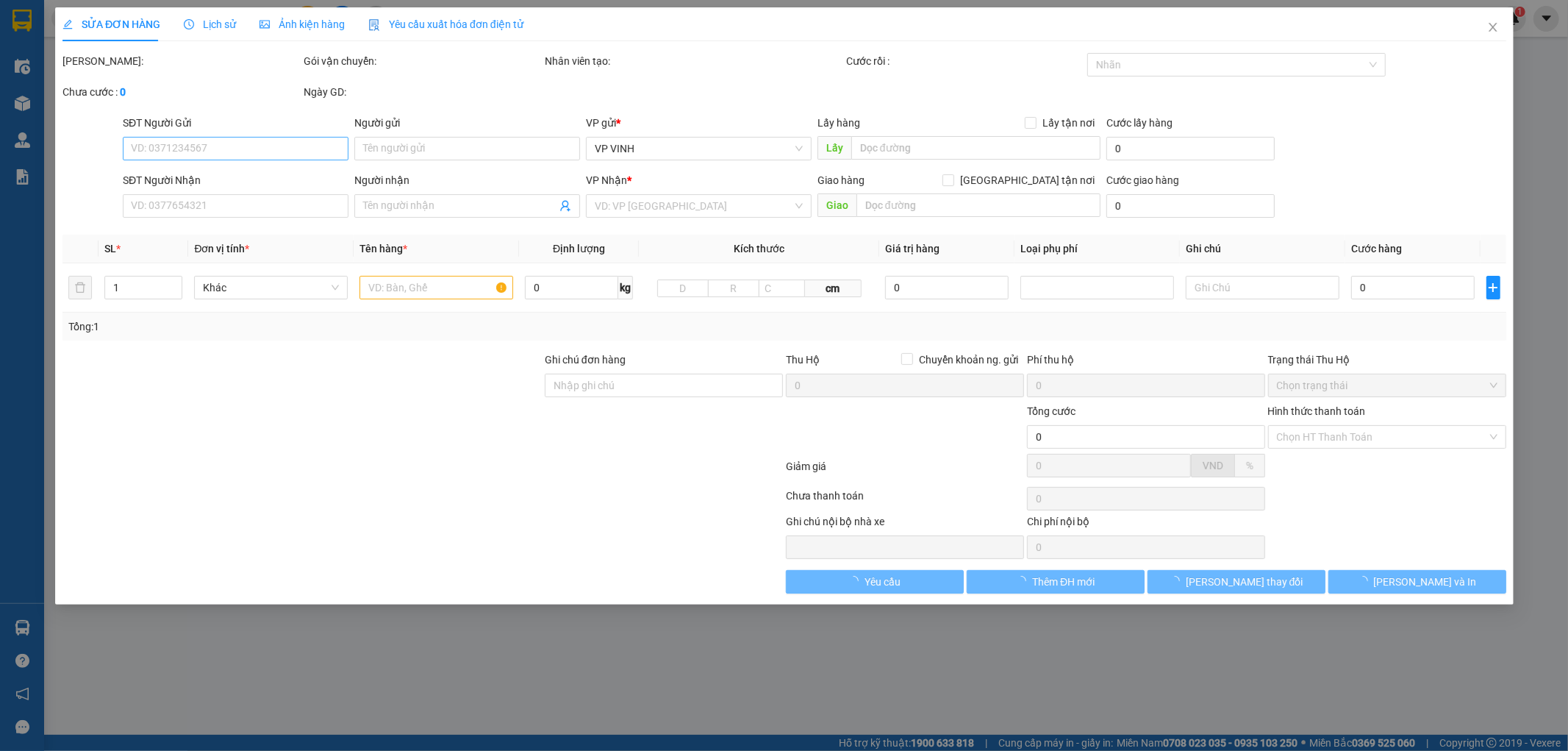
type input "0363625333"
type input "0865724206"
type input "đức thân"
checkbox input "true"
type input "54 trần quang diệu"
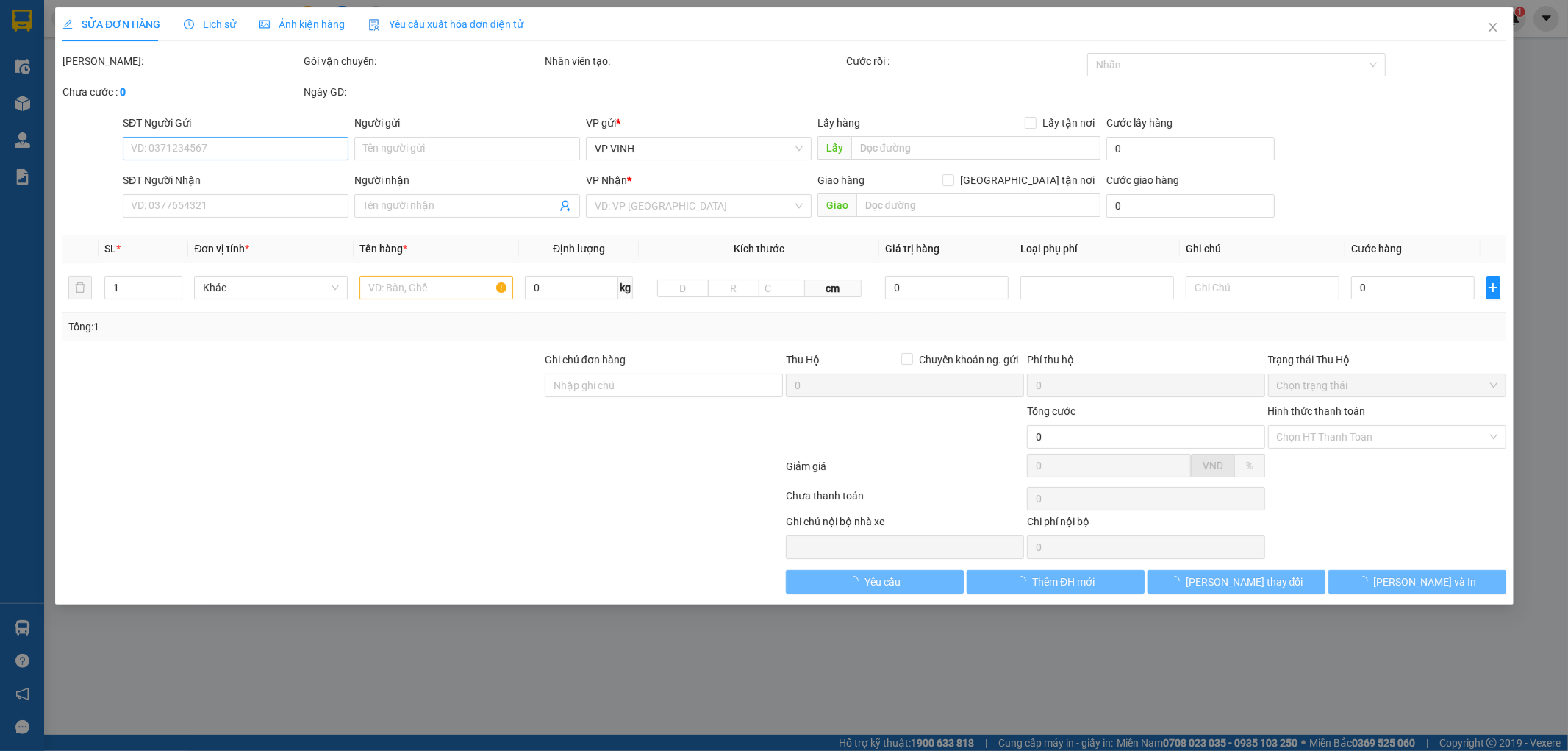
type input "30.000"
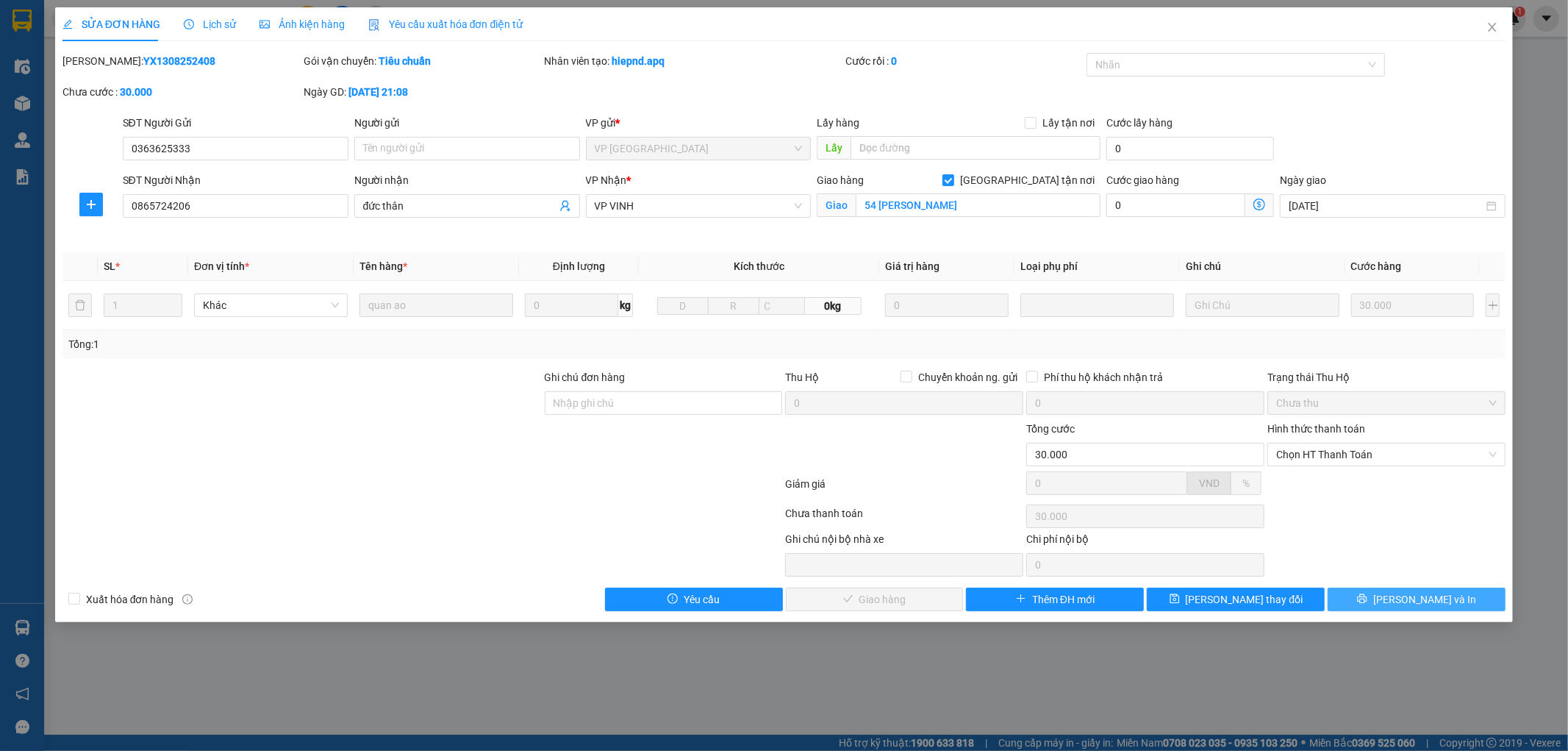
click at [1362, 598] on button "Lưu và In" at bounding box center [1417, 599] width 178 height 23
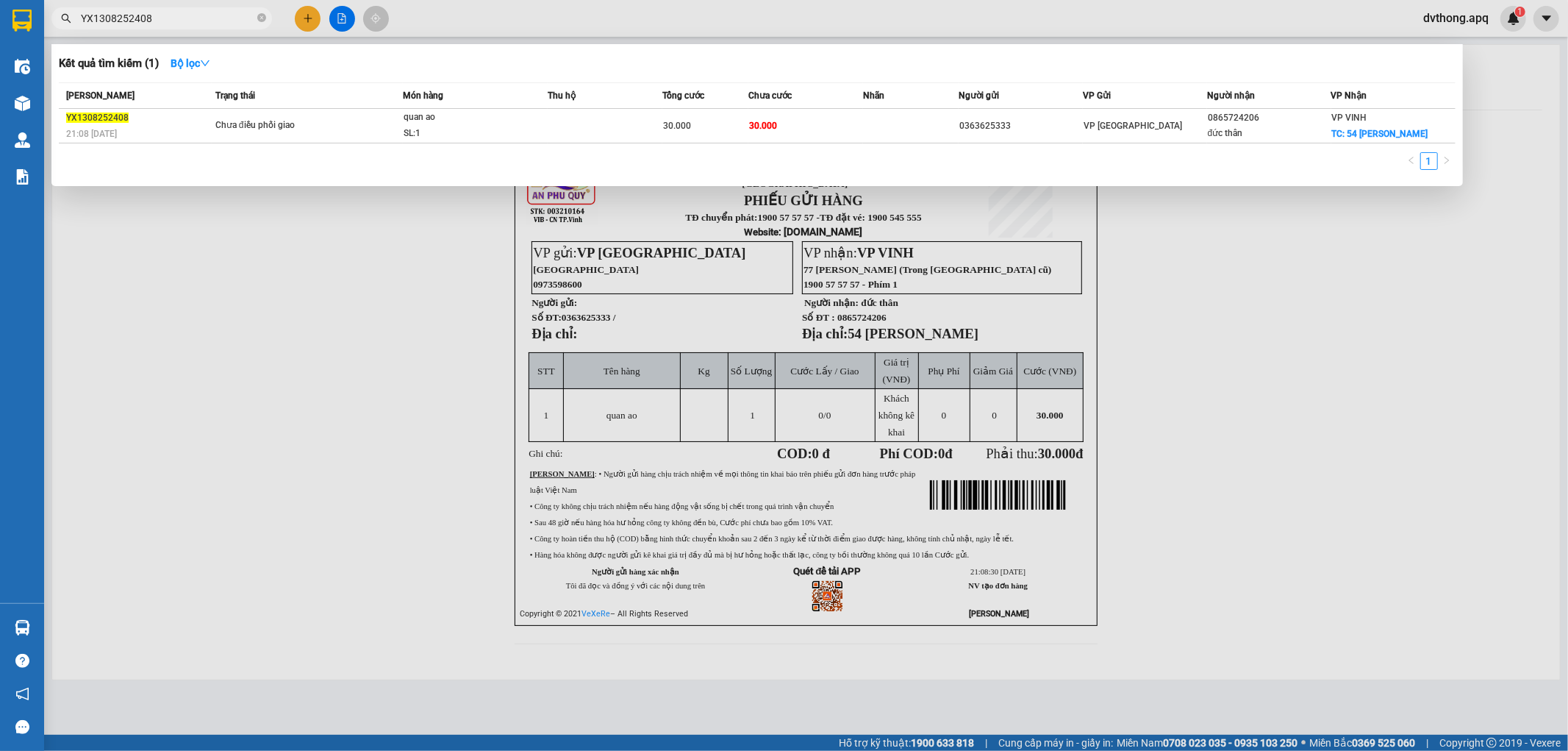
click at [189, 12] on input "YX1308252408" at bounding box center [167, 18] width 174 height 17
paste input "MD1308251700"
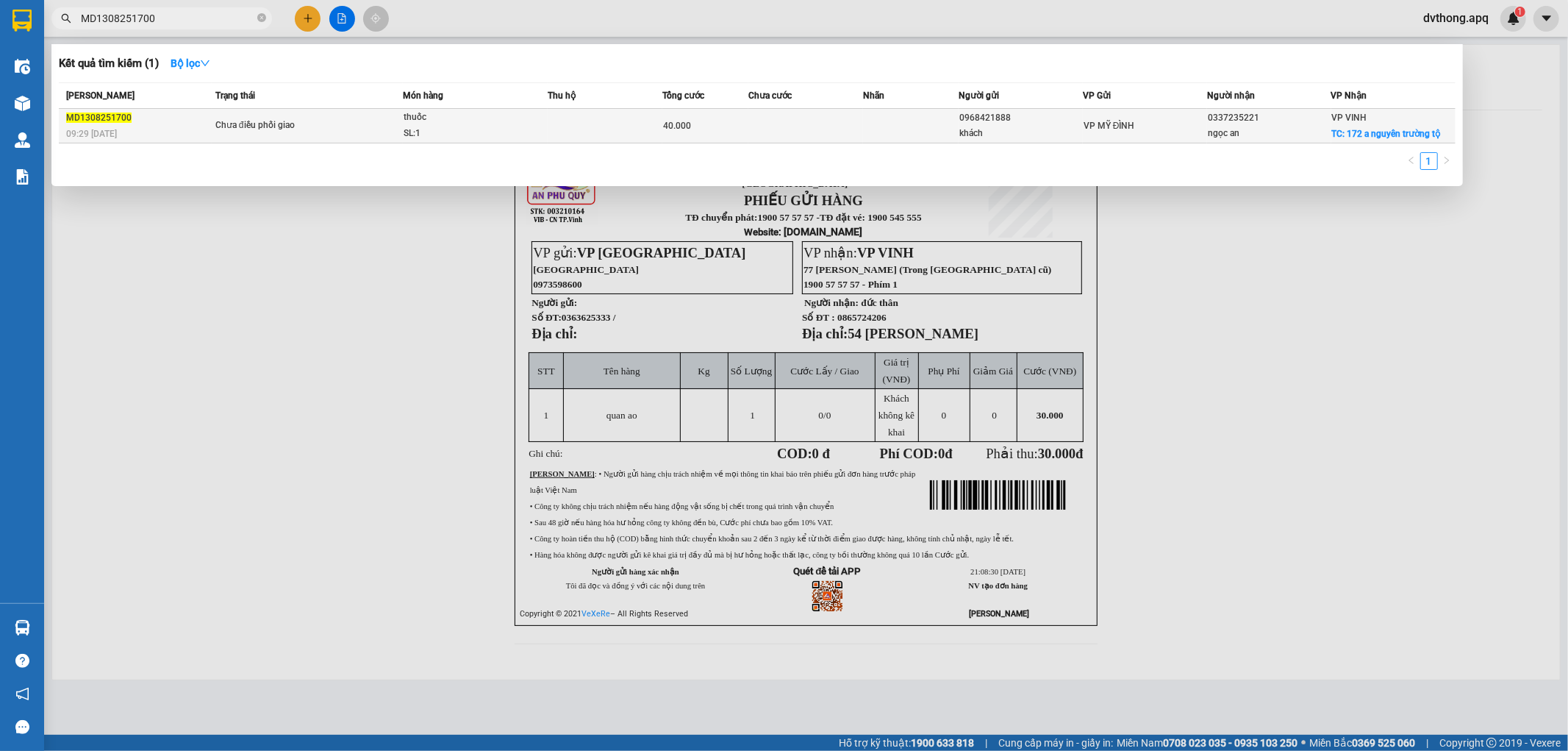
type input "MD1308251700"
click at [500, 134] on div "SL: 1" at bounding box center [459, 133] width 111 height 17
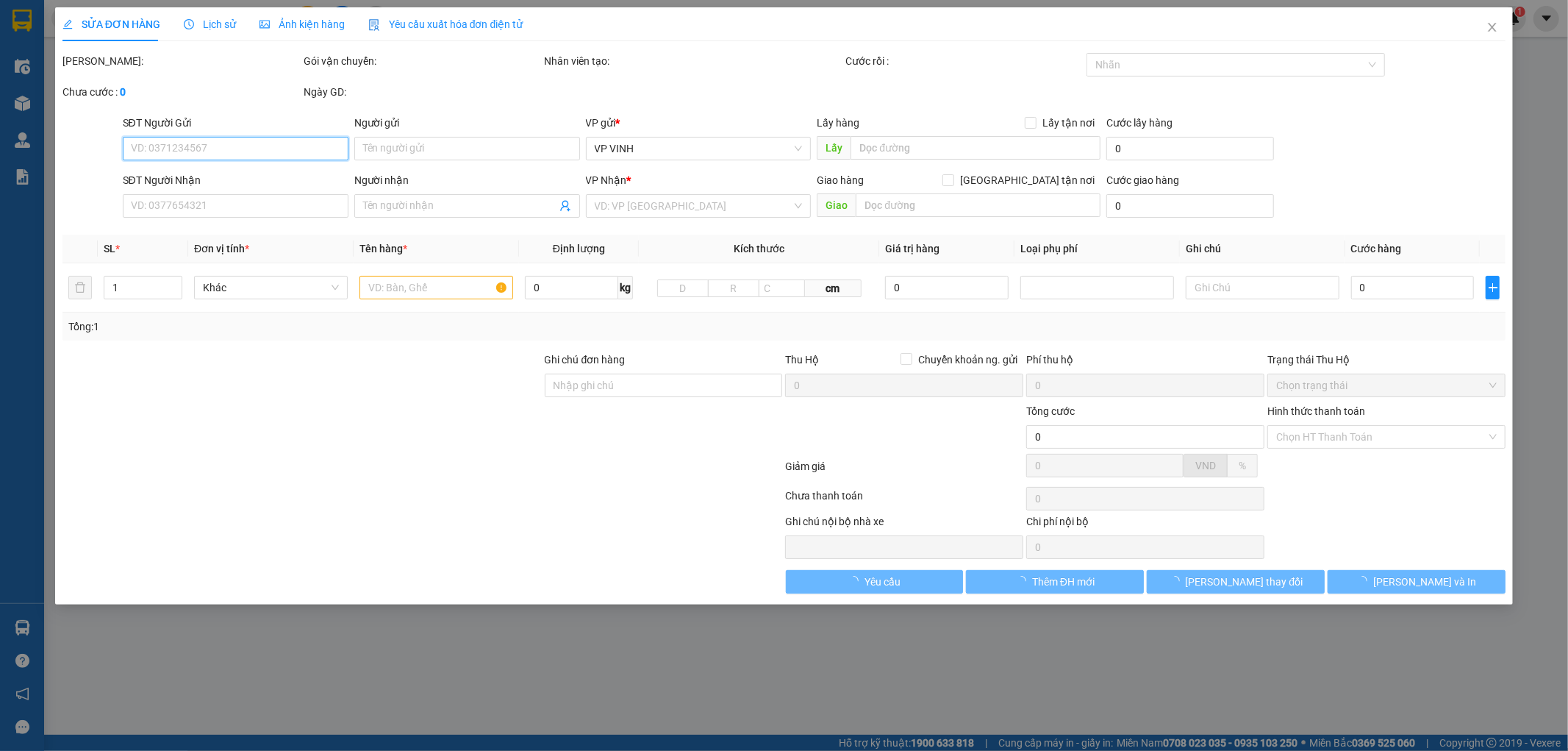
type input "0968421888"
type input "khách"
type input "0337235221"
type input "ngọc an"
checkbox input "true"
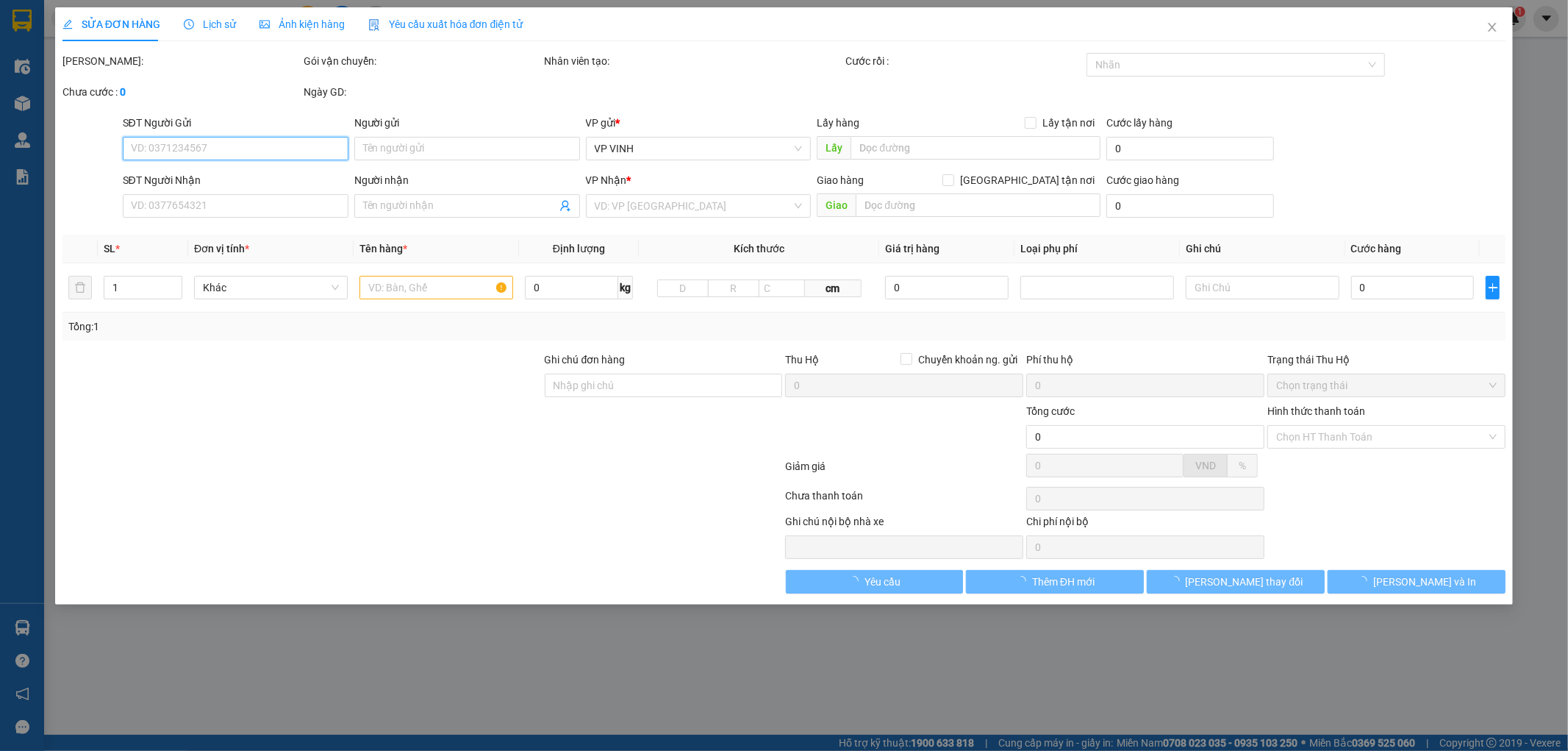
type input "172 a nguyên trường tộ"
type input "40.000"
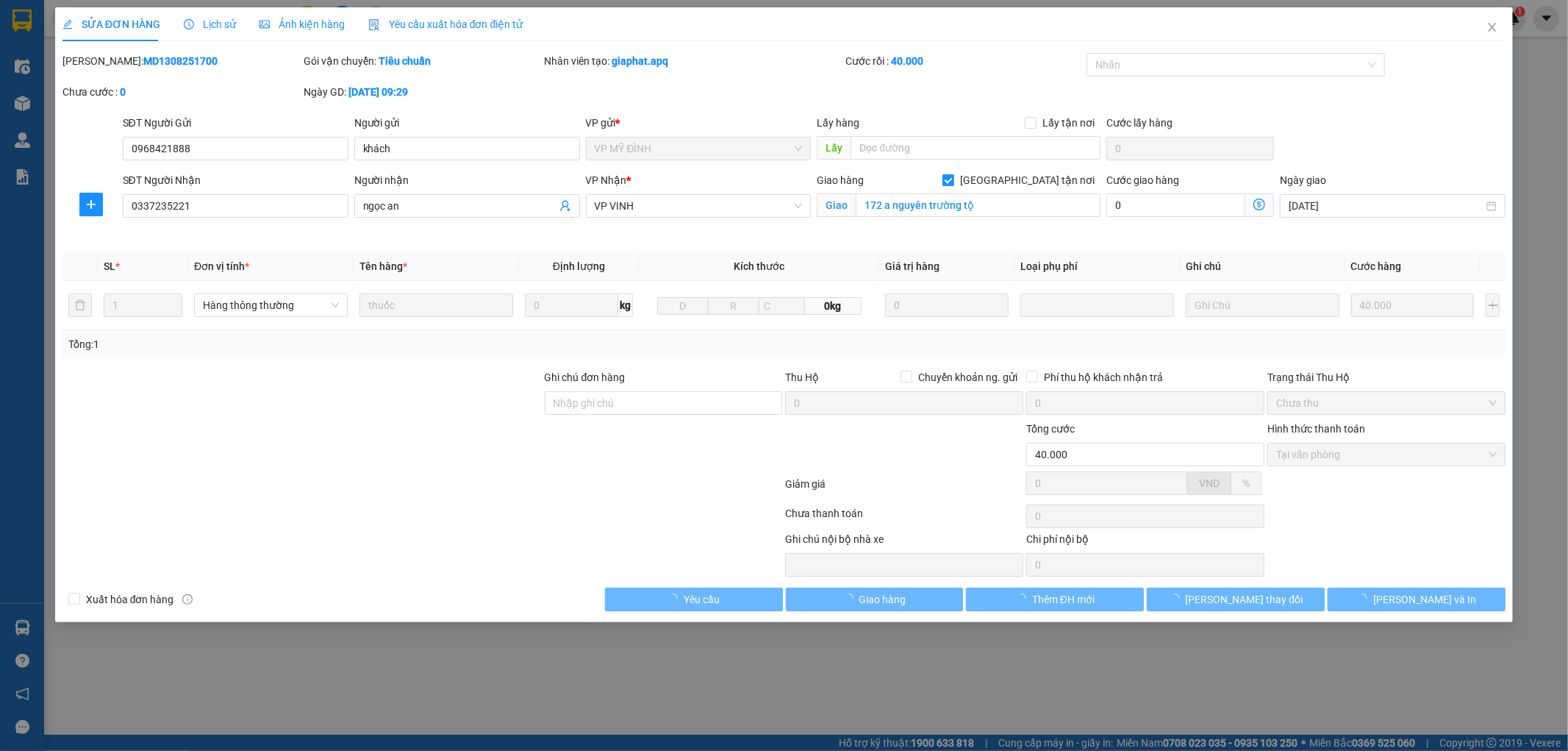
click at [219, 19] on span "Lịch sử" at bounding box center [210, 24] width 52 height 12
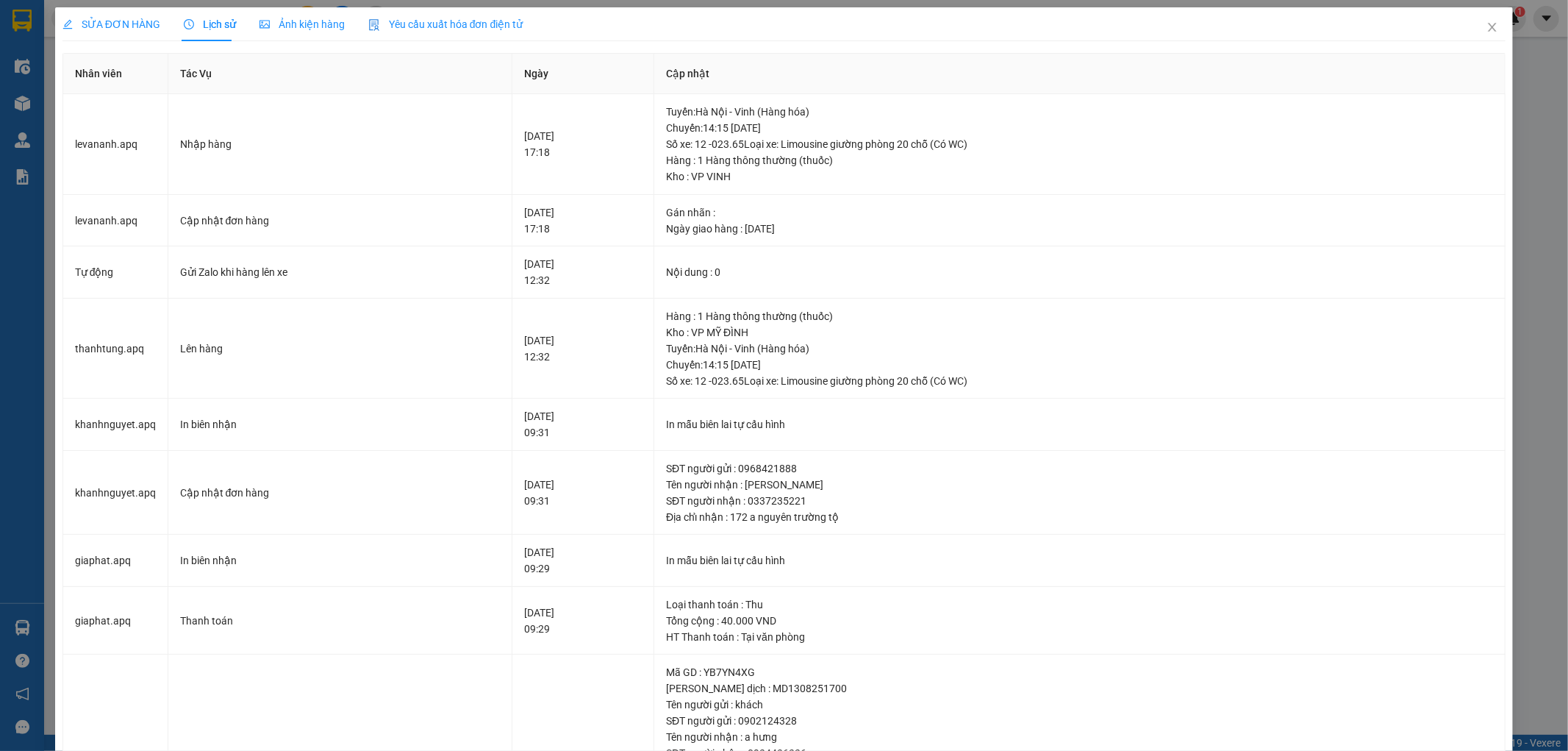
click at [125, 19] on span "SỬA ĐƠN HÀNG" at bounding box center [111, 24] width 98 height 12
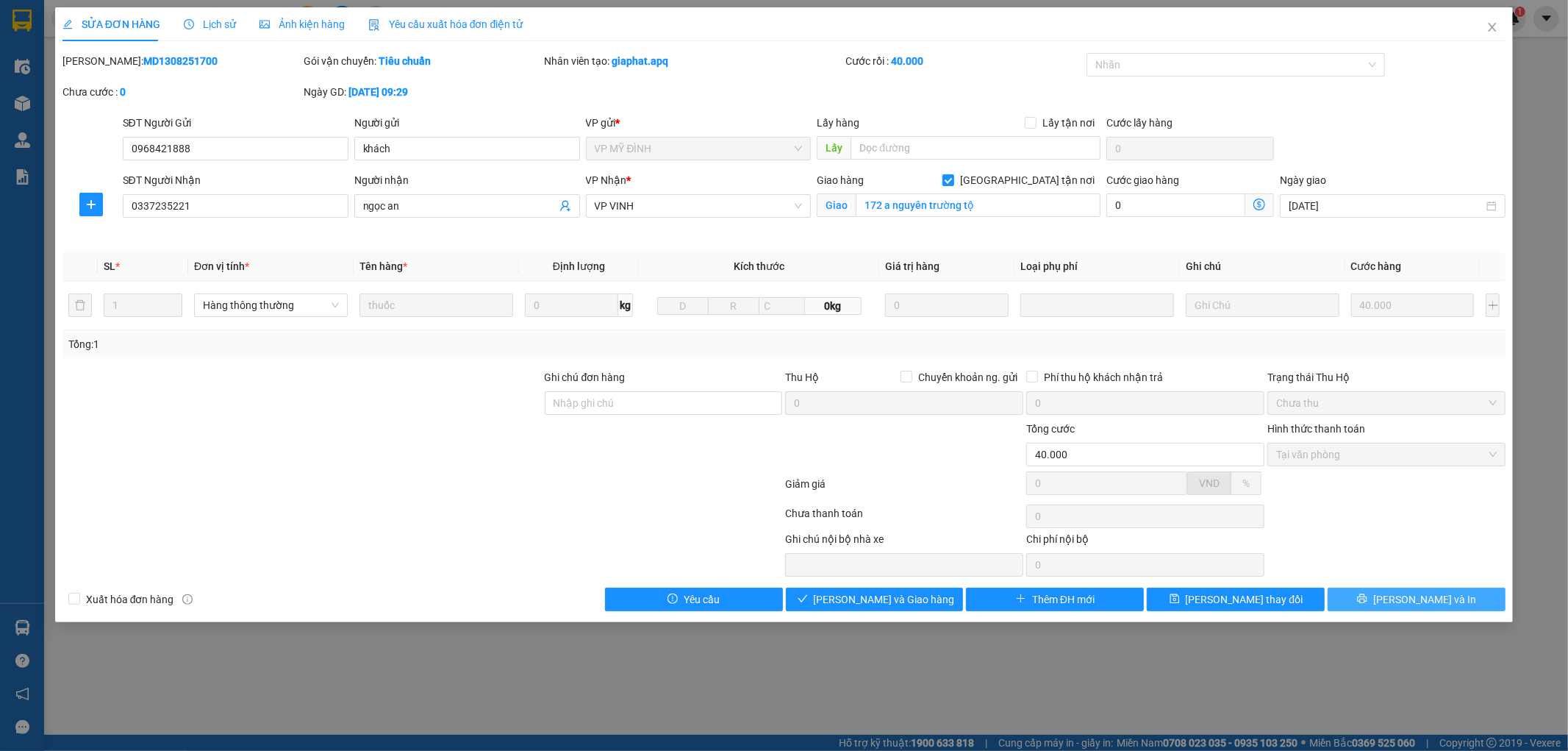
click at [1401, 593] on button "Lưu và In" at bounding box center [1417, 599] width 178 height 23
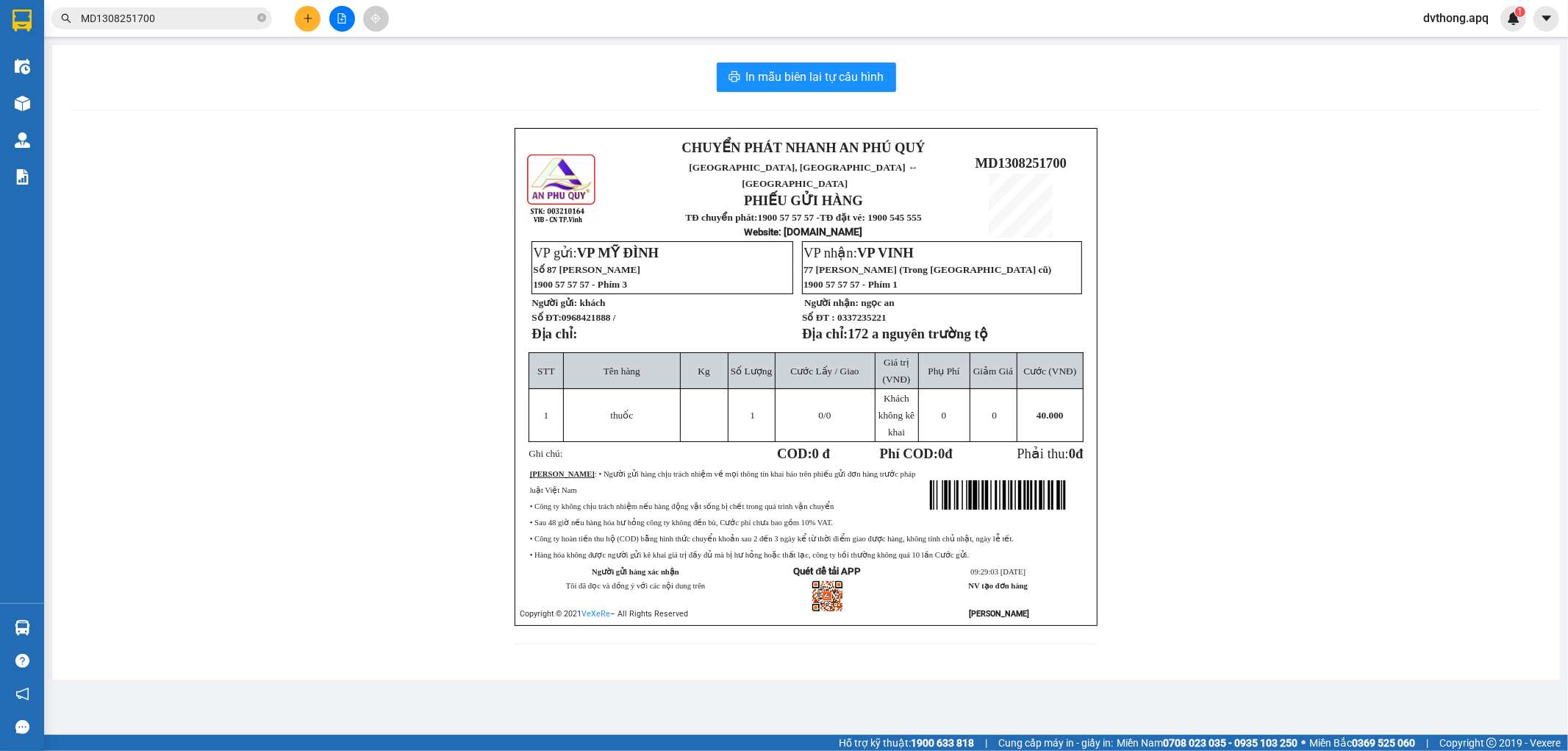
click at [193, 13] on input "MD1308251700" at bounding box center [167, 18] width 174 height 17
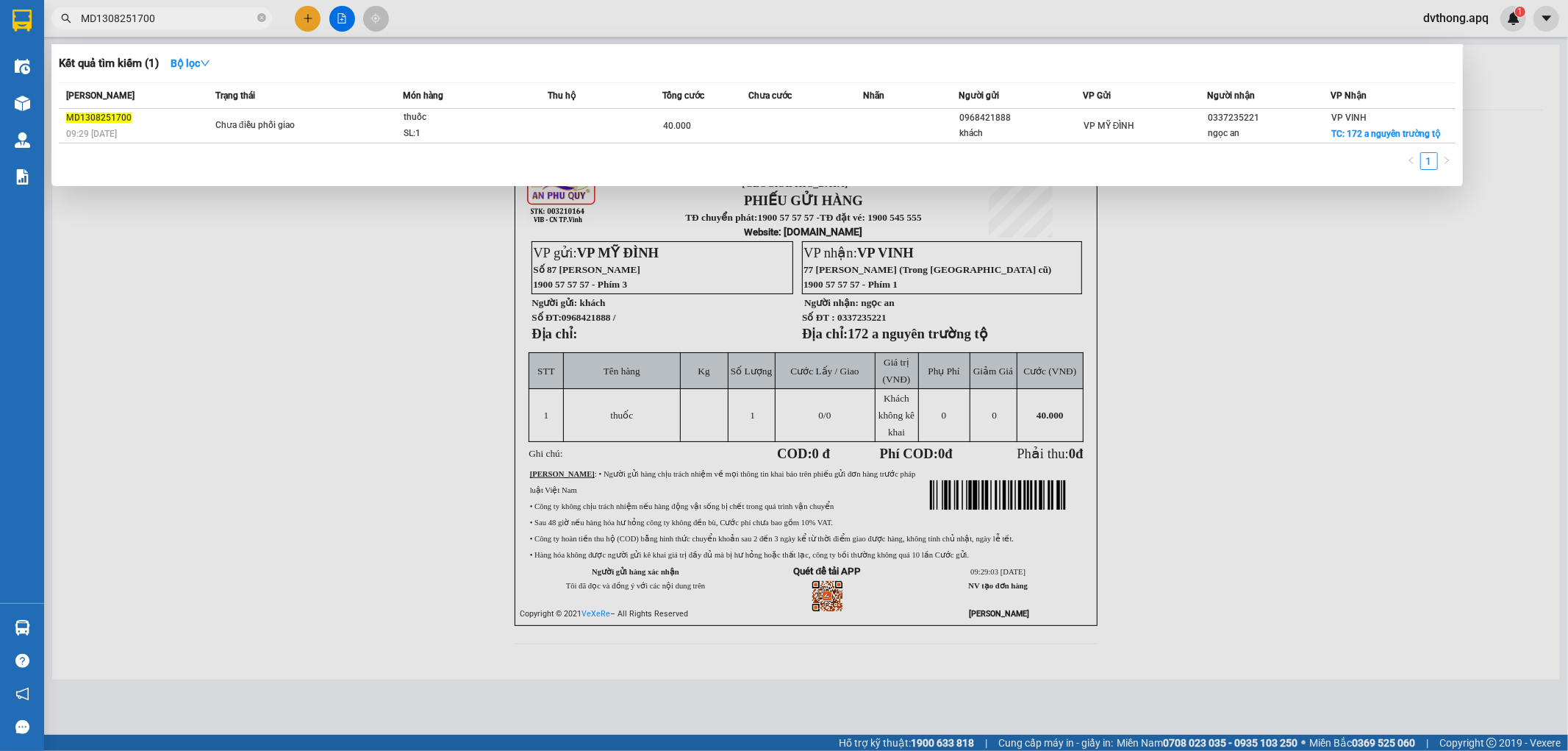
click at [193, 13] on input "MD1308251700" at bounding box center [167, 18] width 174 height 17
paste input "1308251889"
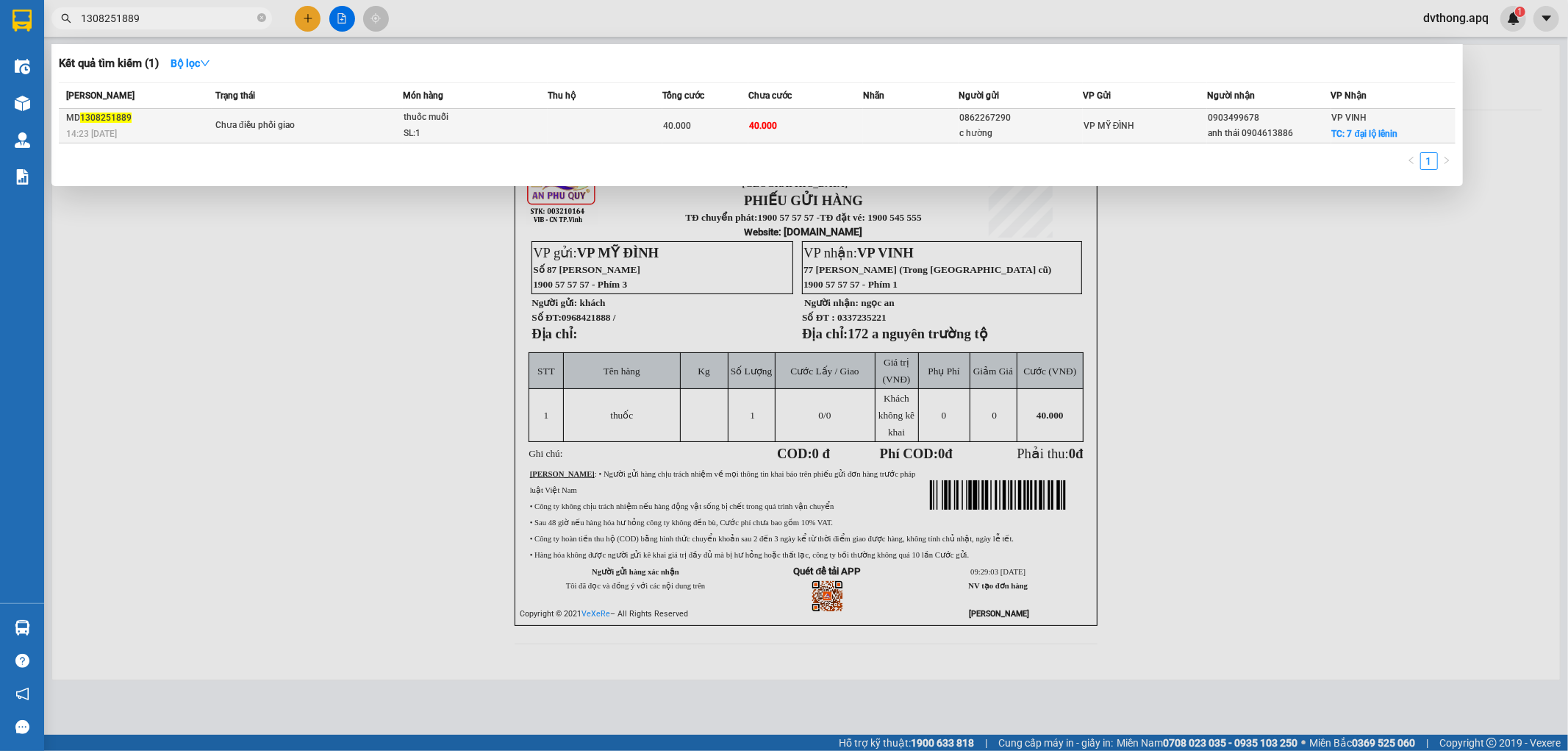
type input "1308251889"
click at [522, 121] on span "thuốc muỗi SL: 1" at bounding box center [476, 125] width 144 height 32
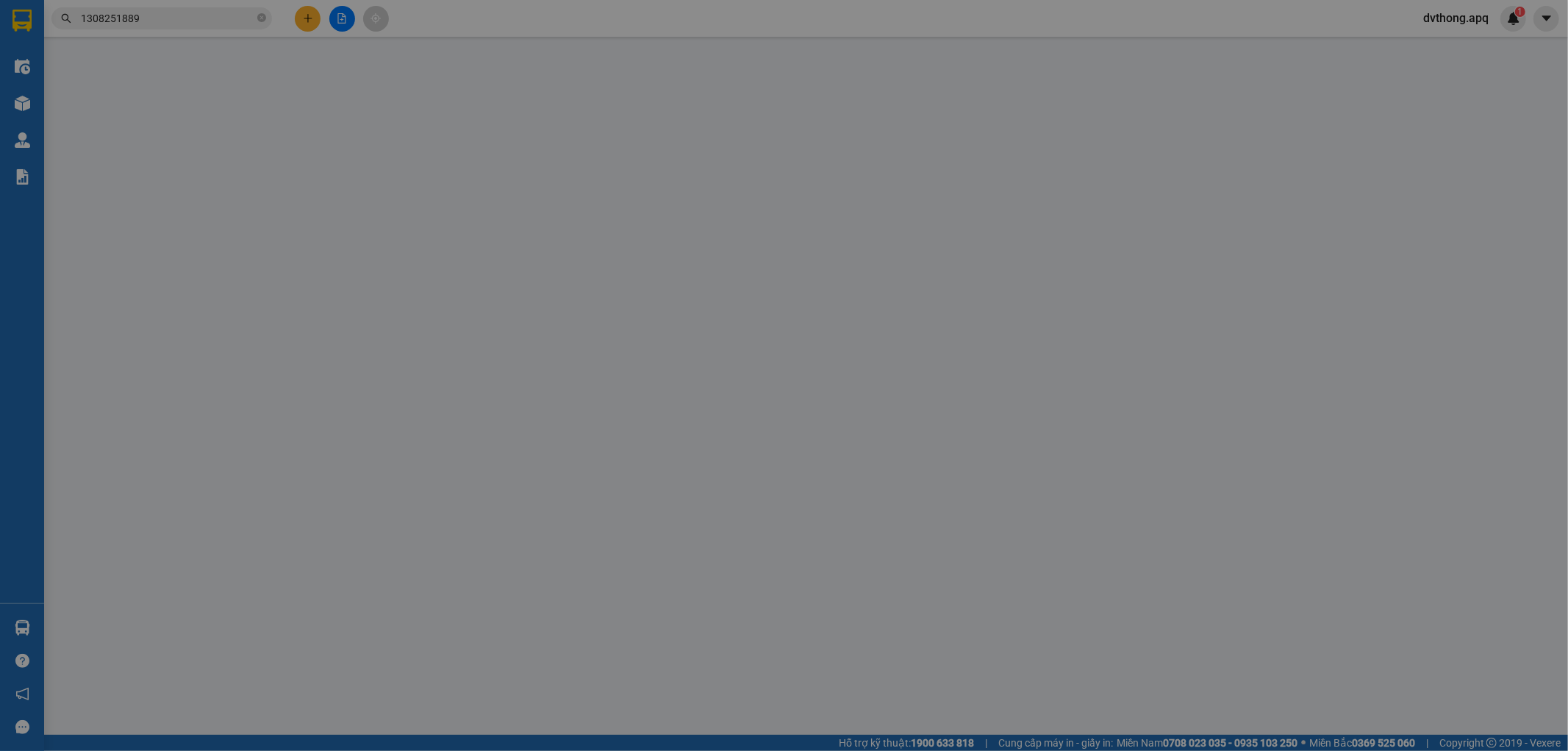
type input "0862267290"
type input "c hường"
type input "0903499678"
type input "anh thái 0904613886"
checkbox input "true"
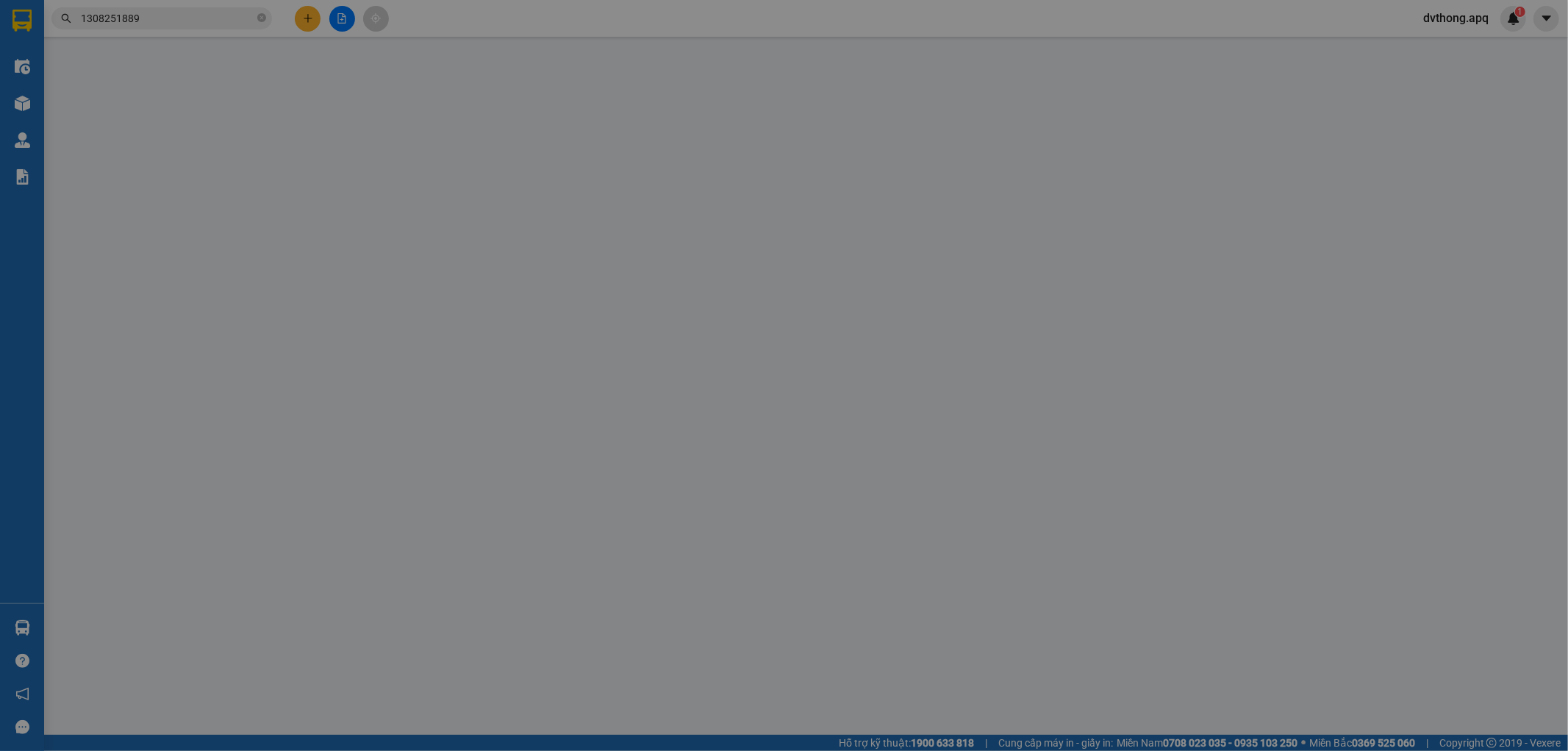
type input "7 đại lộ lênin"
checkbox input "true"
type input "40.000"
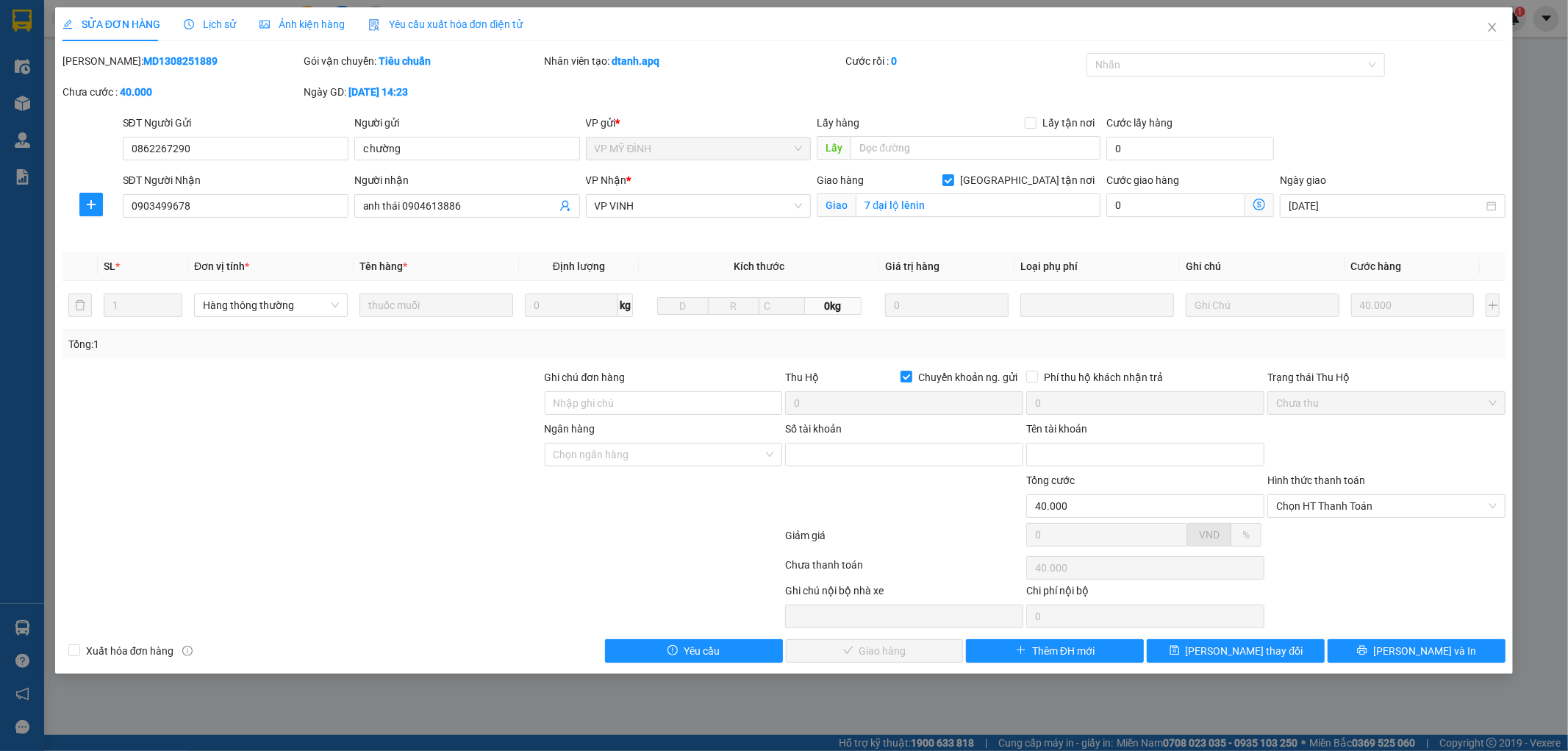
click at [221, 28] on span "Lịch sử" at bounding box center [210, 24] width 52 height 12
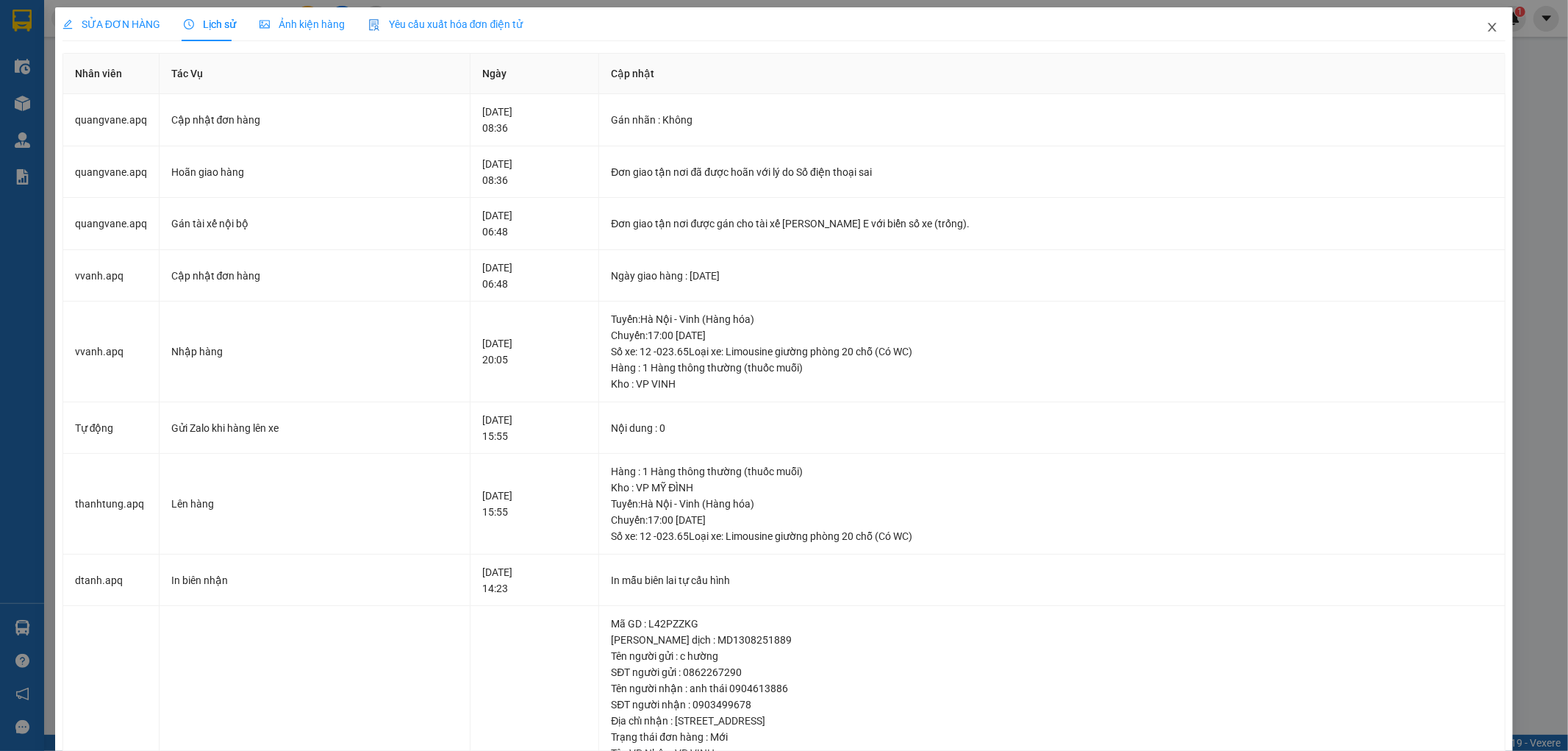
click at [1472, 29] on span "Close" at bounding box center [1492, 28] width 41 height 41
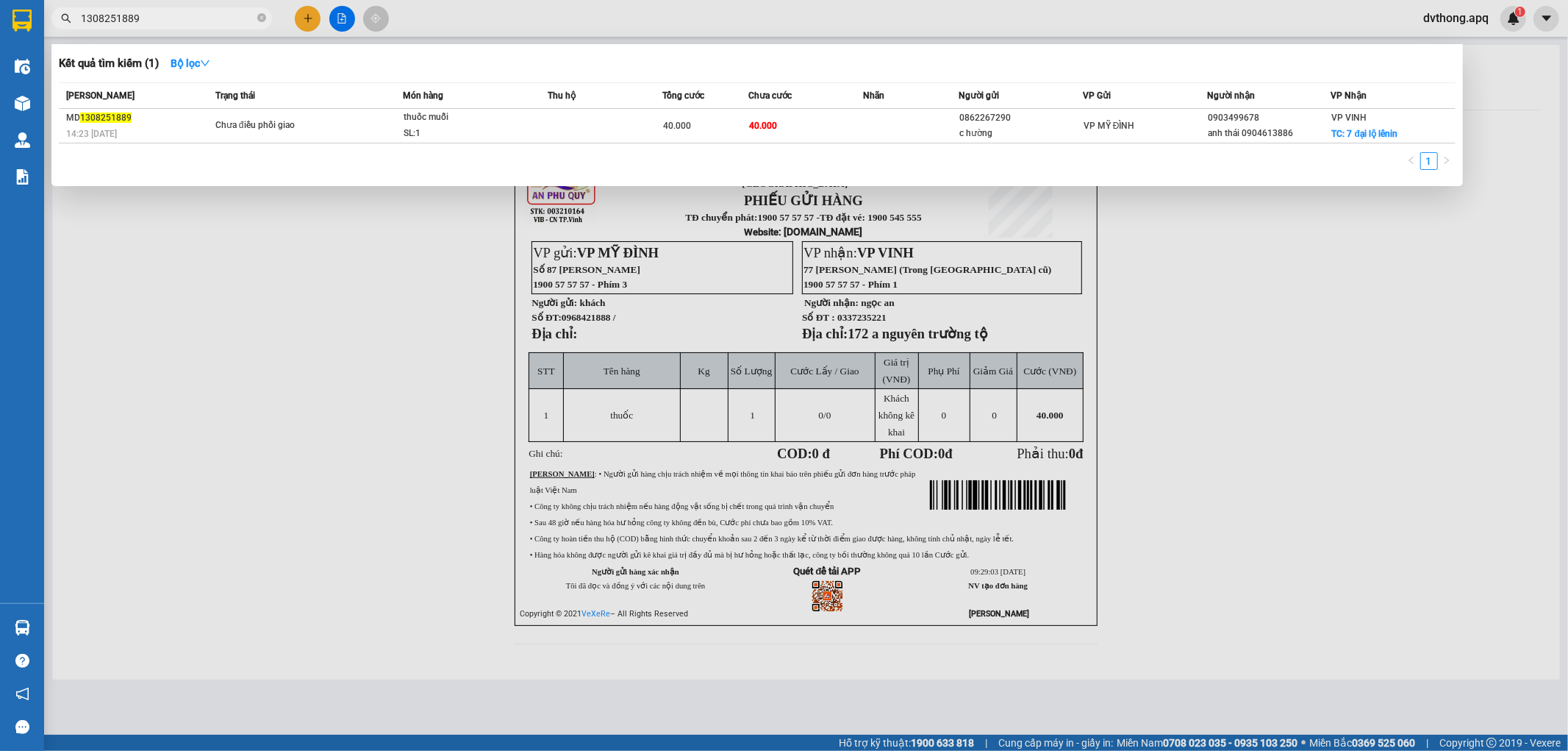
click at [191, 14] on input "1308251889" at bounding box center [167, 18] width 174 height 17
paste input "NH1308252266"
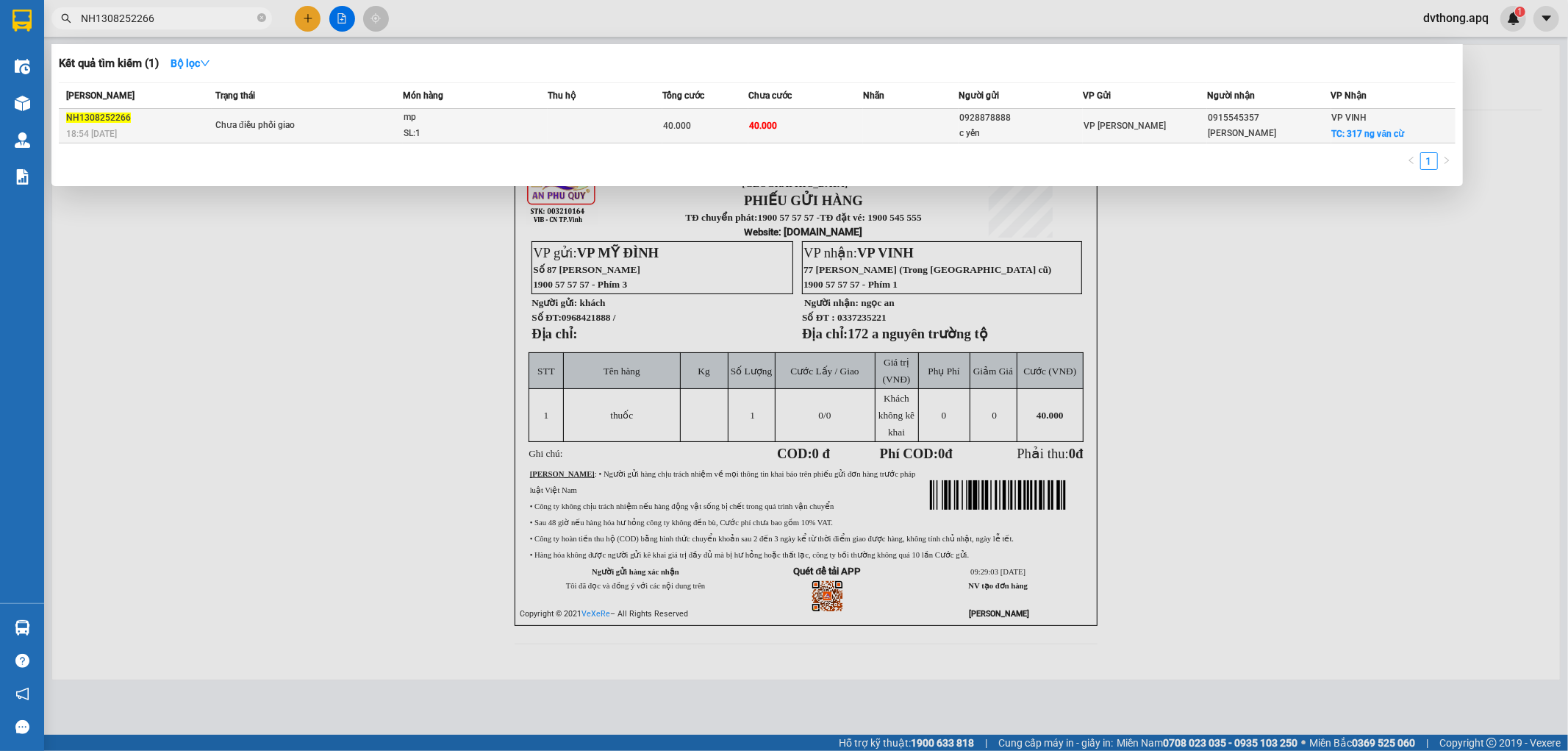
type input "NH1308252266"
click at [366, 119] on span "Chưa điều phối giao" at bounding box center [309, 125] width 186 height 17
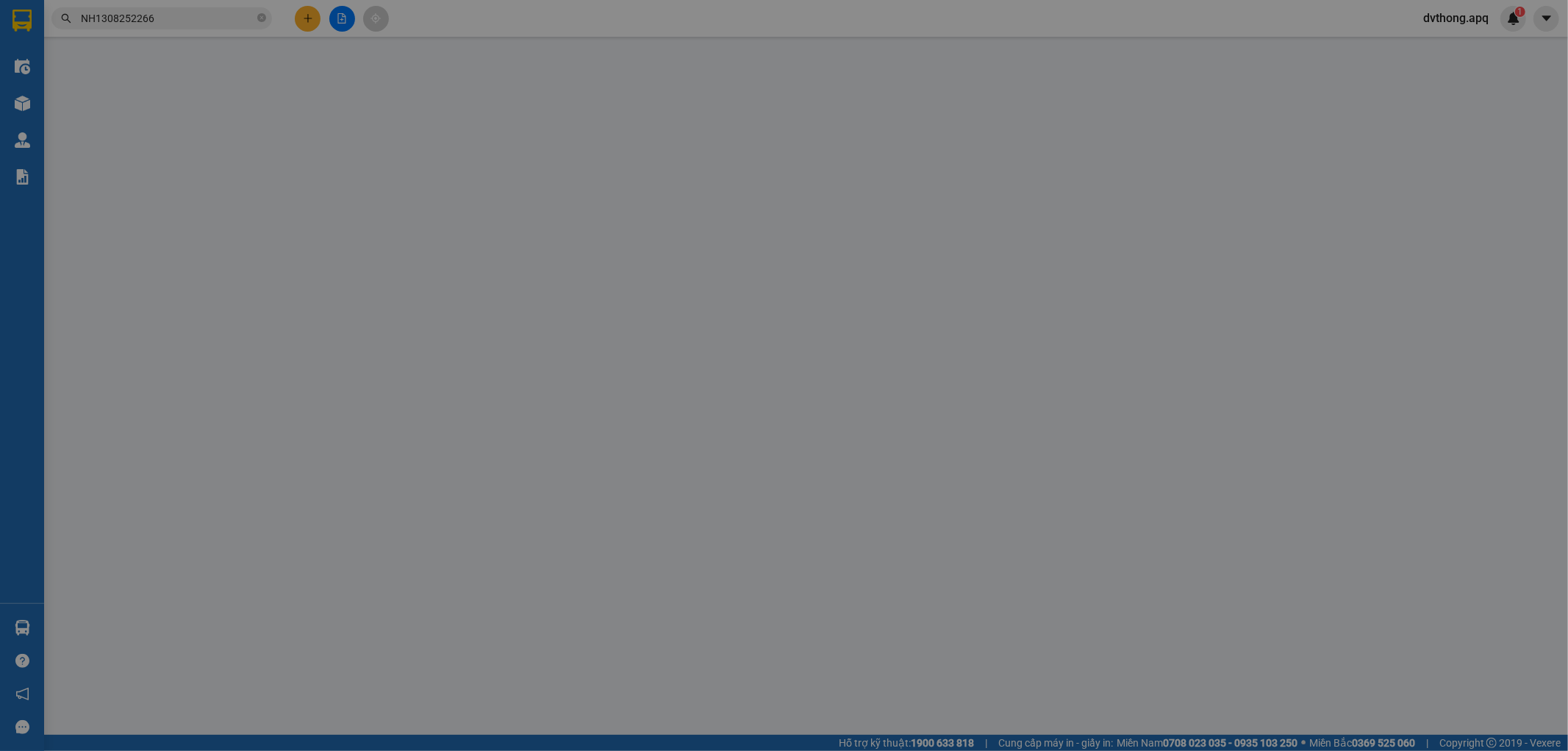
type input "0928878888"
type input "c yến"
type input "0915545357"
type input "minh anh"
checkbox input "true"
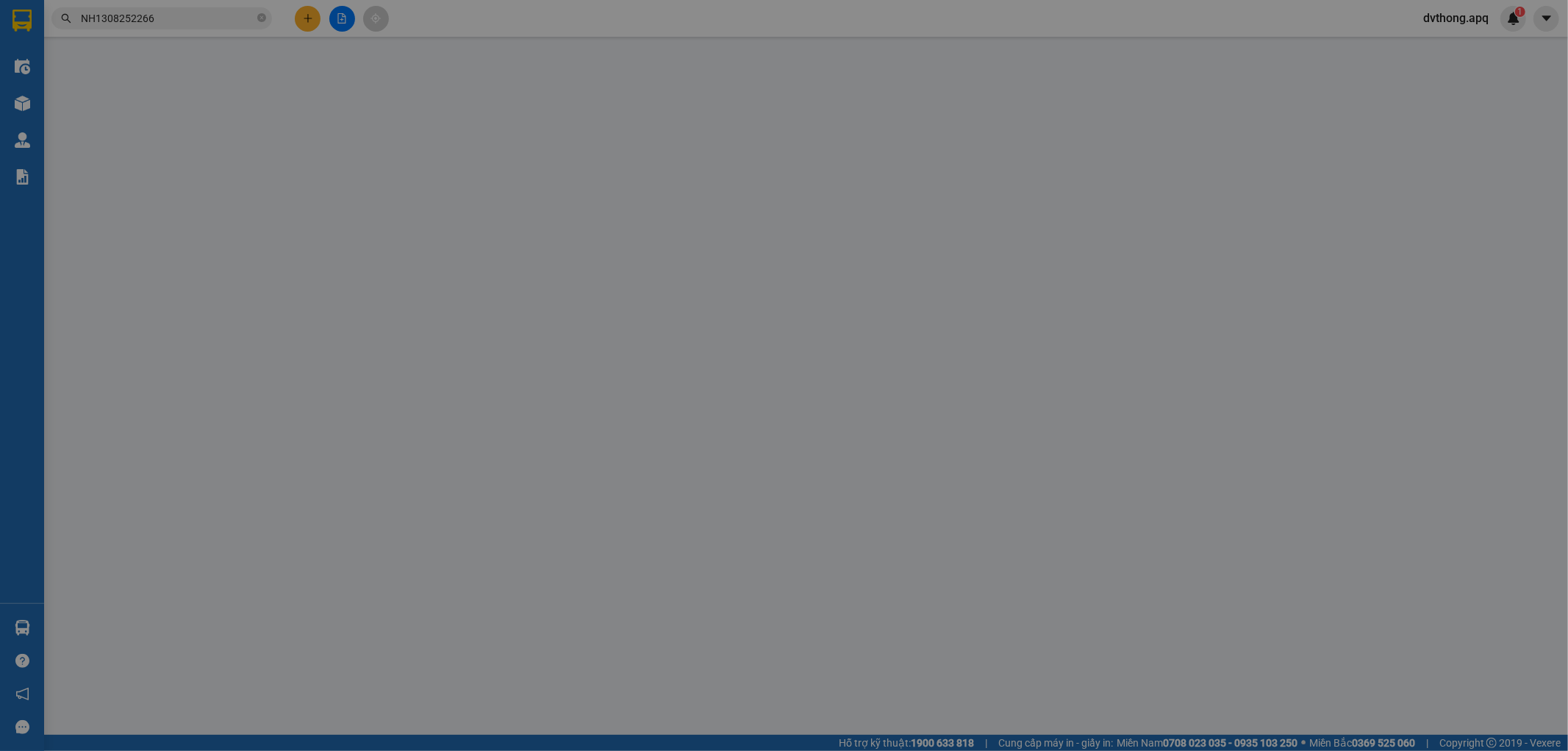
type input "317 ng văn cừ"
type input "40.000"
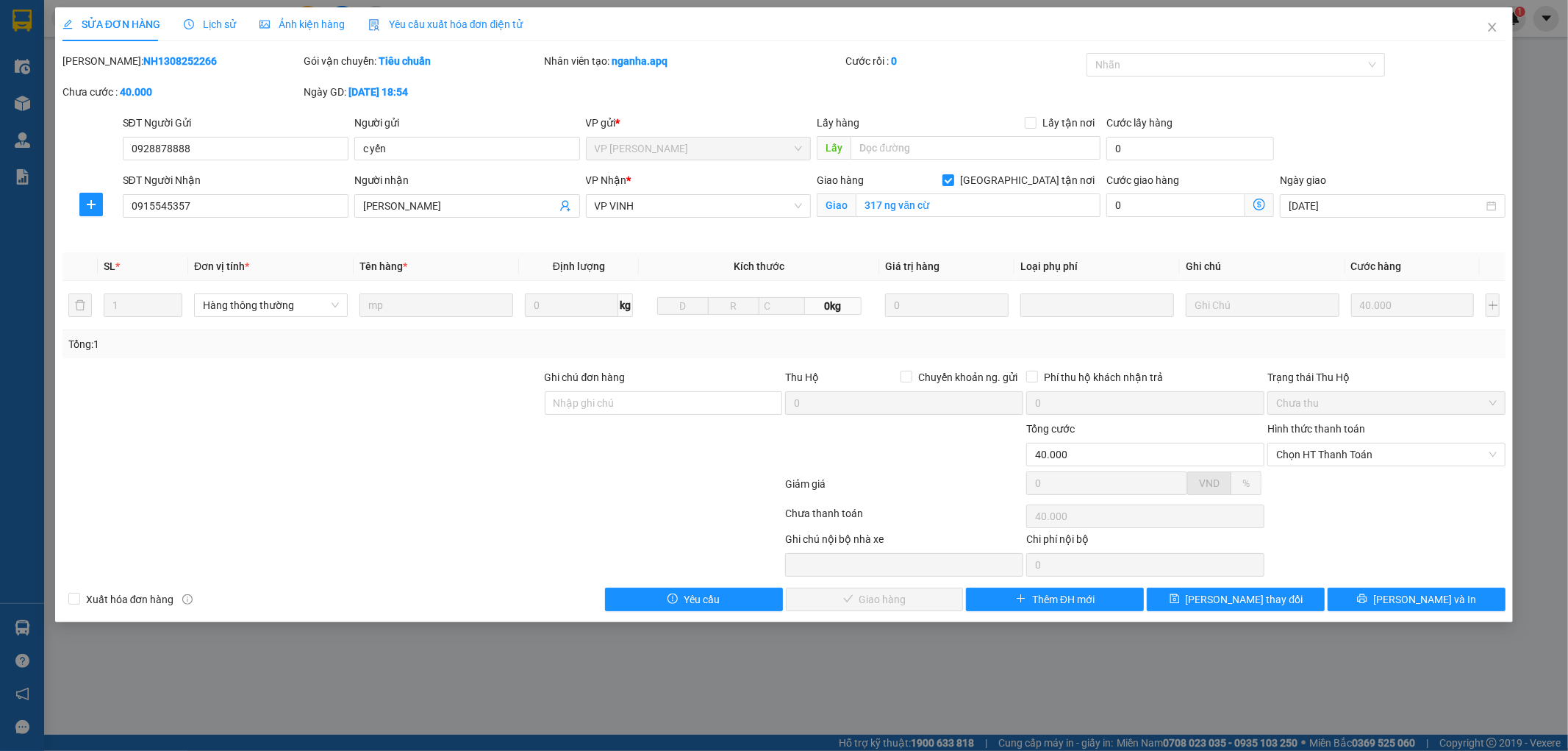
click at [208, 19] on span "Lịch sử" at bounding box center [210, 24] width 52 height 12
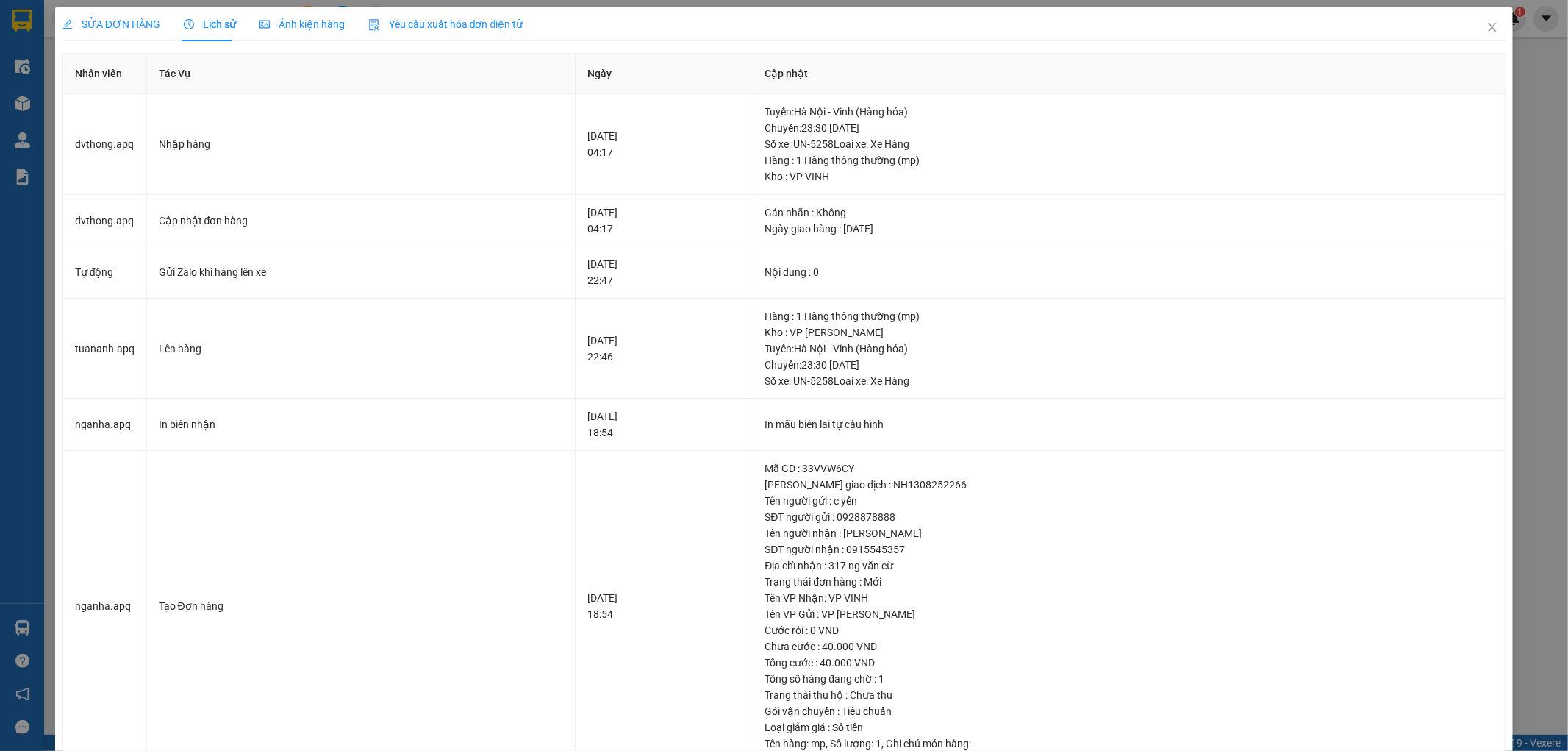
click at [95, 26] on span "SỬA ĐƠN HÀNG" at bounding box center [111, 24] width 98 height 12
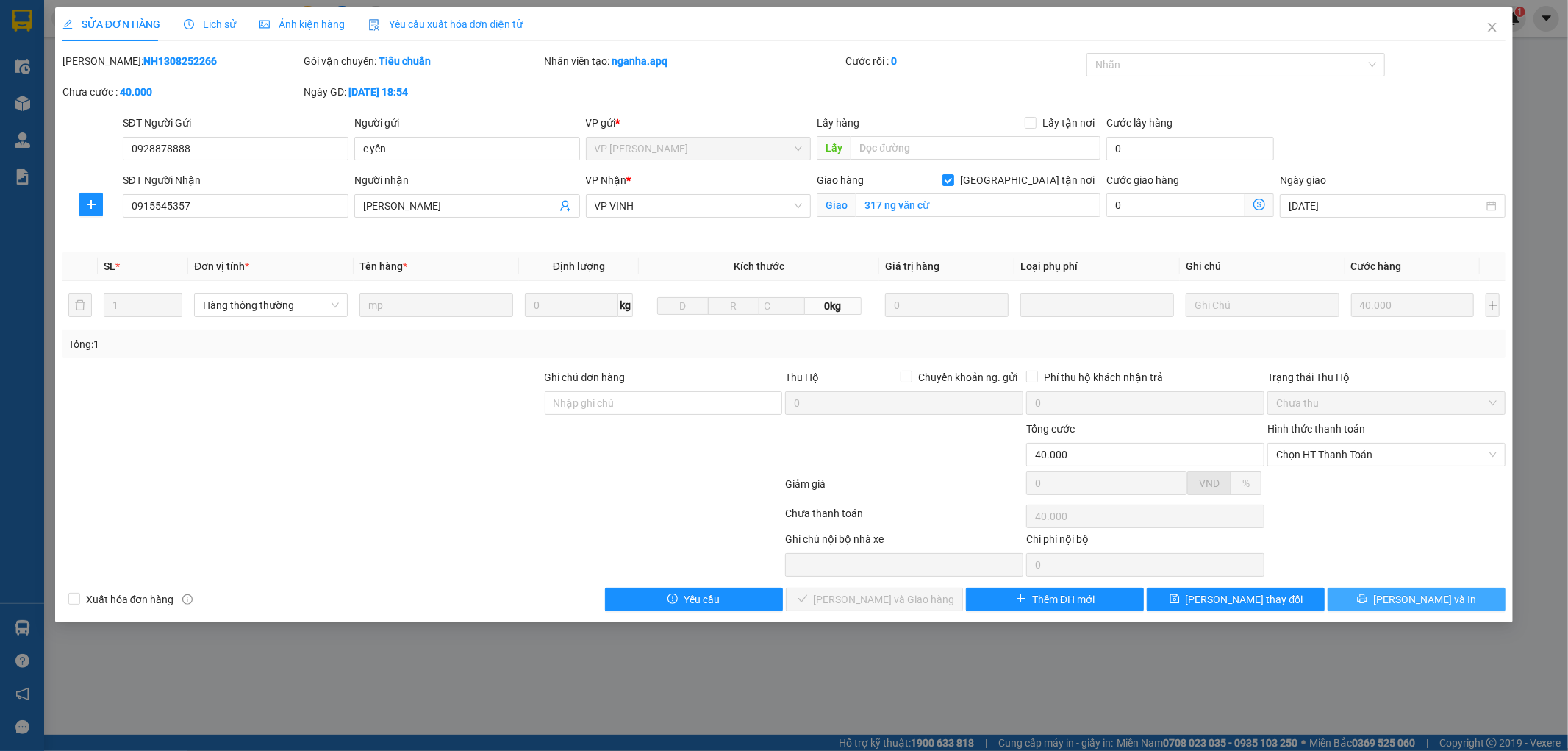
click at [1368, 598] on button "Lưu và In" at bounding box center [1417, 599] width 178 height 23
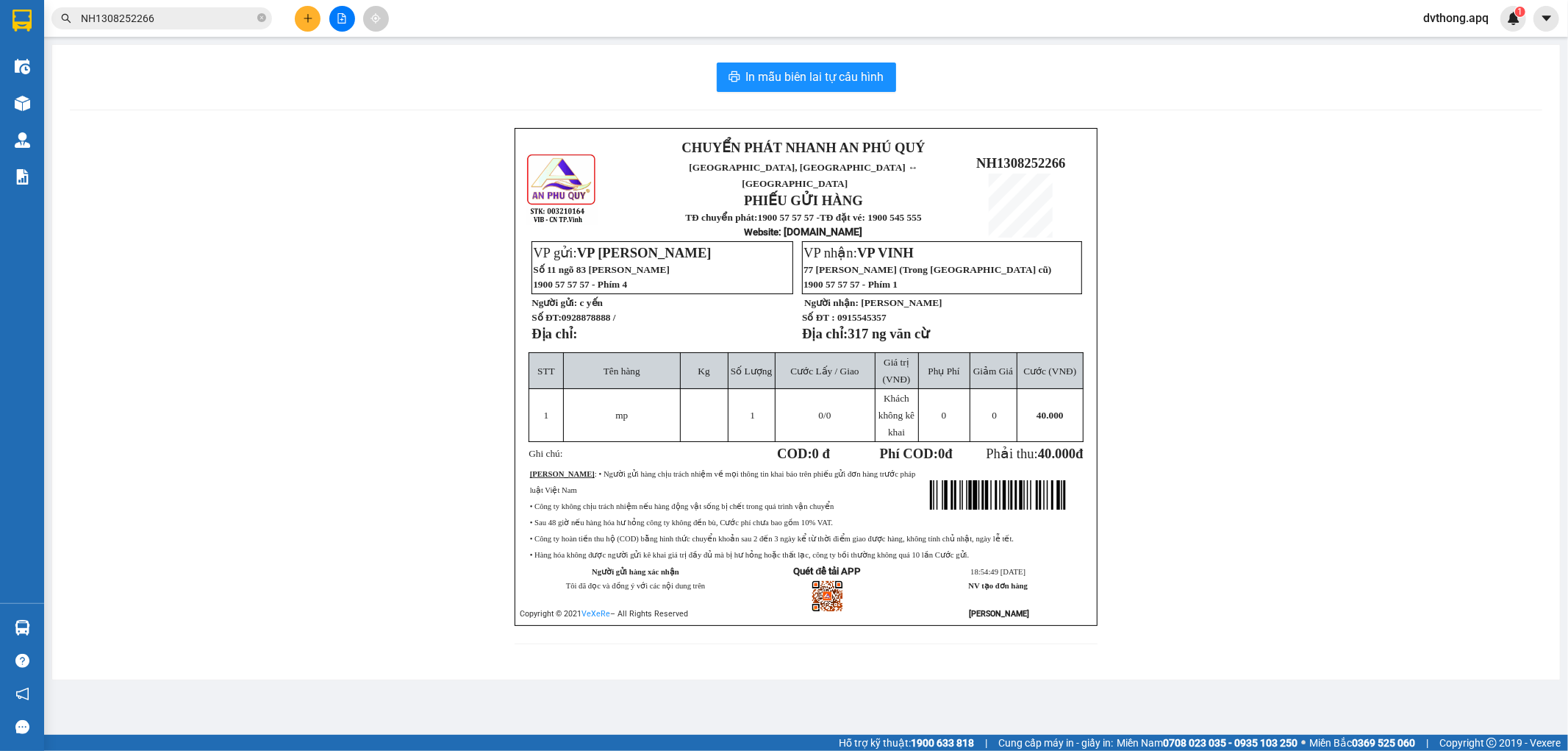
click at [217, 17] on input "NH1308252266" at bounding box center [167, 18] width 174 height 17
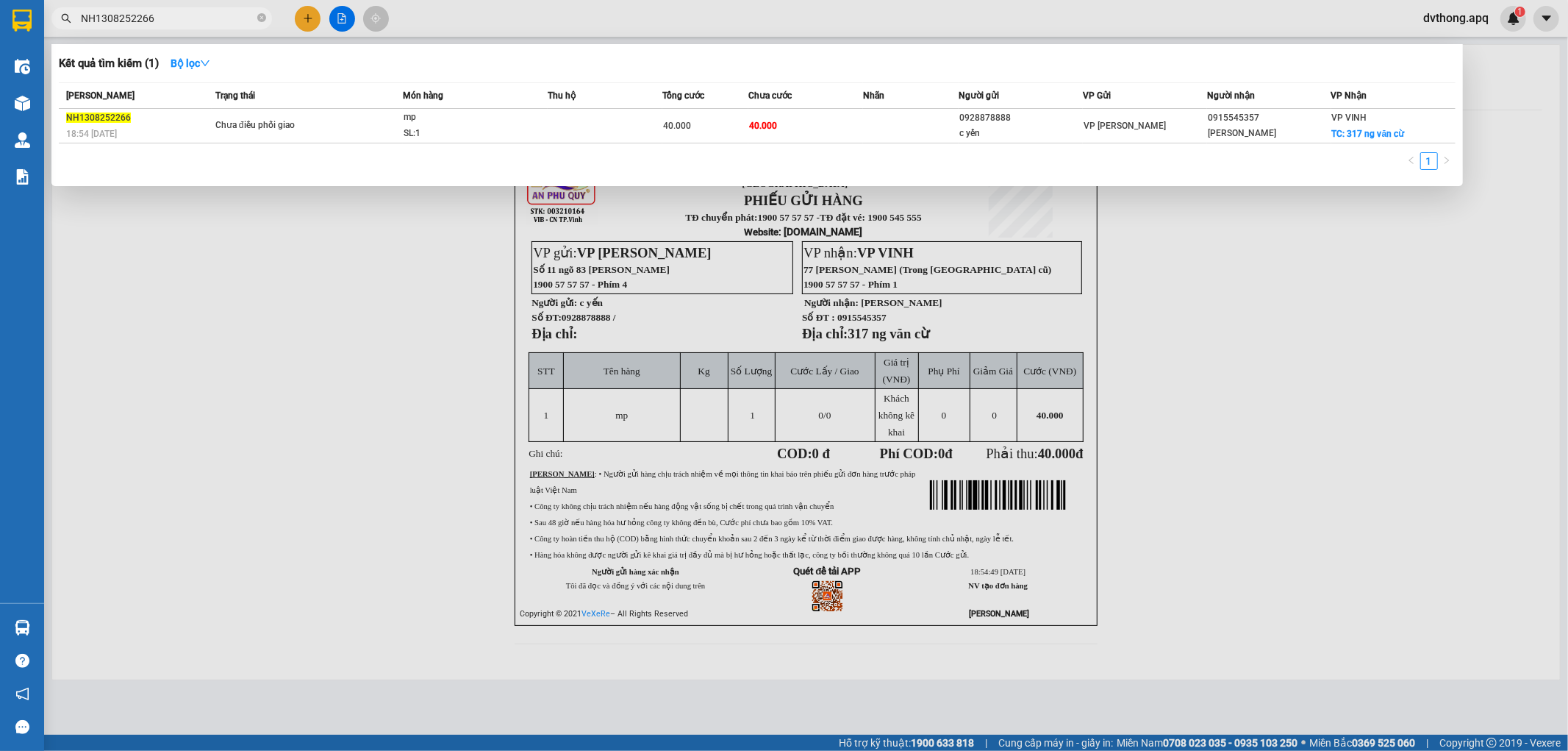
click at [217, 17] on input "NH1308252266" at bounding box center [167, 18] width 174 height 17
paste input "MD1308252120"
type input "MD1308252120"
click at [513, 138] on div "SL: 2" at bounding box center [459, 133] width 111 height 17
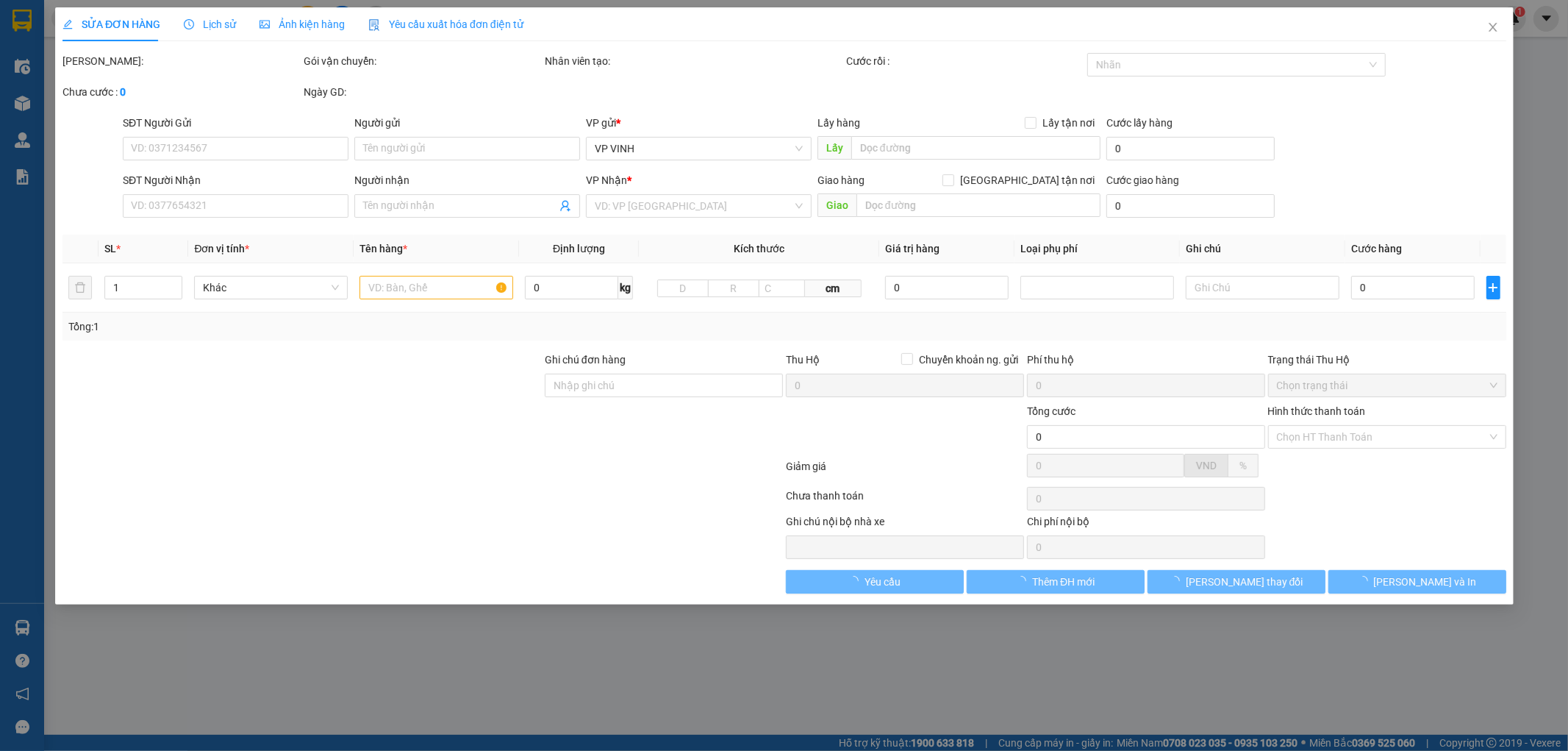
type input "0934511006"
type input "a điệp"
type input "0962724057"
type input "c thúy"
checkbox input "true"
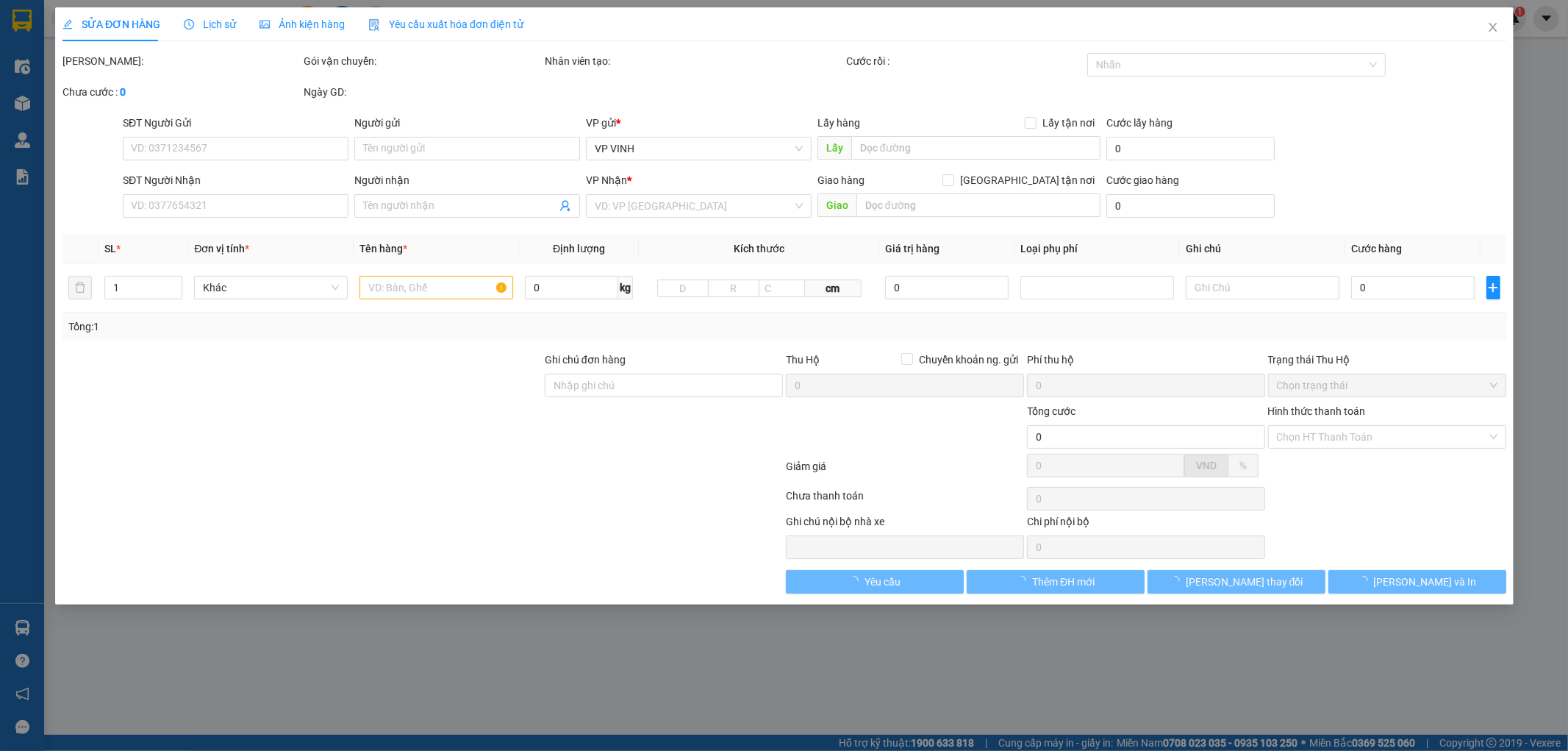
type input "127 lý thường kiệt"
type input "100.000"
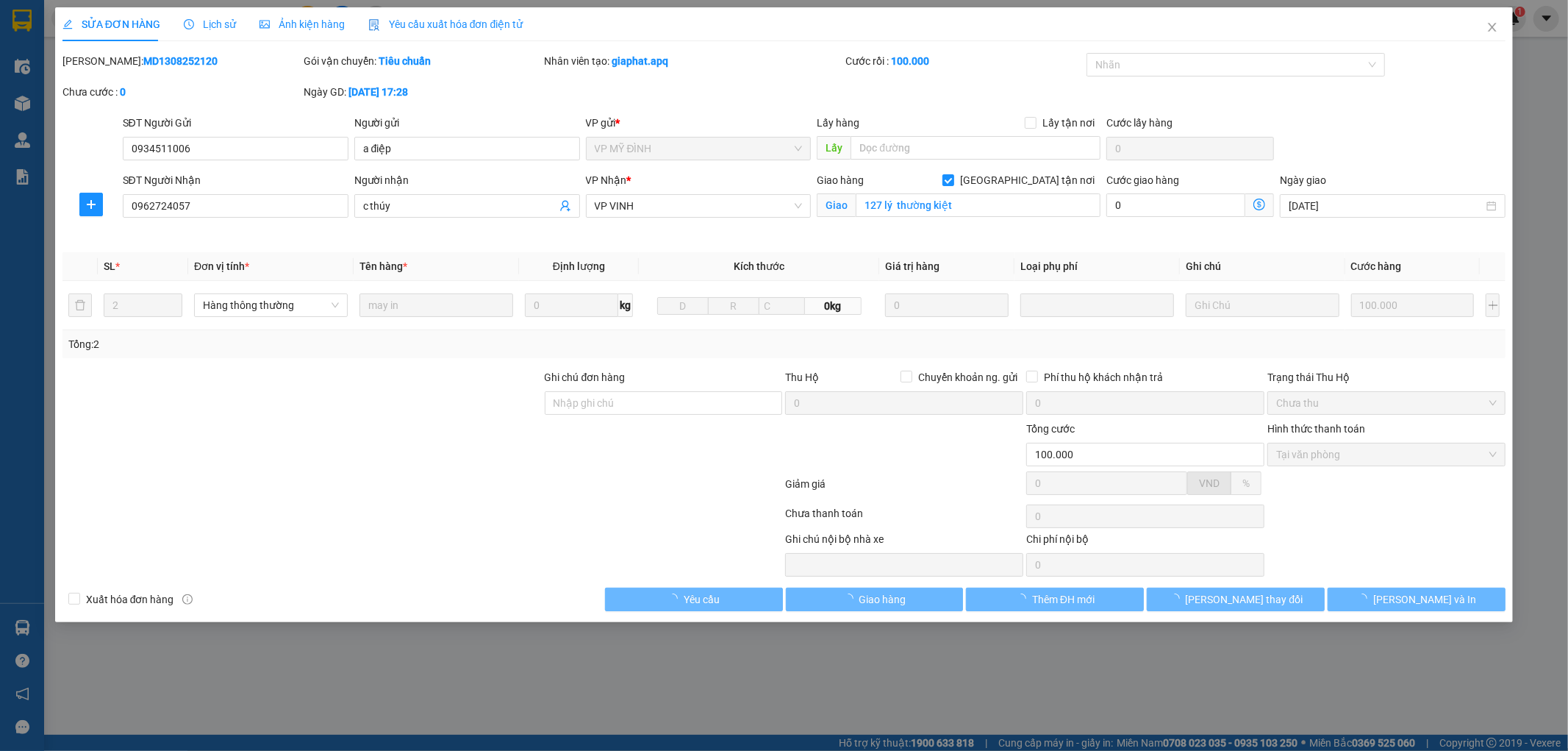
click at [211, 24] on span "Lịch sử" at bounding box center [210, 24] width 52 height 12
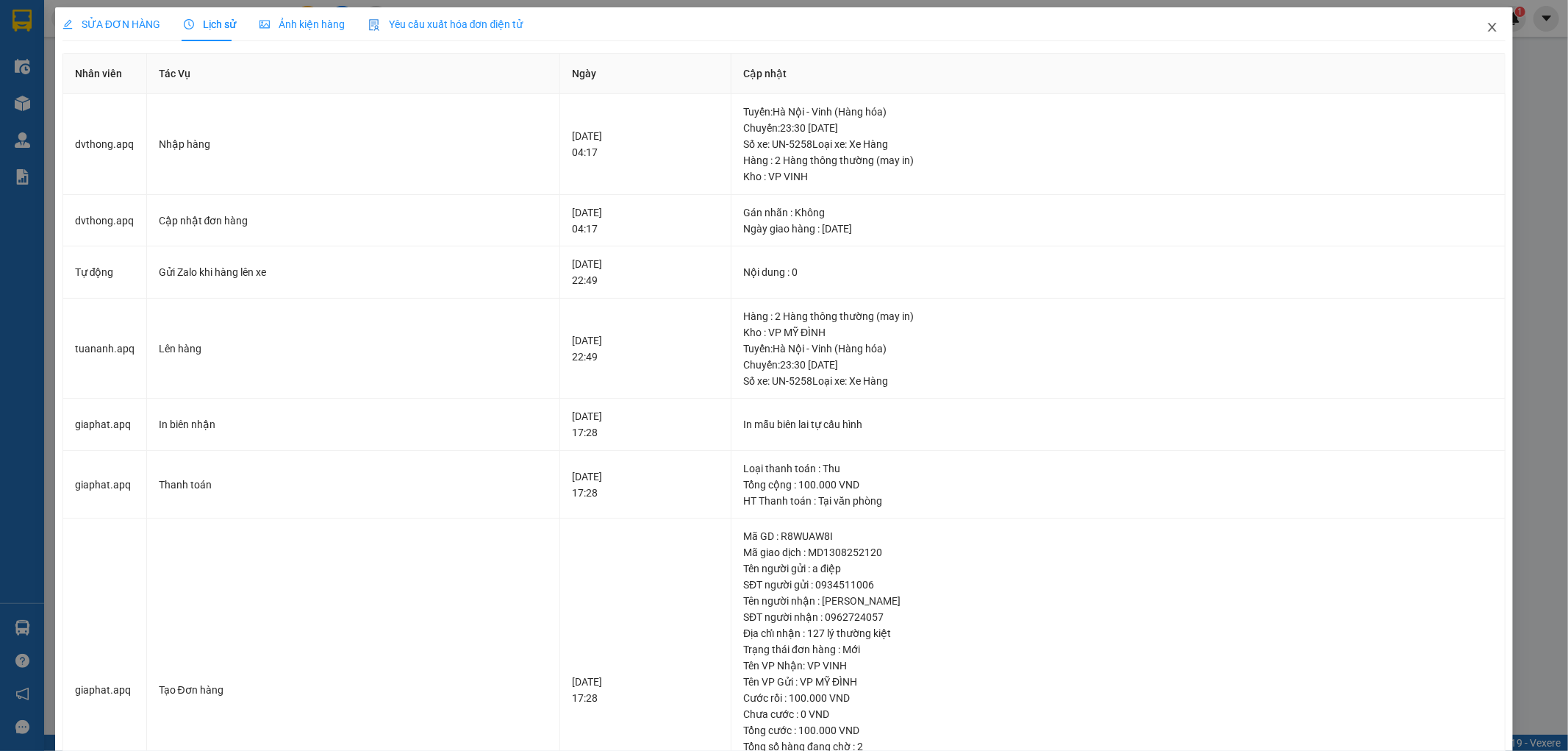
click at [1486, 22] on icon "close" at bounding box center [1492, 27] width 12 height 12
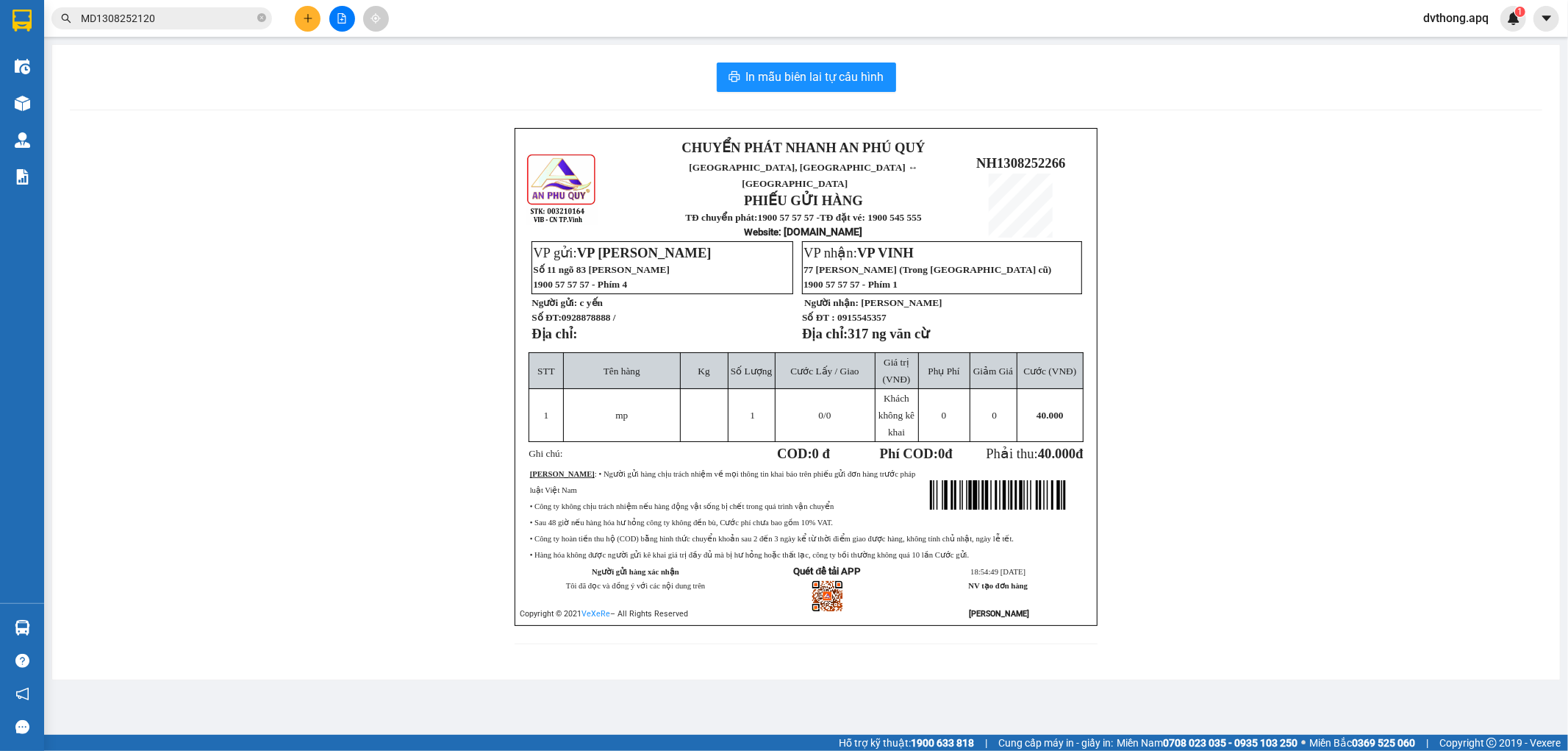
click at [204, 30] on div "Kết quả tìm kiếm ( 1 ) Bộ lọc Mã ĐH Trạng thái Món hàng Thu hộ Tổng cước Chưa c…" at bounding box center [143, 18] width 286 height 26
click at [206, 23] on input "MD1308252120" at bounding box center [167, 18] width 174 height 17
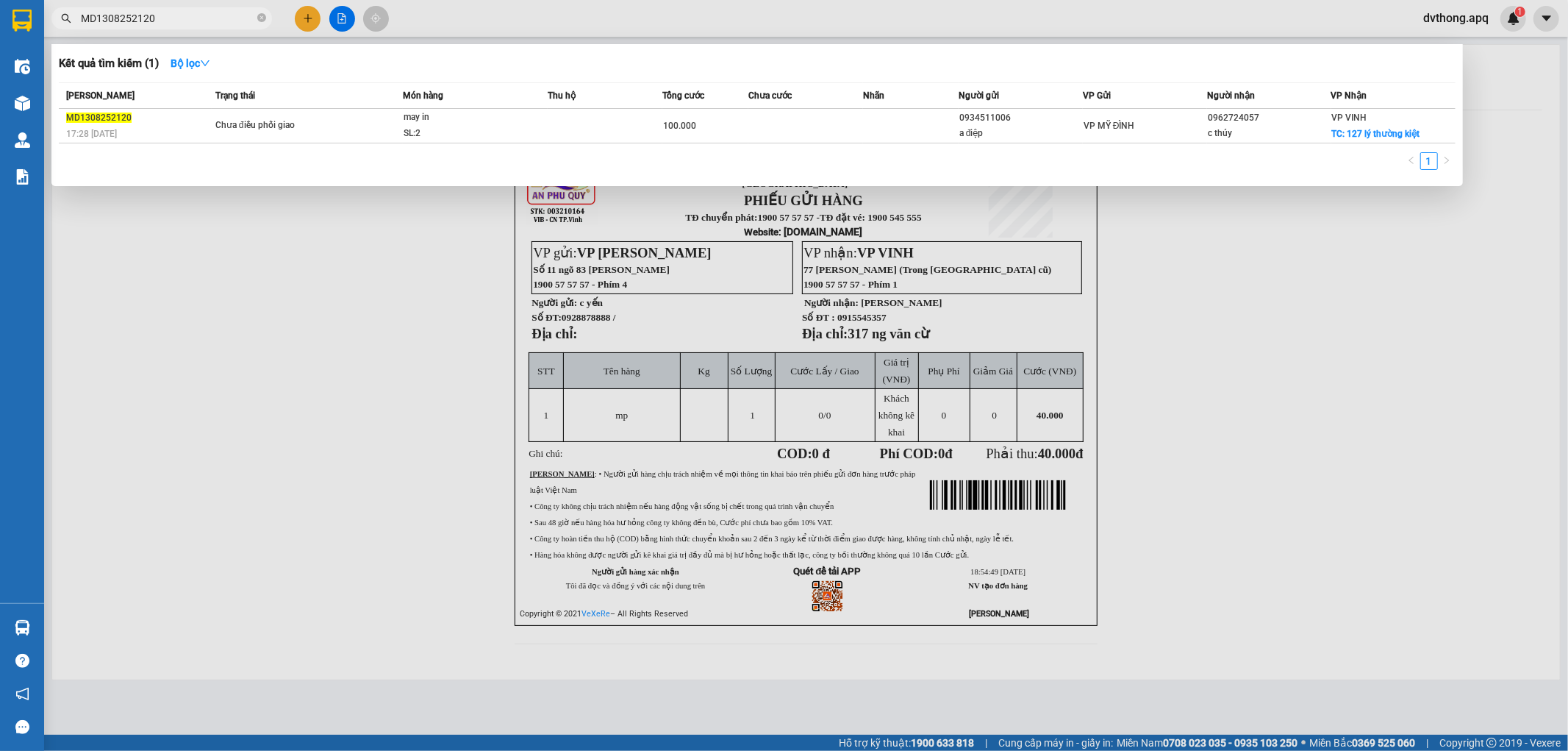
click at [206, 23] on input "MD1308252120" at bounding box center [167, 18] width 174 height 17
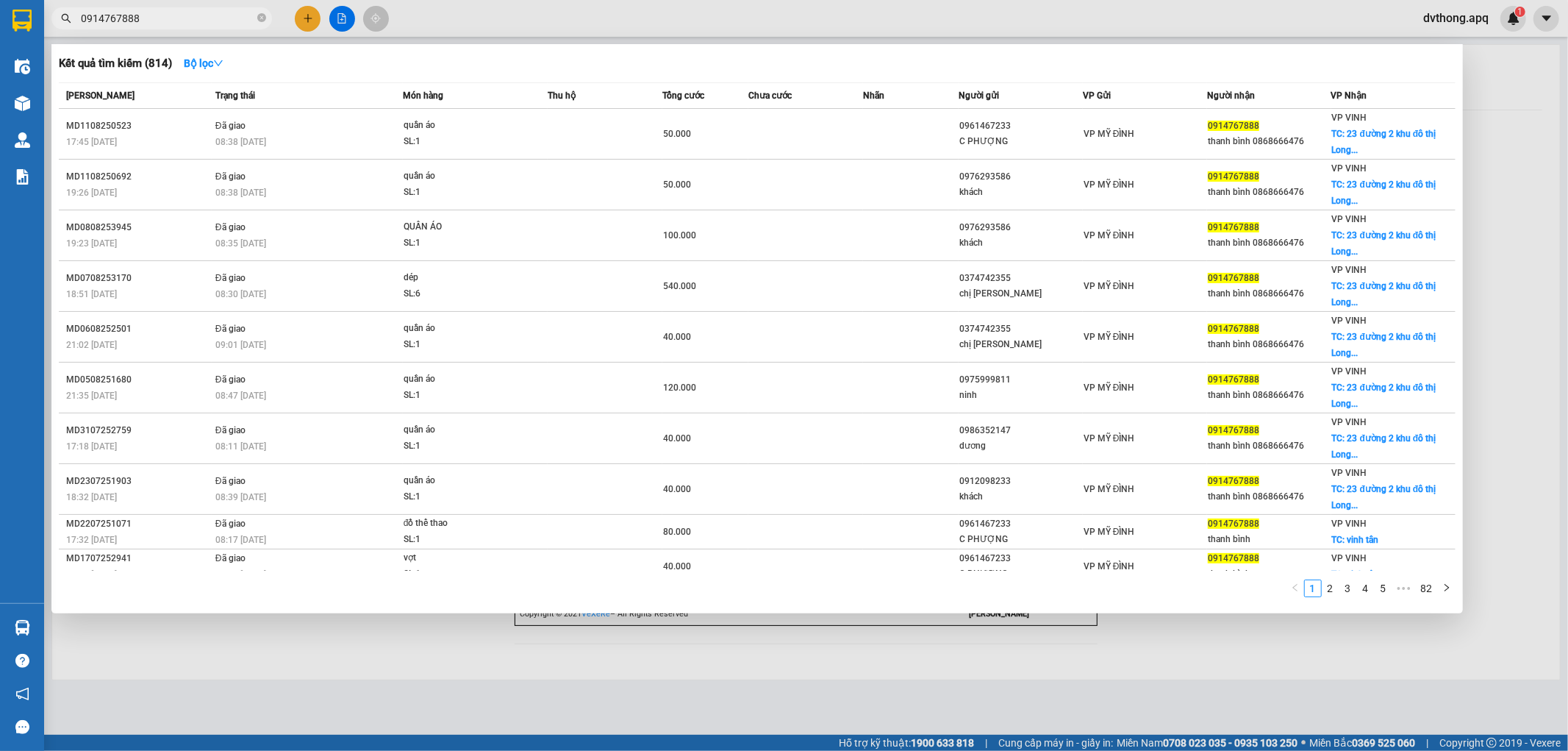
click at [158, 22] on input "0914767888" at bounding box center [167, 18] width 174 height 17
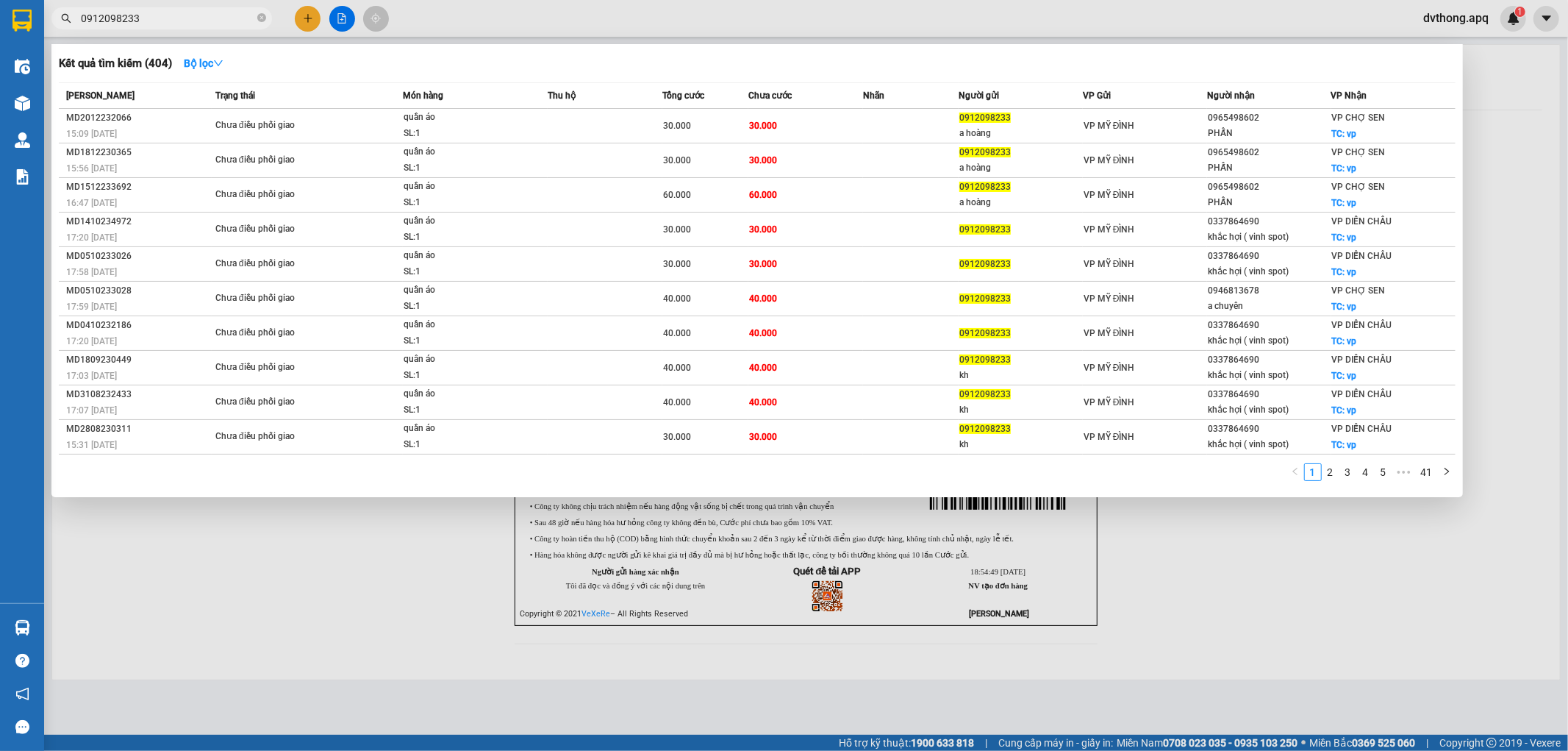
click at [1484, 102] on div at bounding box center [784, 375] width 1568 height 751
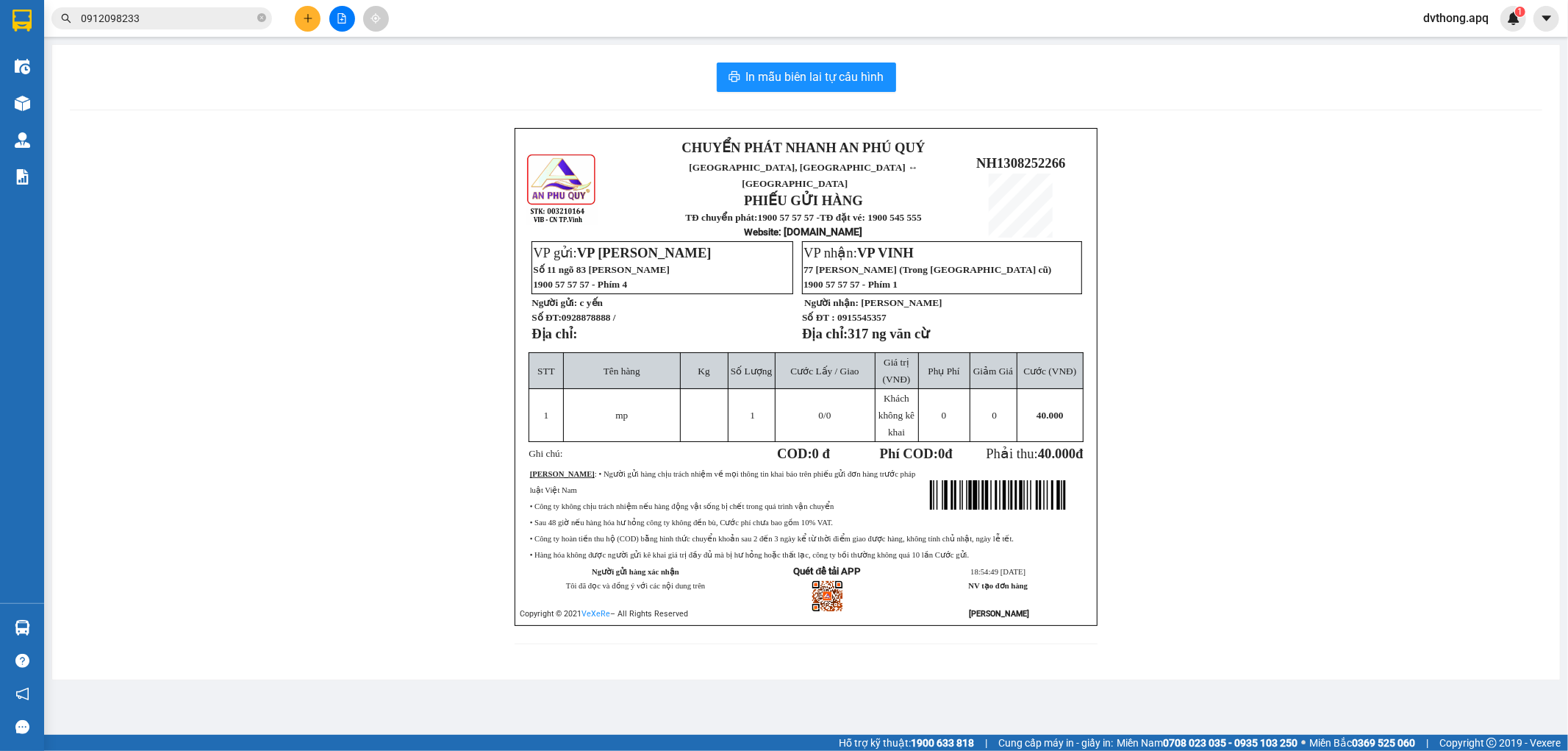
click at [1043, 83] on div "In mẫu biên lai tự cấu hình" at bounding box center [806, 77] width 1473 height 29
click at [208, 6] on div "Kết quả tìm kiếm ( 404 ) Bộ lọc Mã ĐH Trạng thái Món hàng Thu hộ Tổng cước Chưa…" at bounding box center [143, 18] width 286 height 26
click at [208, 20] on input "0912098233" at bounding box center [167, 18] width 174 height 17
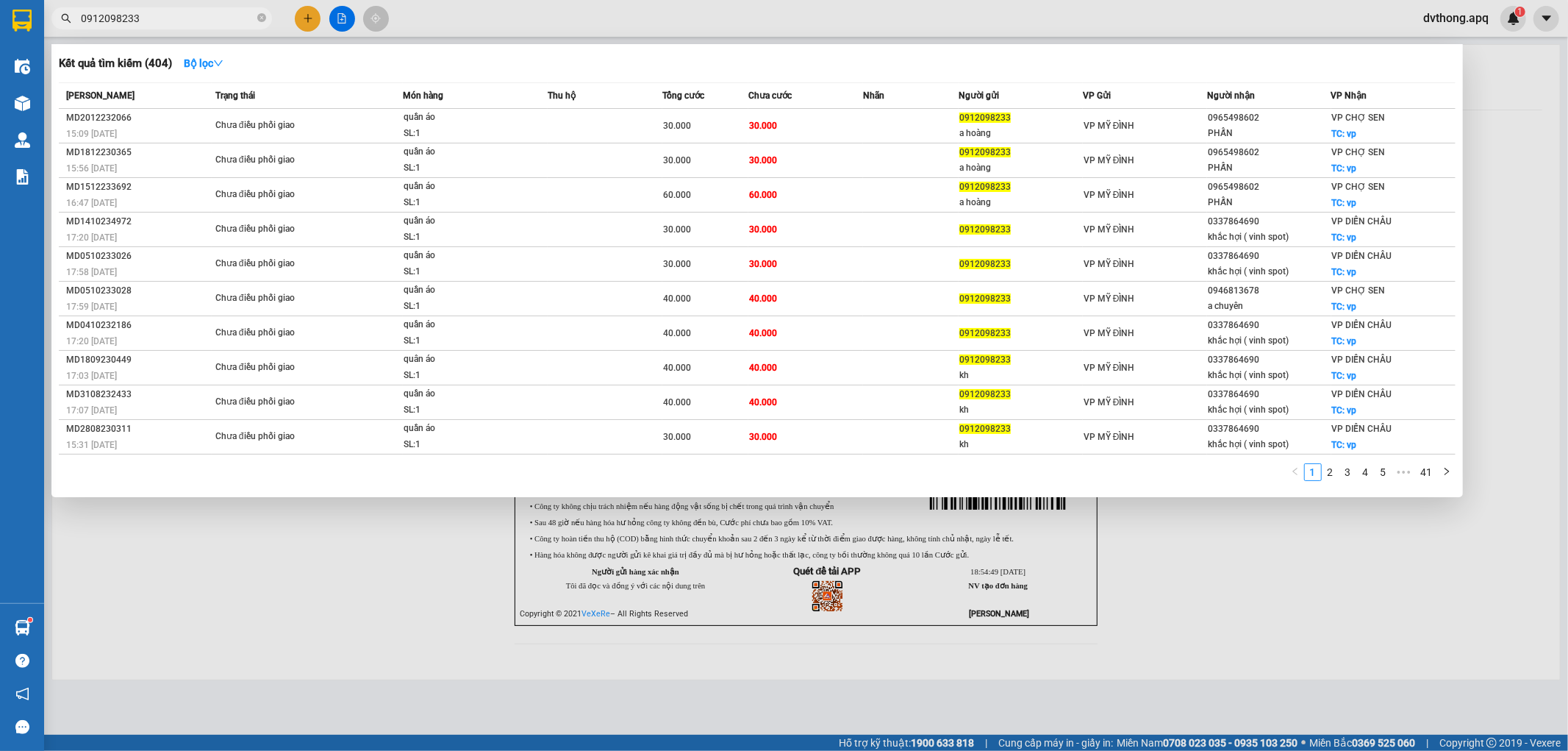
click at [208, 20] on input "0912098233" at bounding box center [167, 18] width 174 height 17
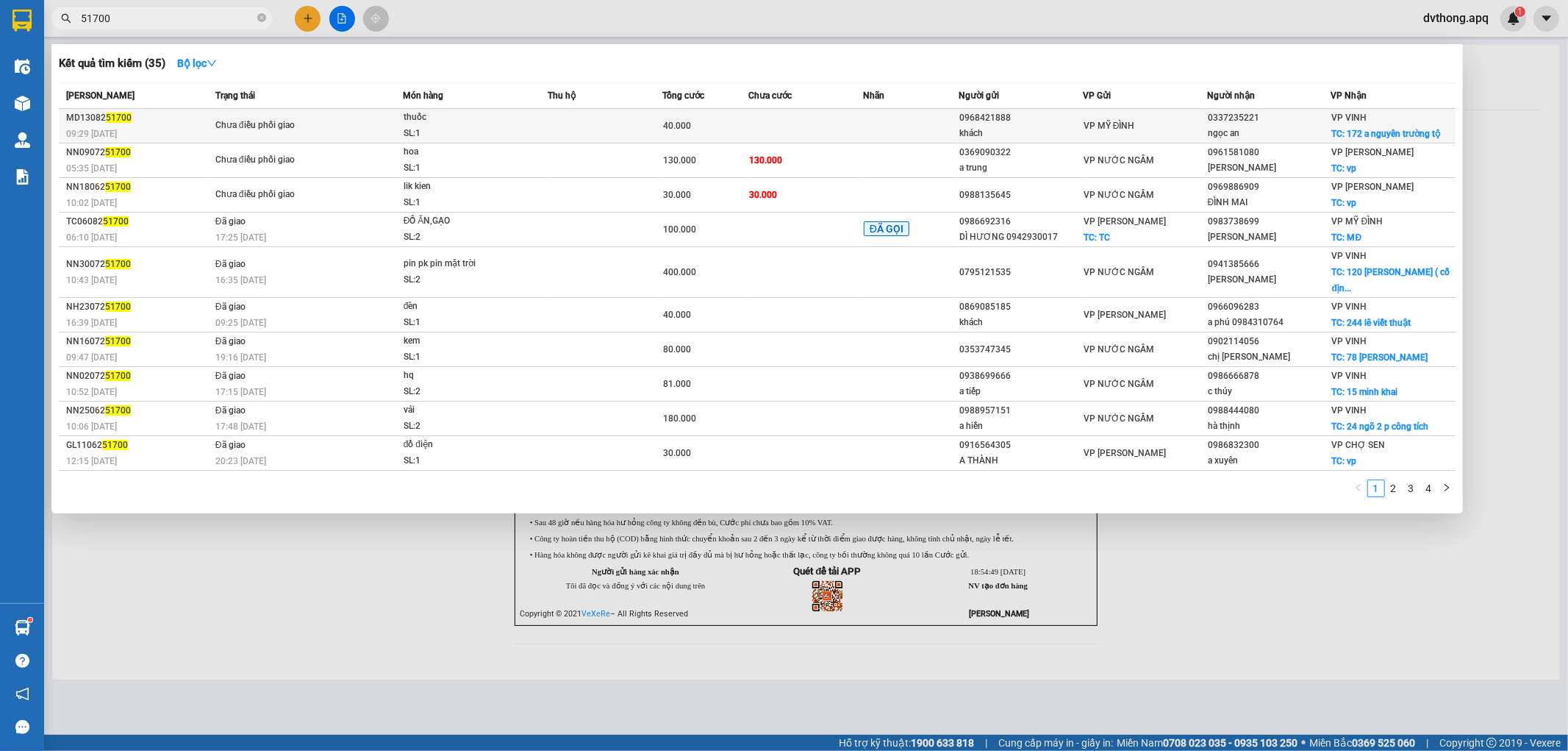
type input "51700"
click at [517, 114] on span "thuốc SL: 1" at bounding box center [476, 125] width 144 height 32
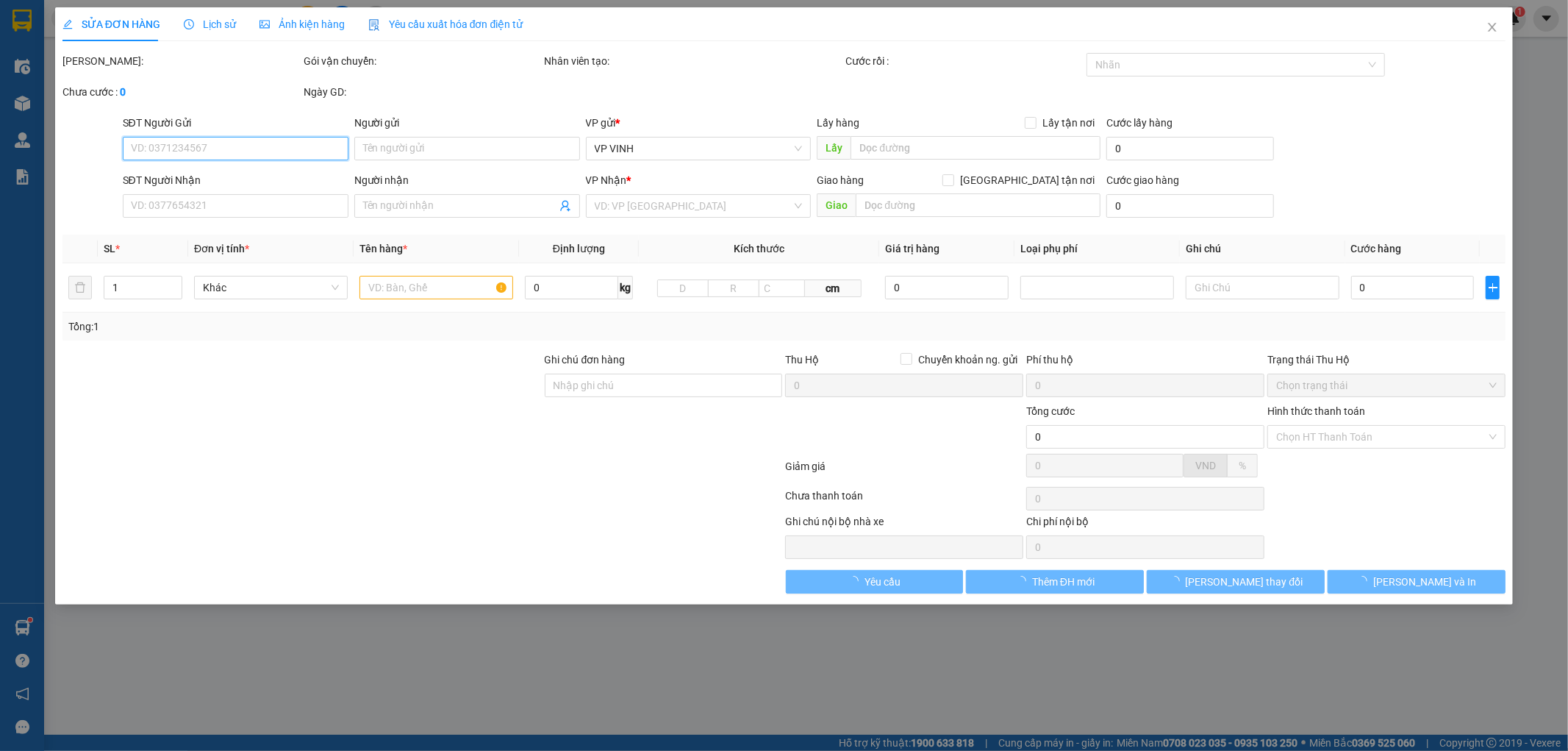
type input "0968421888"
type input "khách"
type input "0337235221"
type input "ngọc an"
checkbox input "true"
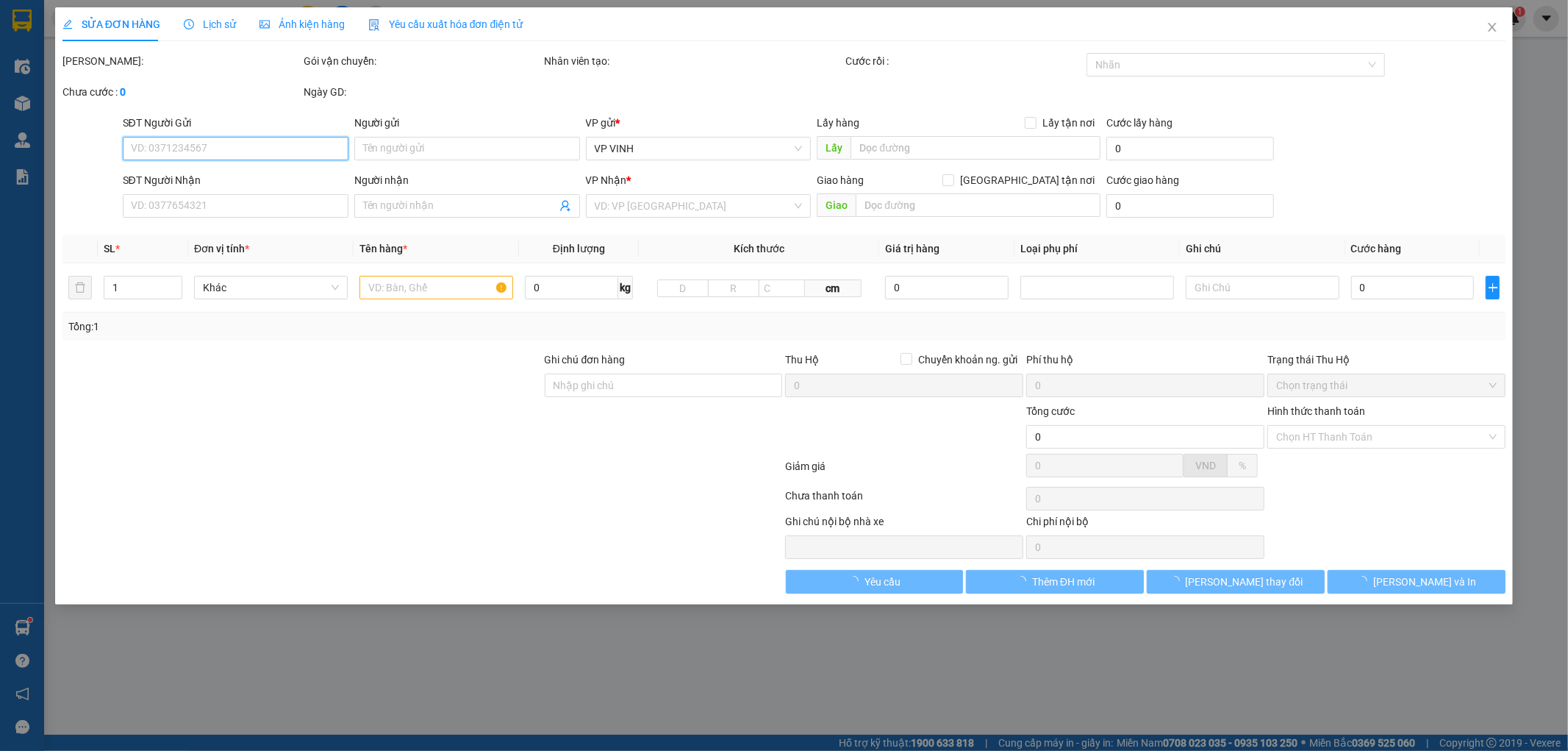
type input "172 a nguyên trường tộ"
type input "40.000"
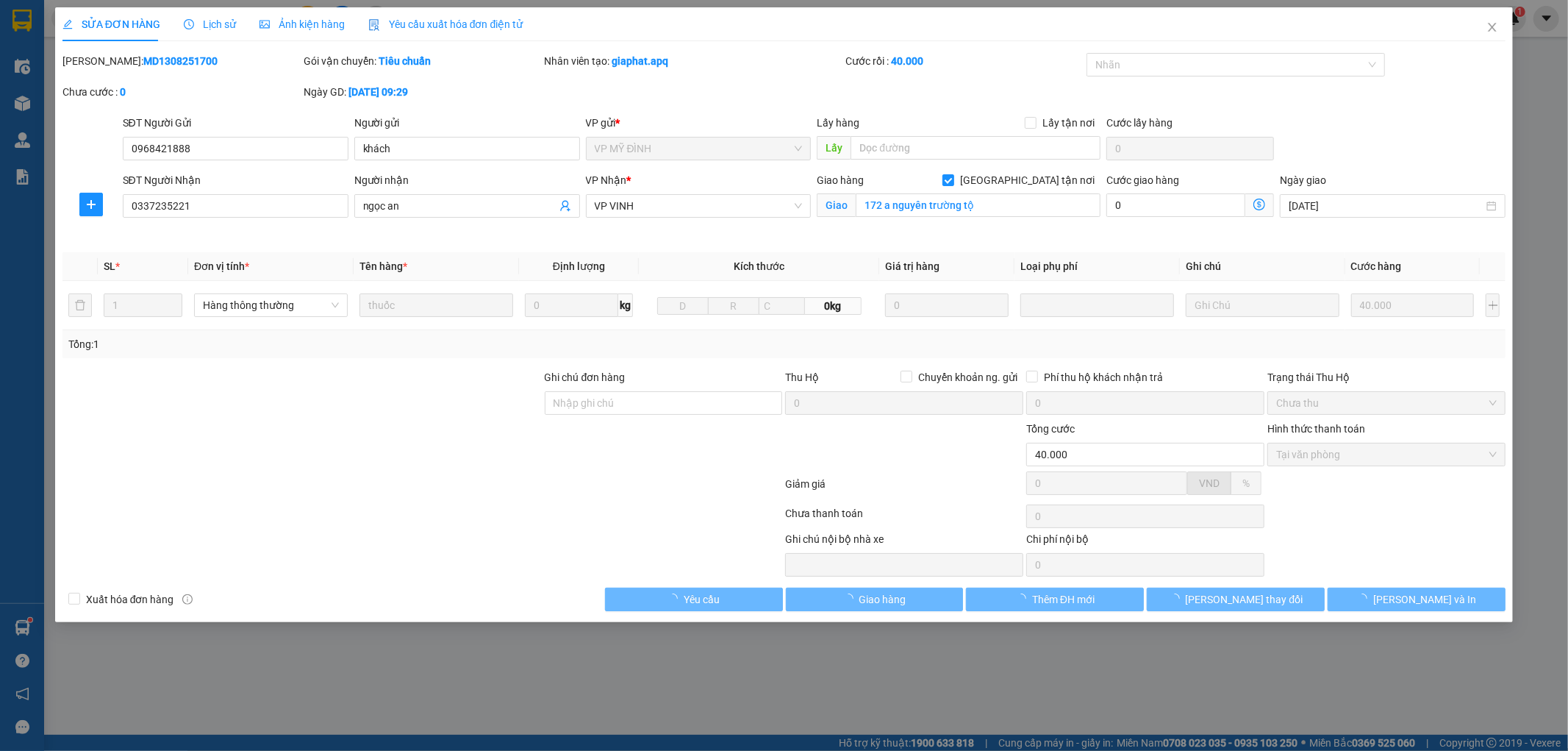
click at [215, 23] on span "Lịch sử" at bounding box center [210, 24] width 52 height 12
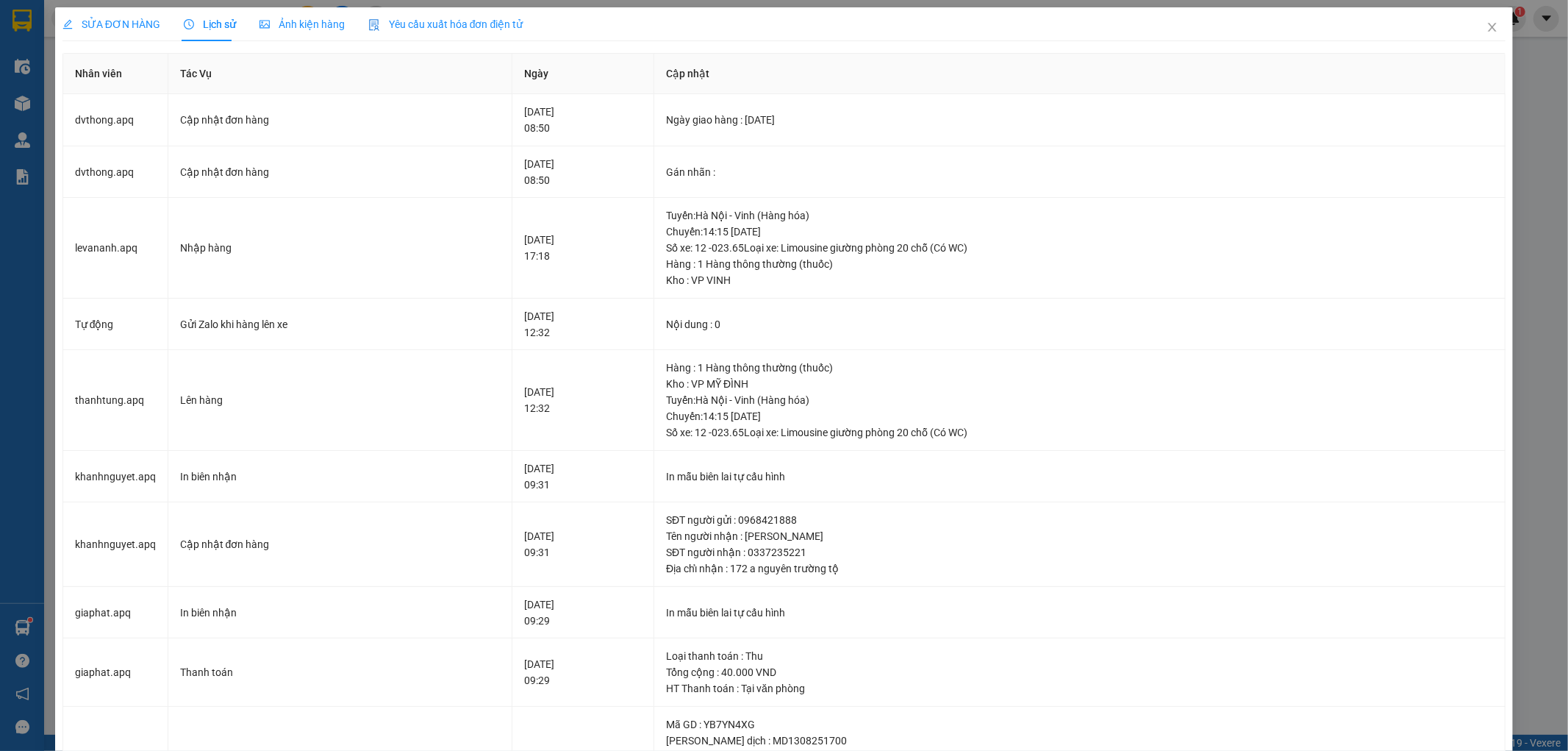
click at [839, 46] on div "SỬA ĐƠN HÀNG Lịch sử Ảnh kiện hàng Yêu cầu xuất hóa đơn điện tử Total Paid Fee …" at bounding box center [784, 529] width 1444 height 1042
click at [1486, 28] on icon "close" at bounding box center [1492, 27] width 12 height 12
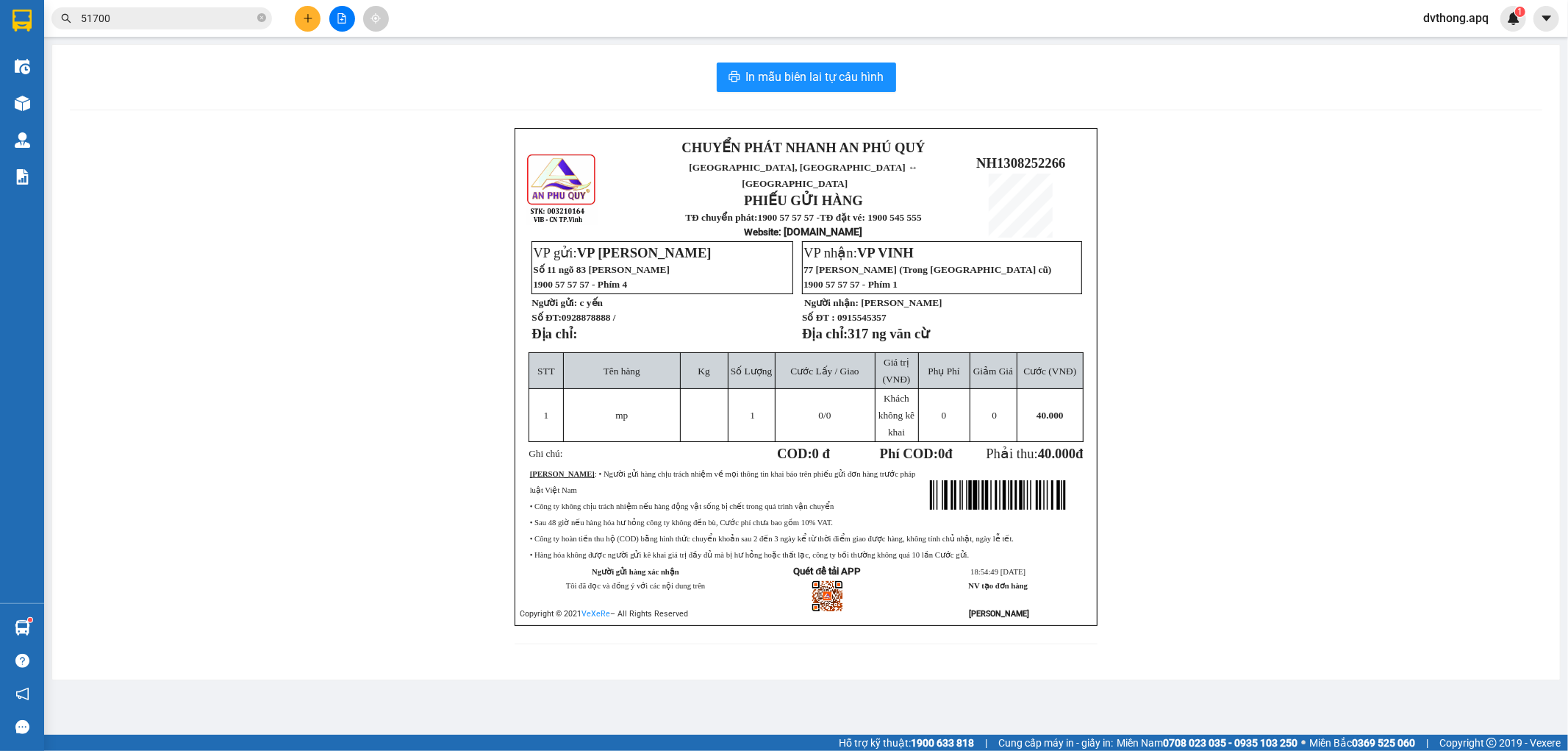
click at [1001, 71] on div "In mẫu biên lai tự cấu hình" at bounding box center [806, 77] width 1473 height 29
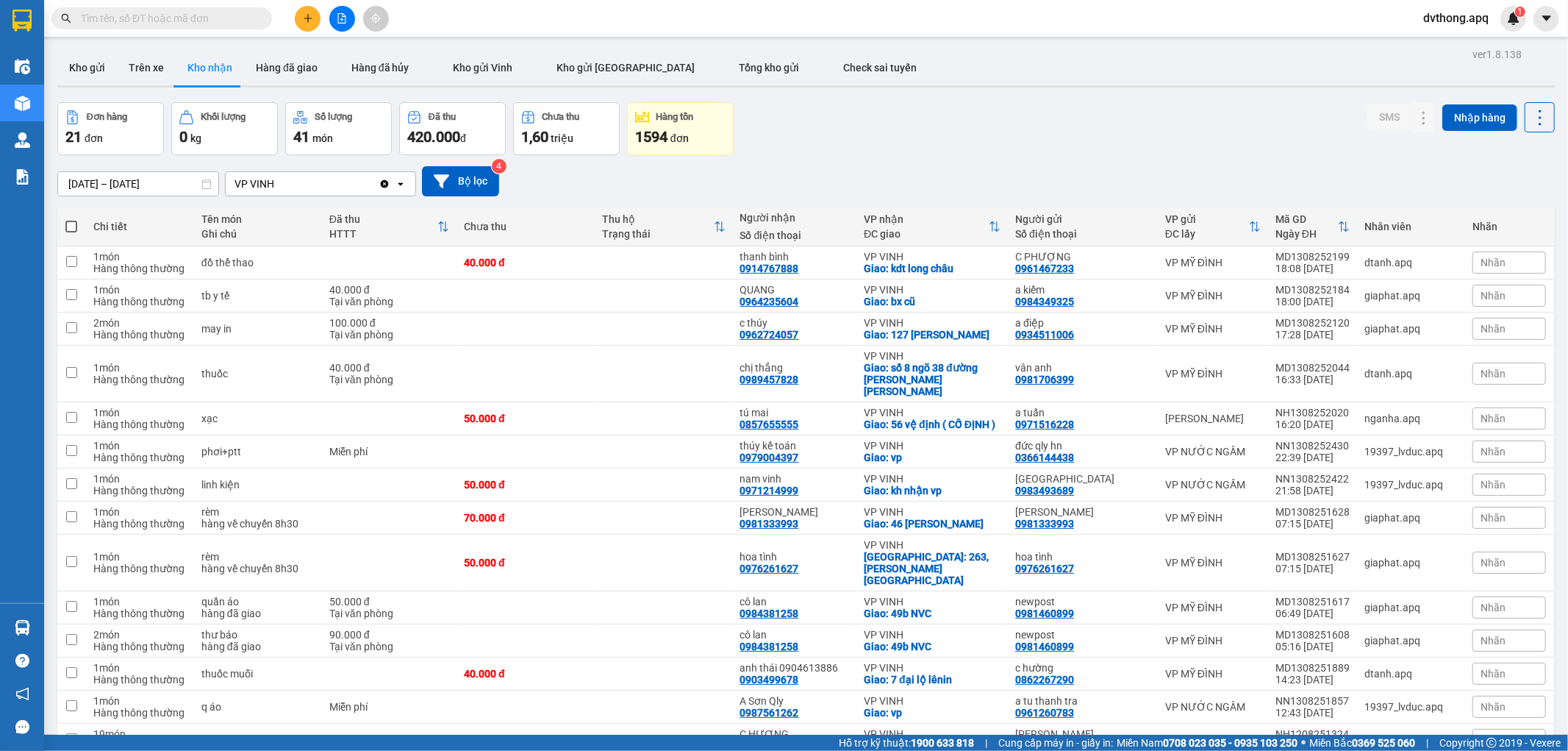
click at [825, 159] on div "[DATE] – [DATE] Press the down arrow key to interact with the calendar and sele…" at bounding box center [806, 182] width 1498 height 52
